Goal: Transaction & Acquisition: Purchase product/service

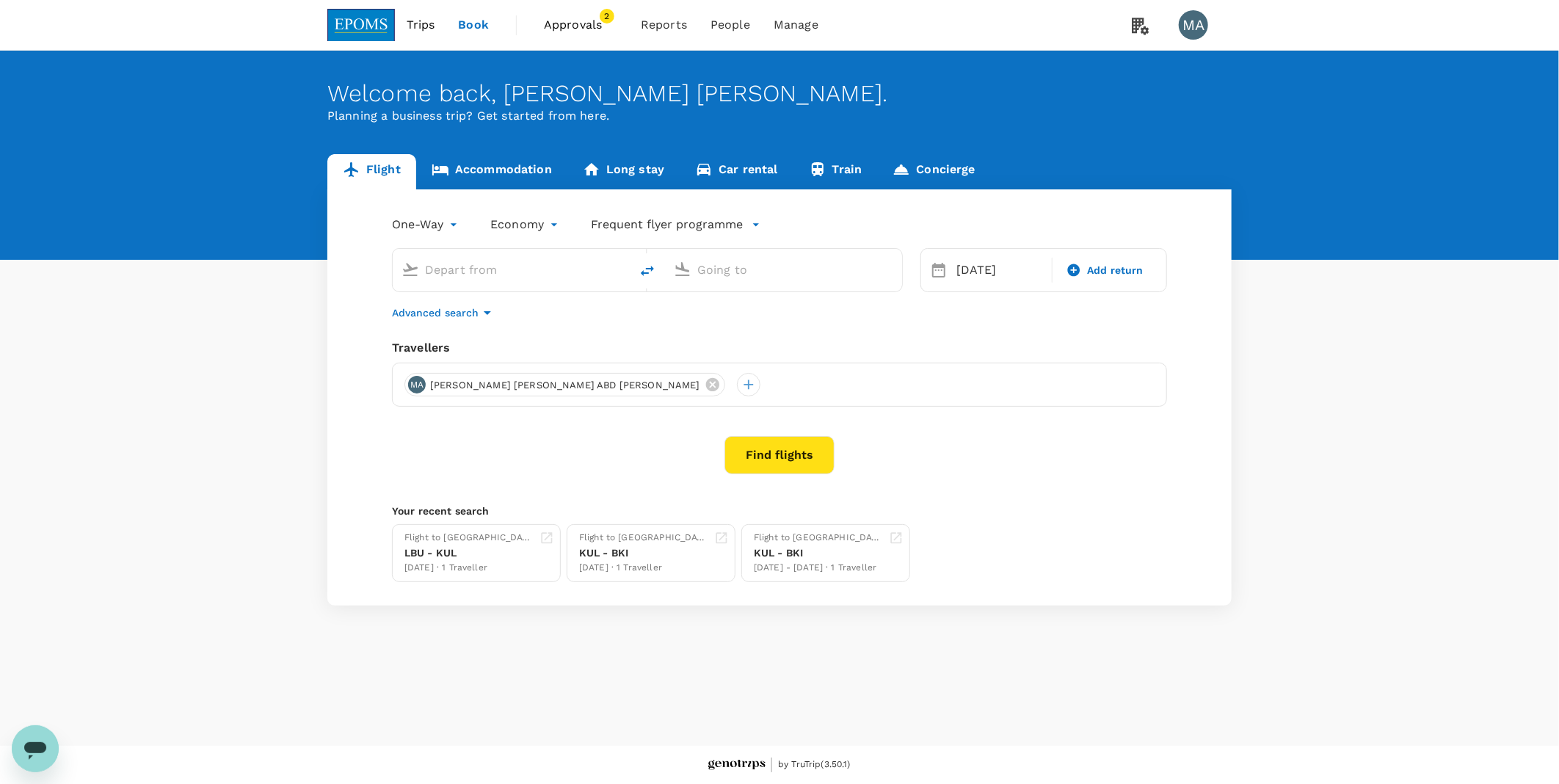
type input "Labuan (LBU)"
type input "Kuala Lumpur Intl ([GEOGRAPHIC_DATA])"
click at [772, 457] on button "Find flights" at bounding box center [780, 455] width 110 height 38
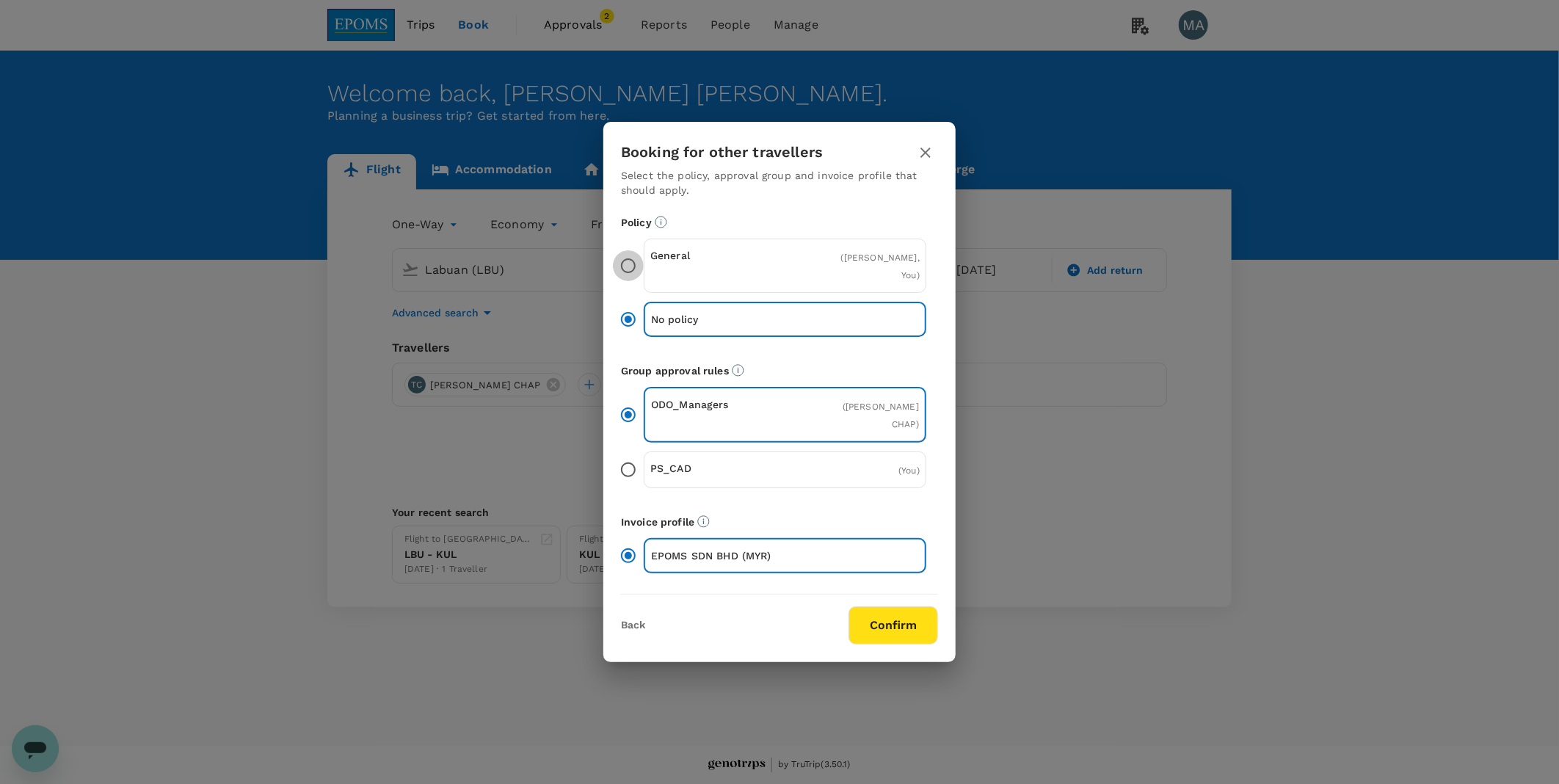
click at [638, 277] on input "General ( TEO CHAI CHAP, You )" at bounding box center [628, 265] width 30 height 30
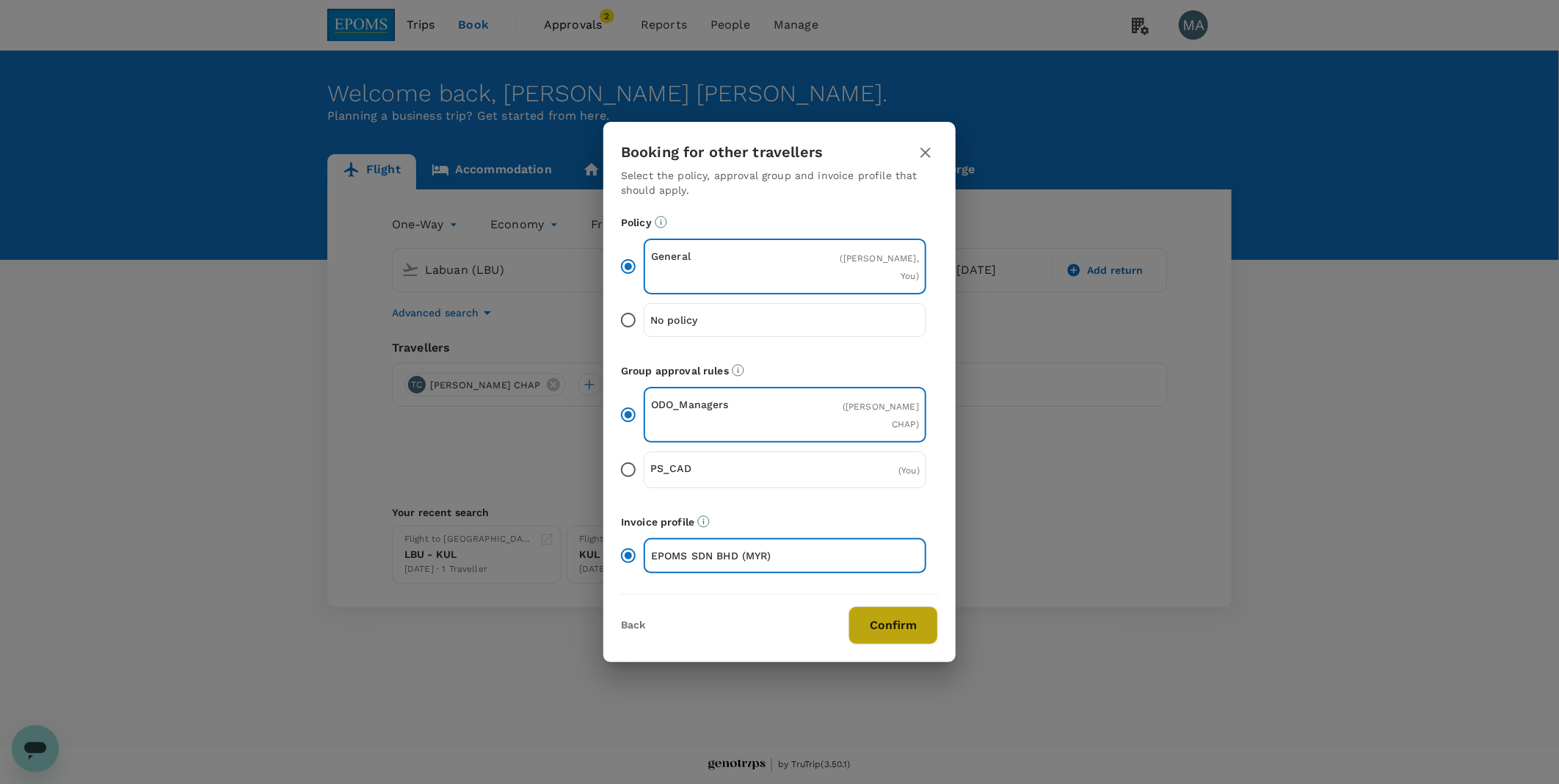
click at [903, 623] on button "Confirm" at bounding box center [893, 625] width 90 height 38
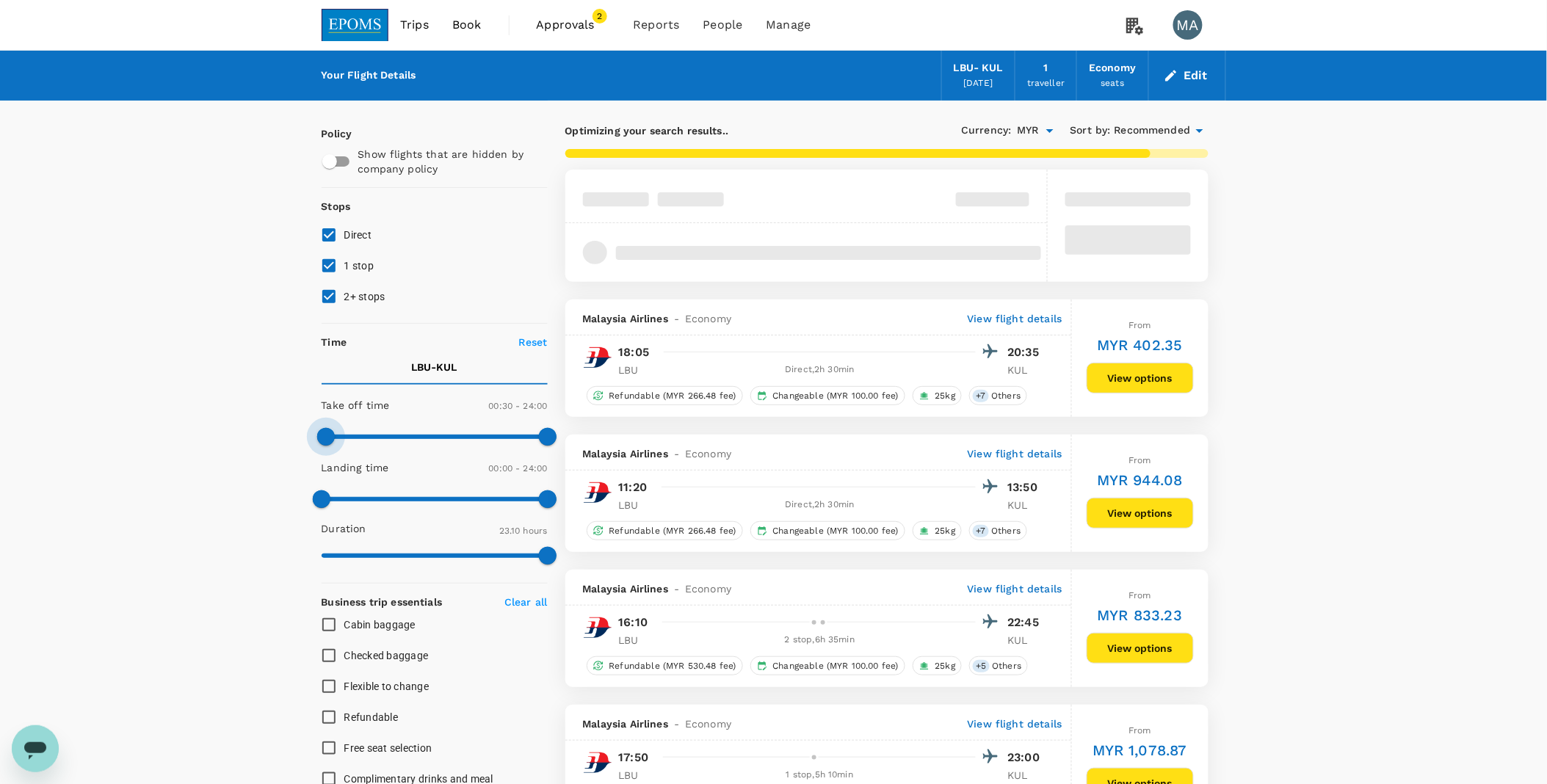
drag, startPoint x: 320, startPoint y: 437, endPoint x: 327, endPoint y: 422, distance: 16.6
click at [329, 433] on span at bounding box center [325, 436] width 17 height 17
type input "60"
drag, startPoint x: 332, startPoint y: 295, endPoint x: 330, endPoint y: 283, distance: 12.2
click at [332, 292] on input "2+ stops" at bounding box center [329, 296] width 30 height 30
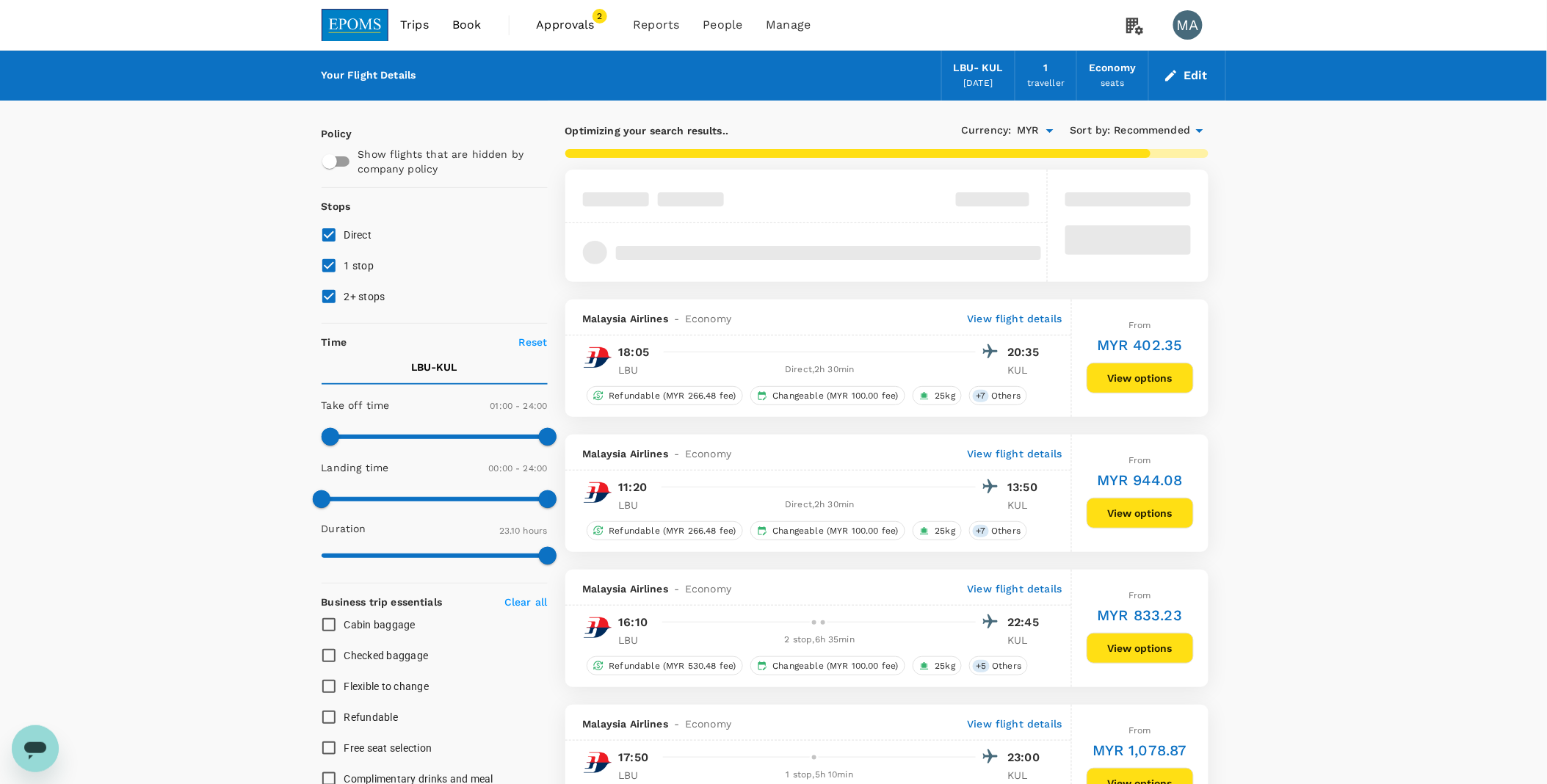
checkbox input "false"
click at [327, 274] on input "1 stop" at bounding box center [329, 265] width 30 height 30
checkbox input "false"
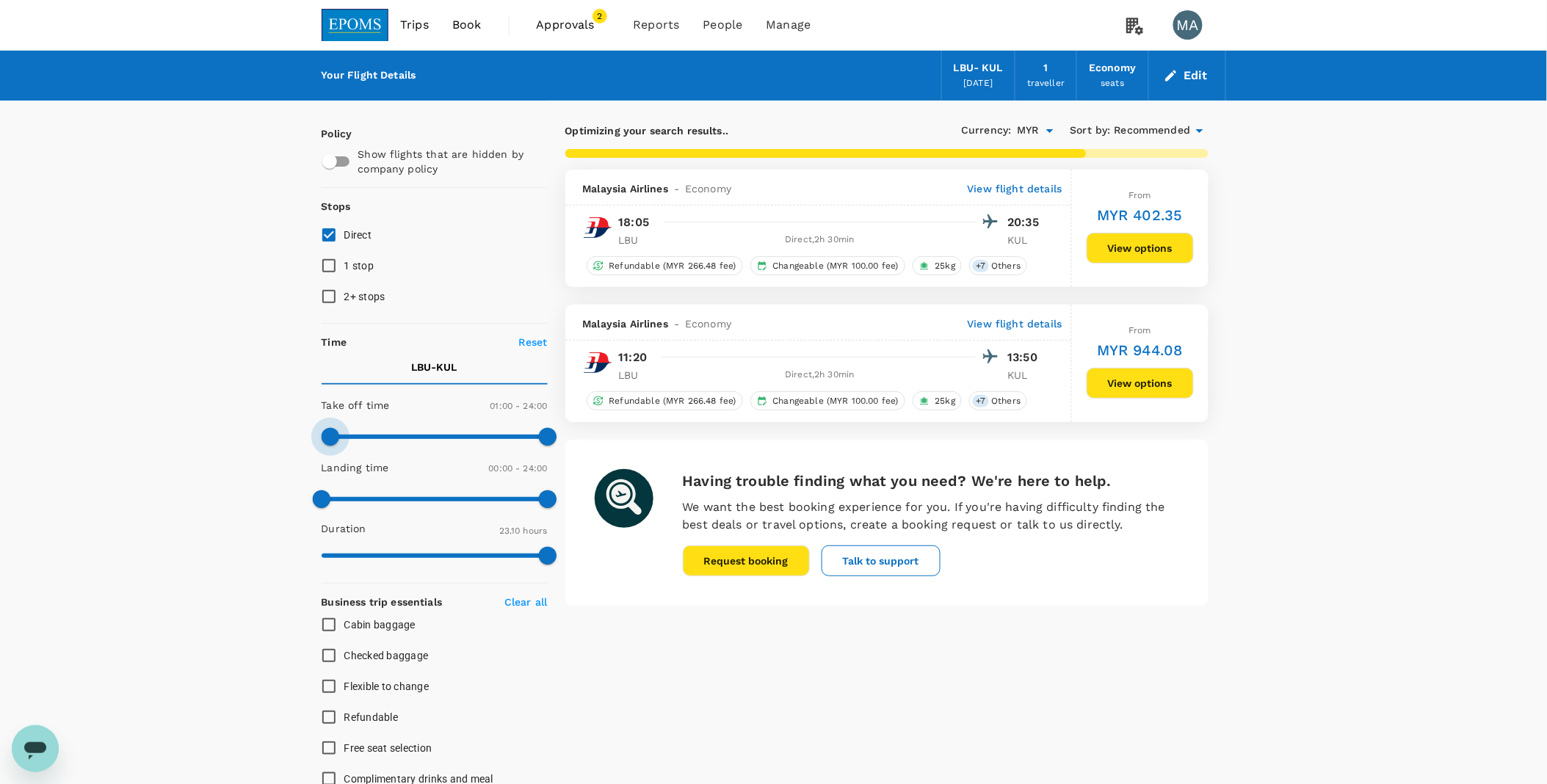
type input "0"
drag, startPoint x: 330, startPoint y: 438, endPoint x: 306, endPoint y: 436, distance: 24.1
click at [313, 436] on span at bounding box center [321, 436] width 17 height 17
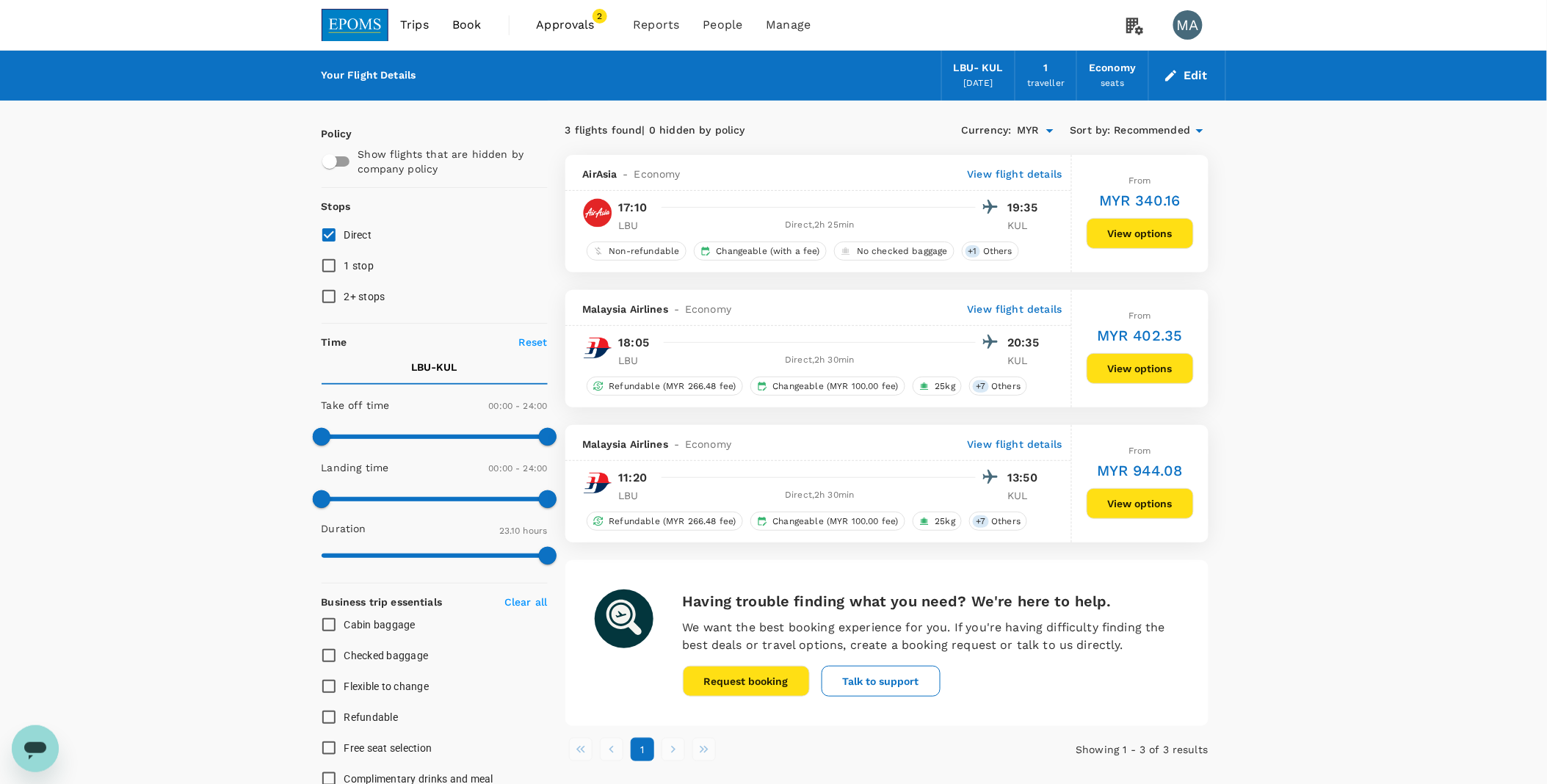
click at [1125, 363] on button "View options" at bounding box center [1140, 368] width 107 height 30
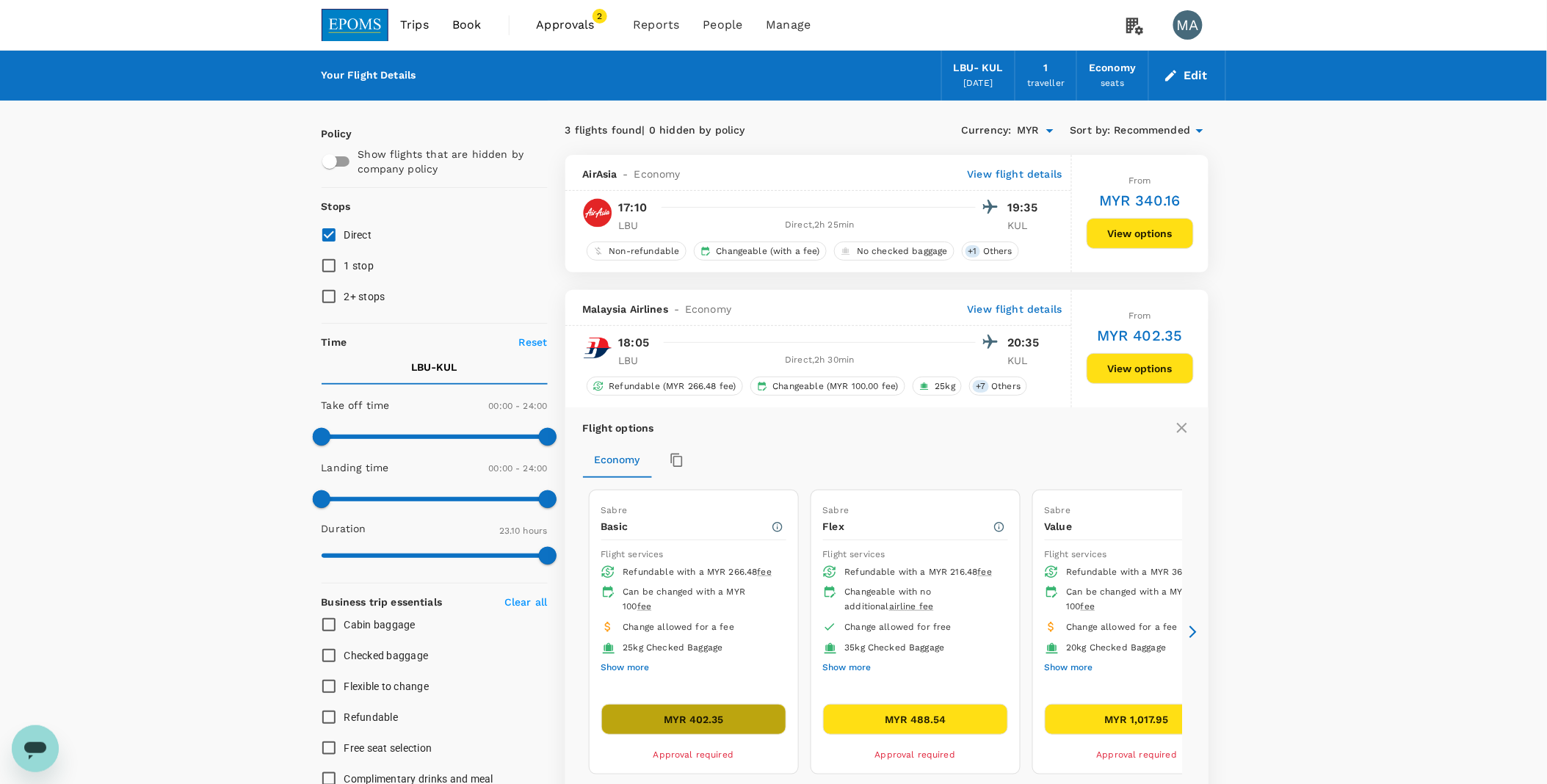
click at [717, 719] on button "MYR 402.35" at bounding box center [694, 719] width 185 height 30
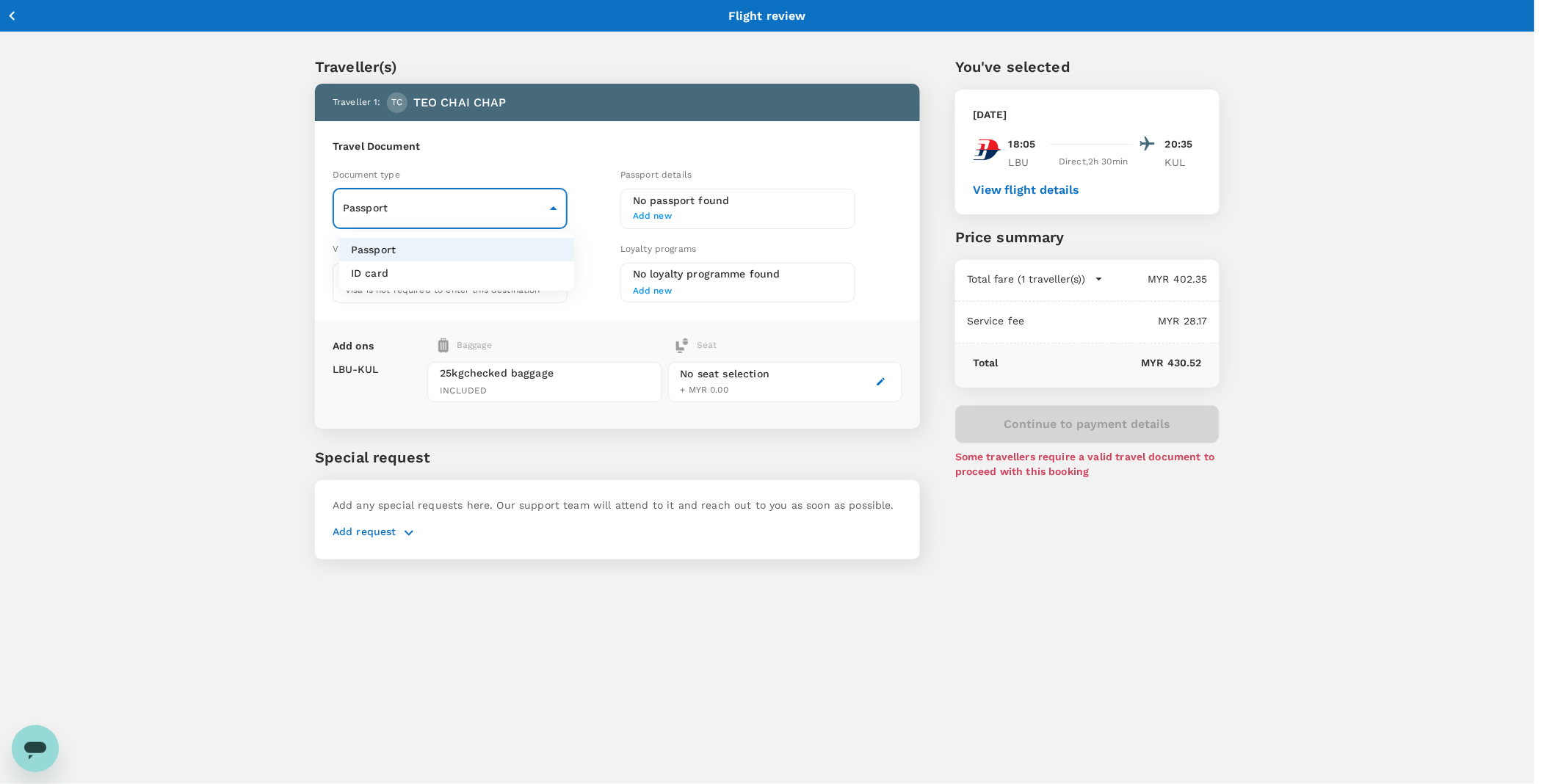
click at [401, 208] on body "Back to flight results Flight review Traveller(s) Traveller 1 : TC TEO CHAI CHA…" at bounding box center [774, 411] width 1547 height 822
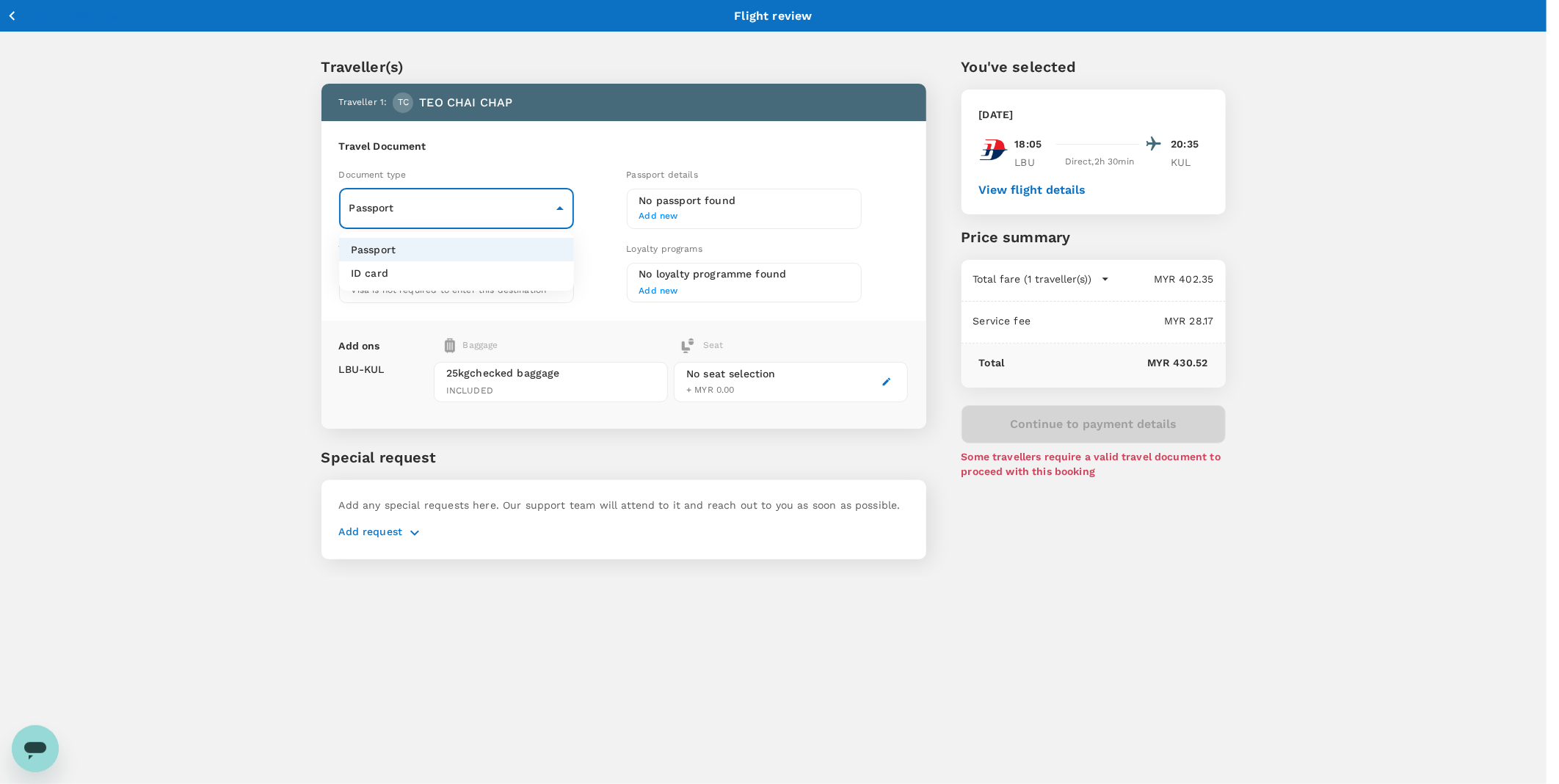
click at [413, 275] on li "ID card" at bounding box center [456, 273] width 235 height 24
type input "Id card"
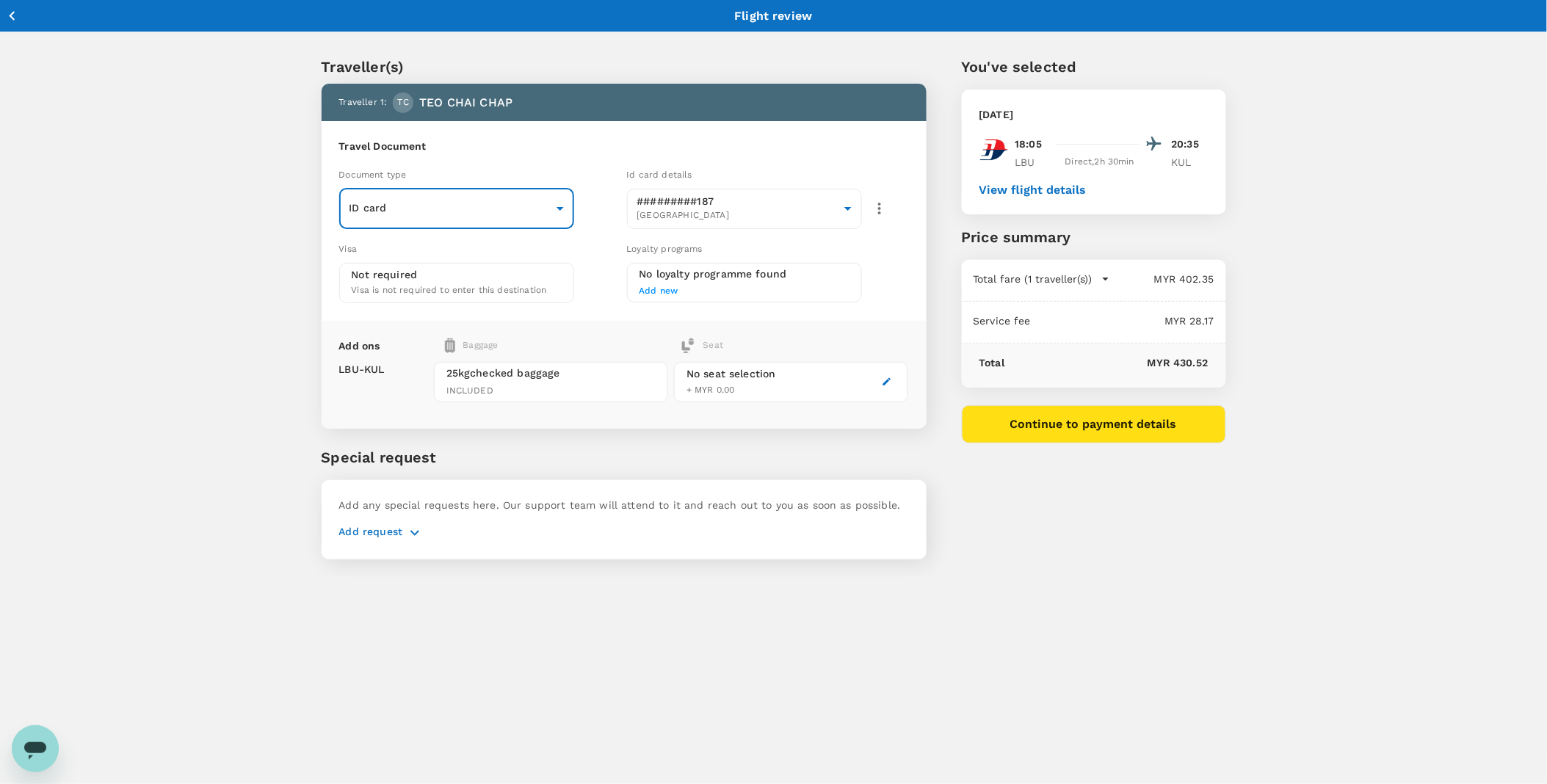
click at [657, 287] on span "Add new" at bounding box center [658, 291] width 39 height 10
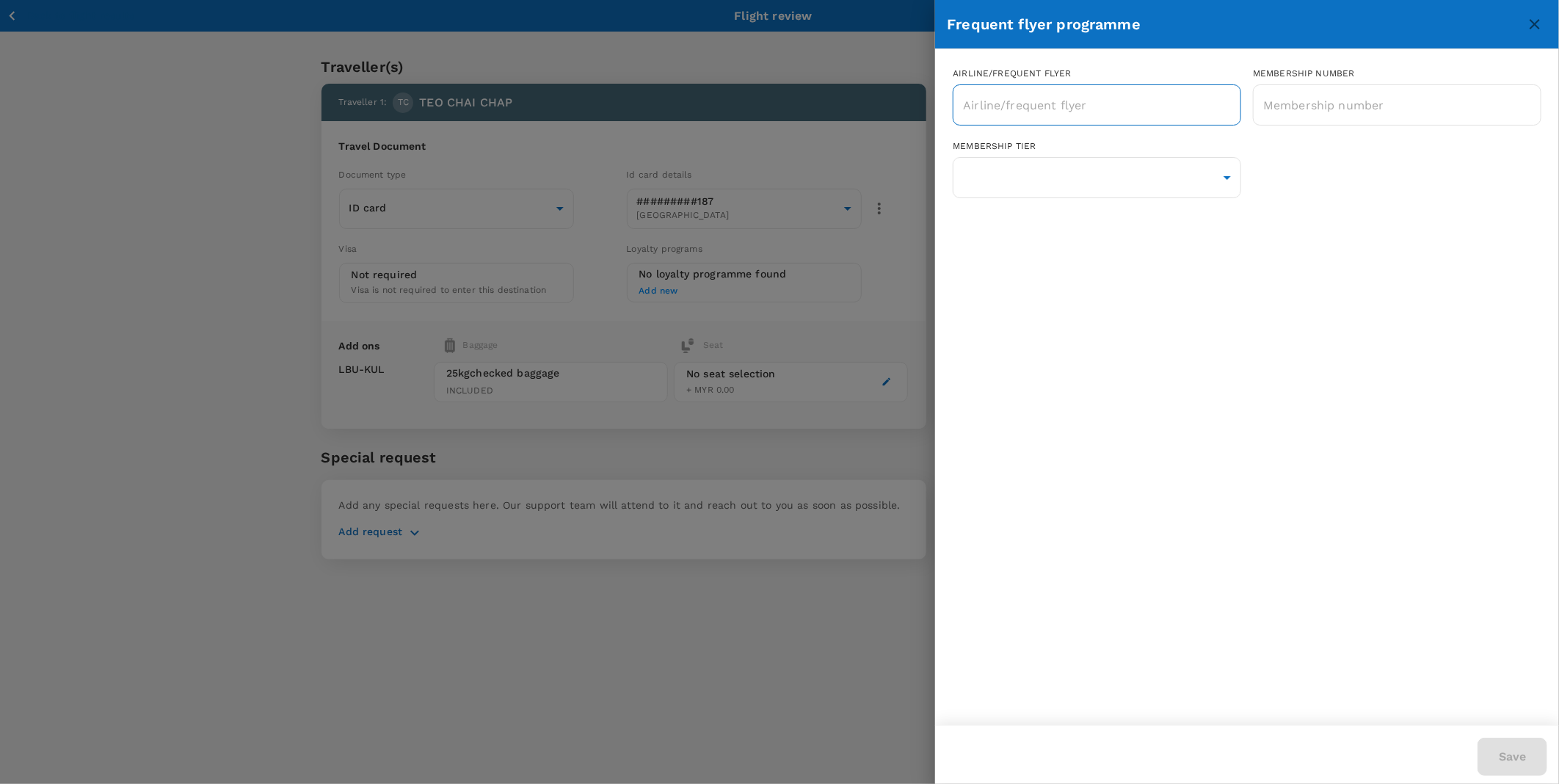
click at [1069, 98] on input "text" at bounding box center [1085, 105] width 253 height 28
click at [1140, 113] on input "text" at bounding box center [1085, 105] width 253 height 28
click at [880, 58] on div at bounding box center [779, 392] width 1559 height 784
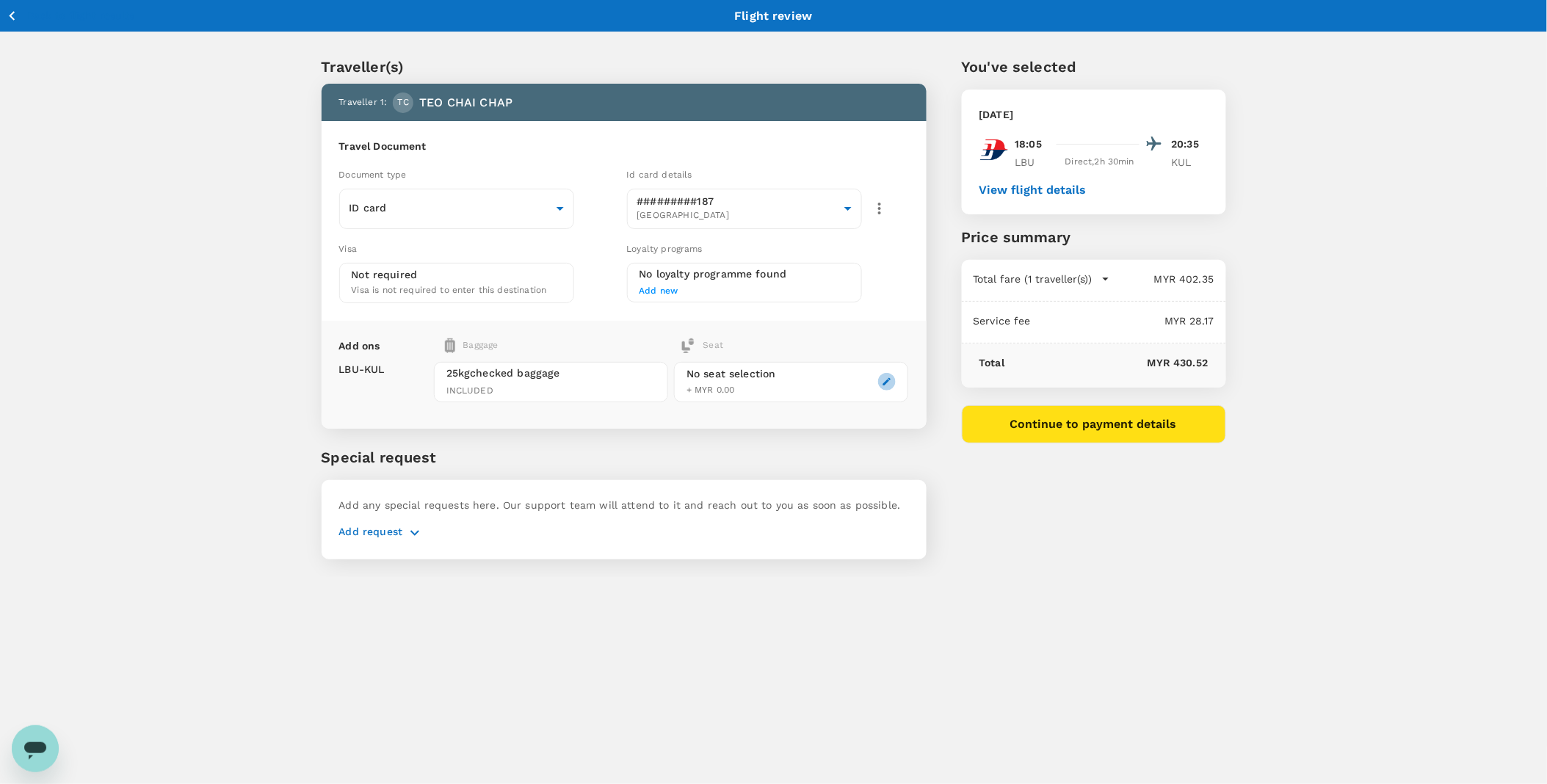
click at [892, 377] on icon "button" at bounding box center [886, 381] width 10 height 10
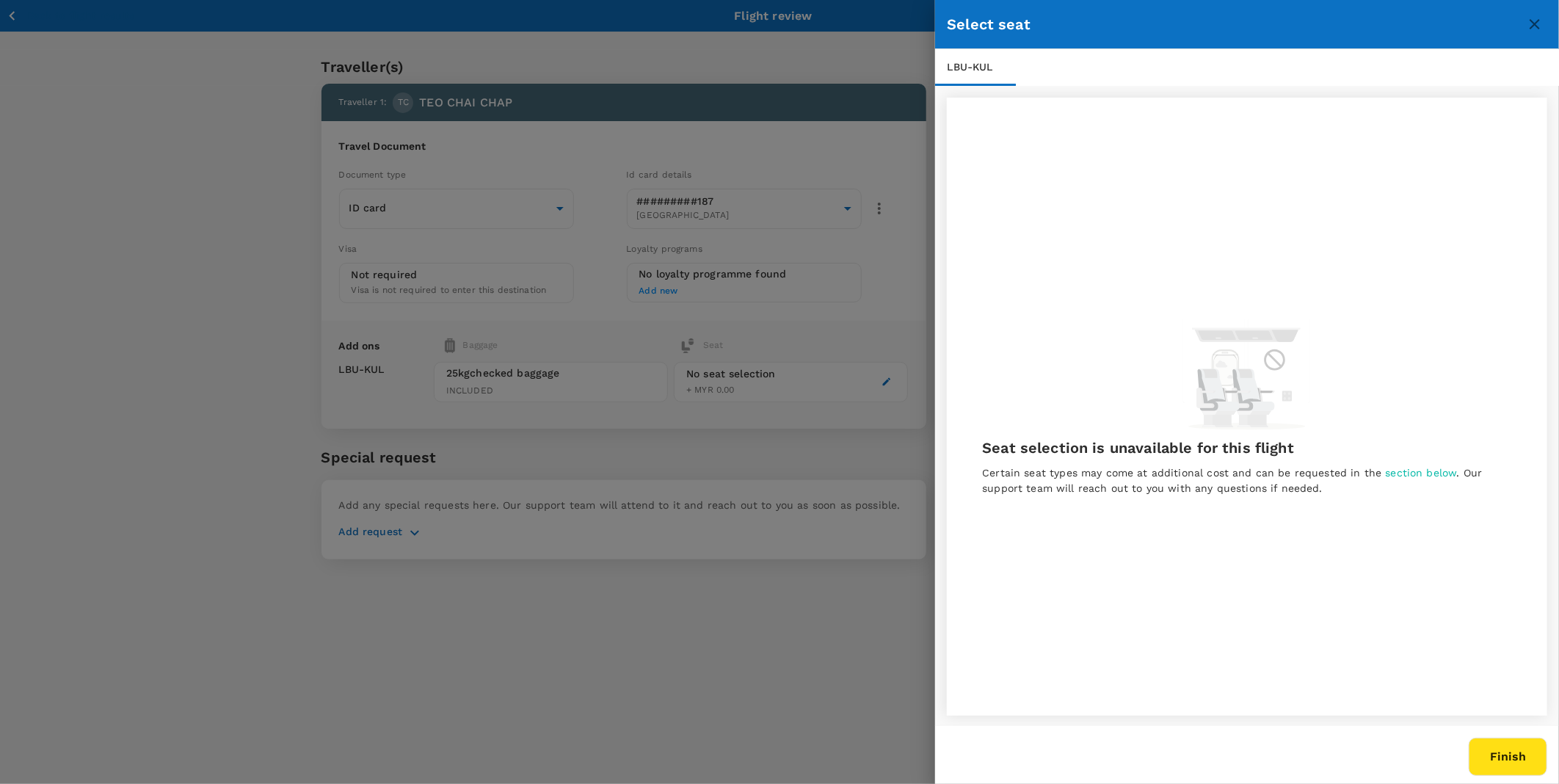
click at [1509, 768] on button "Finish" at bounding box center [1507, 757] width 78 height 38
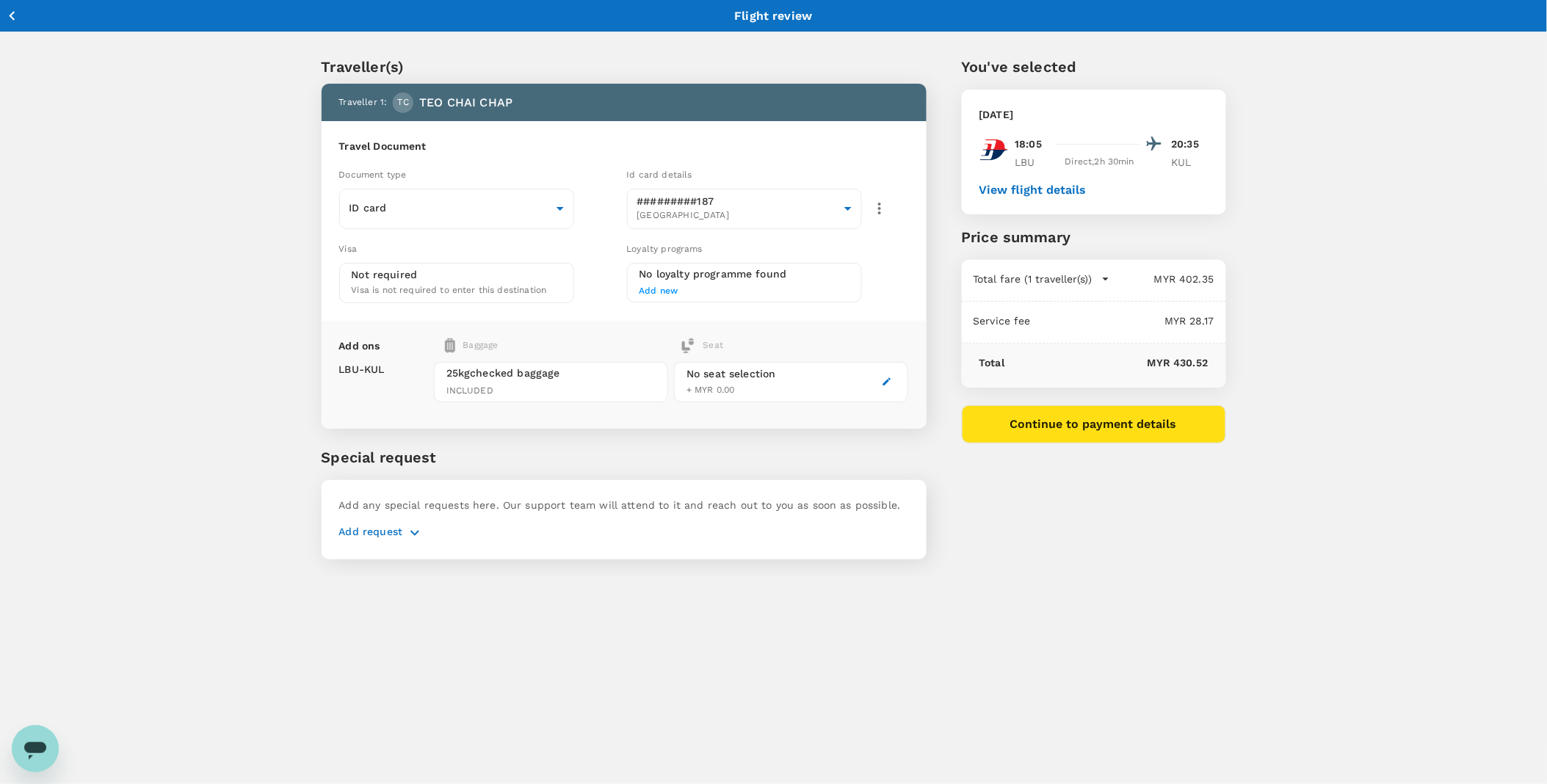
click at [685, 282] on div "No loyalty programme found Add new" at bounding box center [744, 282] width 235 height 40
click at [655, 292] on span "Add new" at bounding box center [658, 291] width 39 height 10
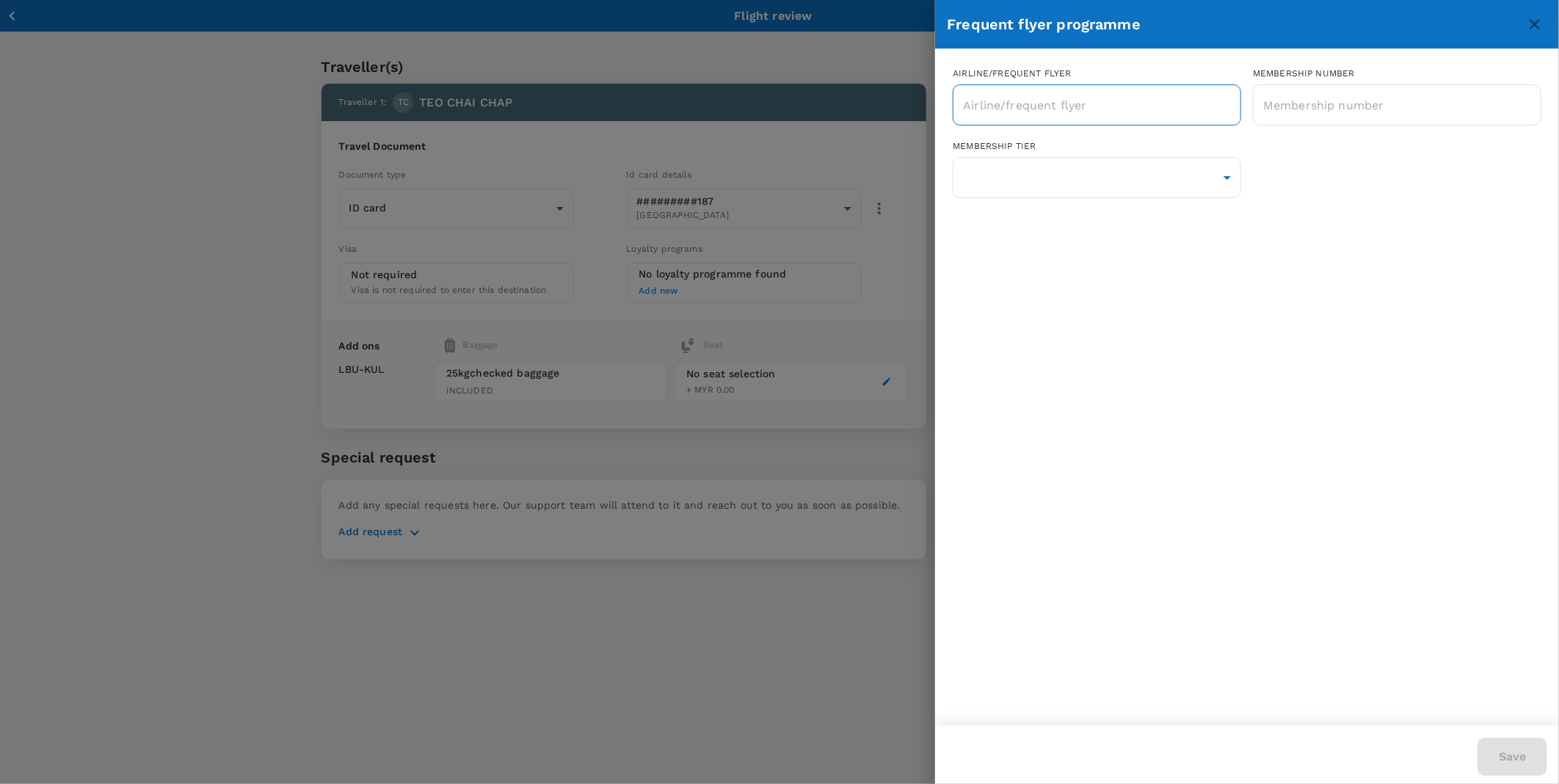
click at [1057, 113] on input "text" at bounding box center [1085, 105] width 253 height 28
type input "mh"
drag, startPoint x: 1057, startPoint y: 113, endPoint x: 768, endPoint y: 138, distance: 290.1
click at [768, 138] on div "Frequent flyer programme Airline/Frequent Flyer mh ​ Membership number ​ Member…" at bounding box center [779, 392] width 1559 height 784
click at [1344, 107] on input "text" at bounding box center [1397, 105] width 288 height 37
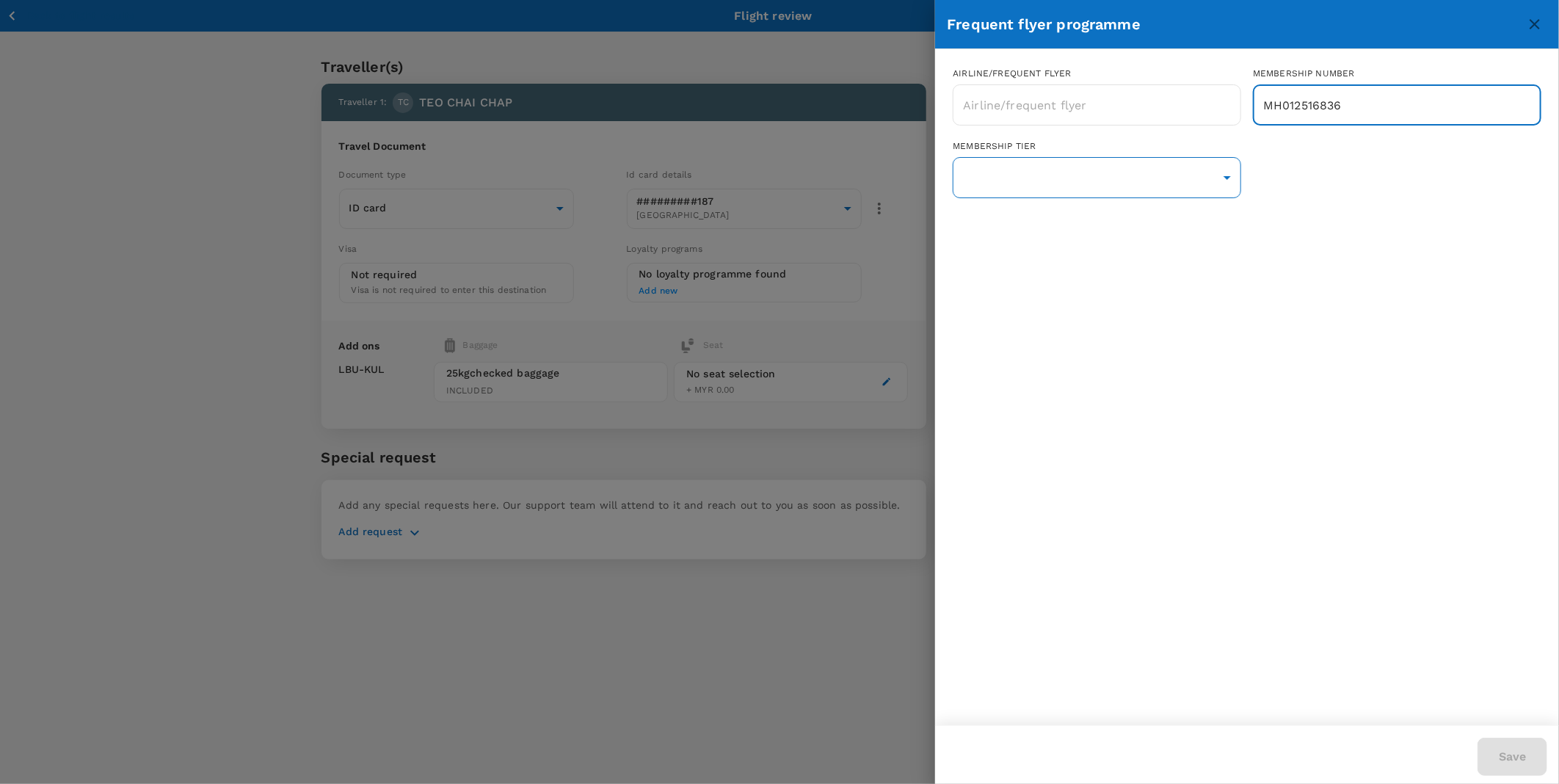
type input "MH012516836"
click at [1091, 180] on body "Back to flight results Flight review Traveller(s) Traveller 1 : TC TEO CHAI CHA…" at bounding box center [779, 411] width 1559 height 822
click at [1152, 107] on div at bounding box center [779, 392] width 1559 height 784
click at [1098, 107] on input "text" at bounding box center [1085, 105] width 253 height 28
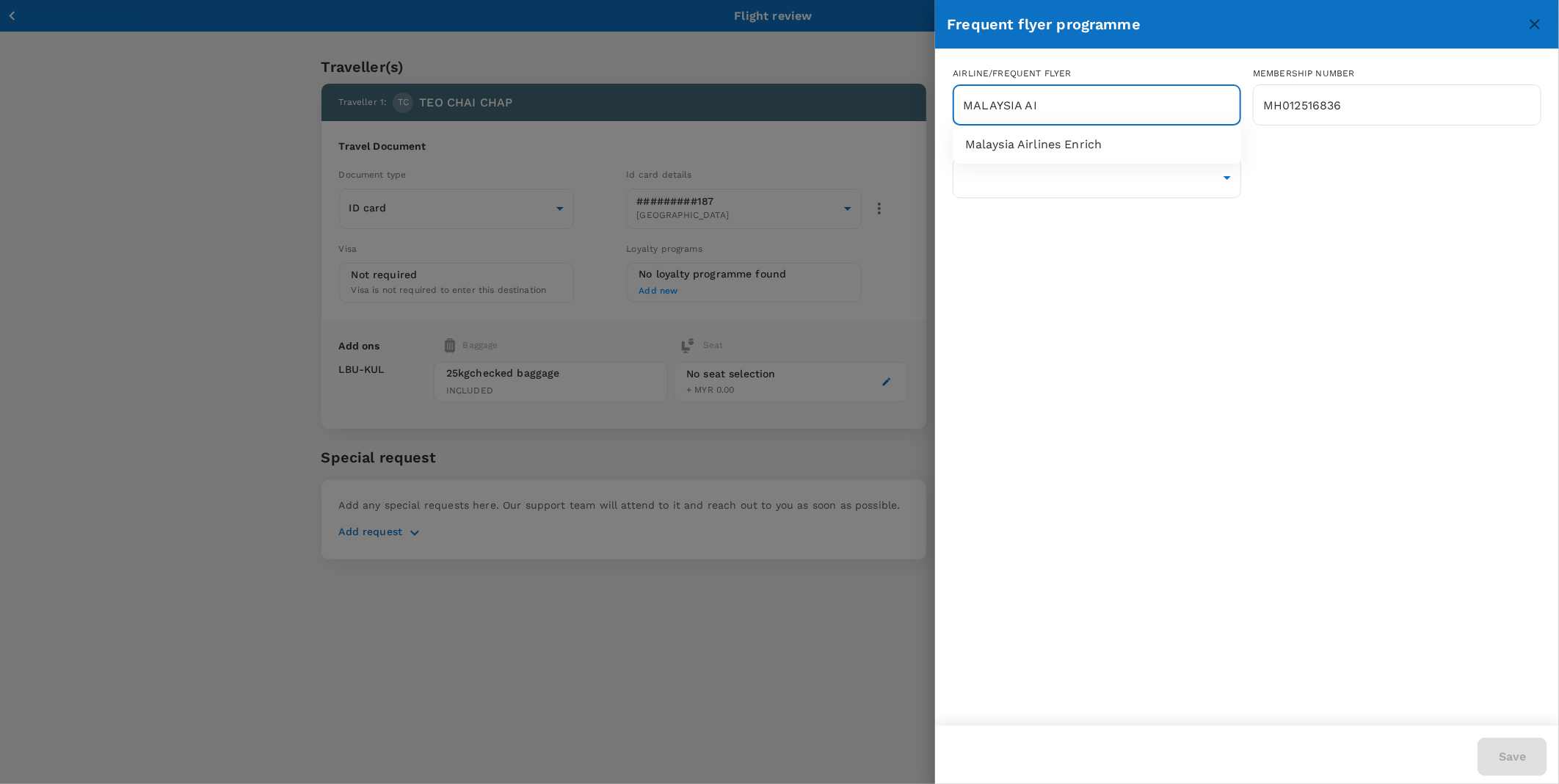
click at [1154, 151] on li "Malaysia Airlines Enrich" at bounding box center [1098, 145] width 288 height 26
type input "Malaysia Airlines Enrich"
click at [1191, 178] on body "Back to flight results Flight review Traveller(s) Traveller 1 : TC TEO CHAI CHA…" at bounding box center [779, 411] width 1559 height 822
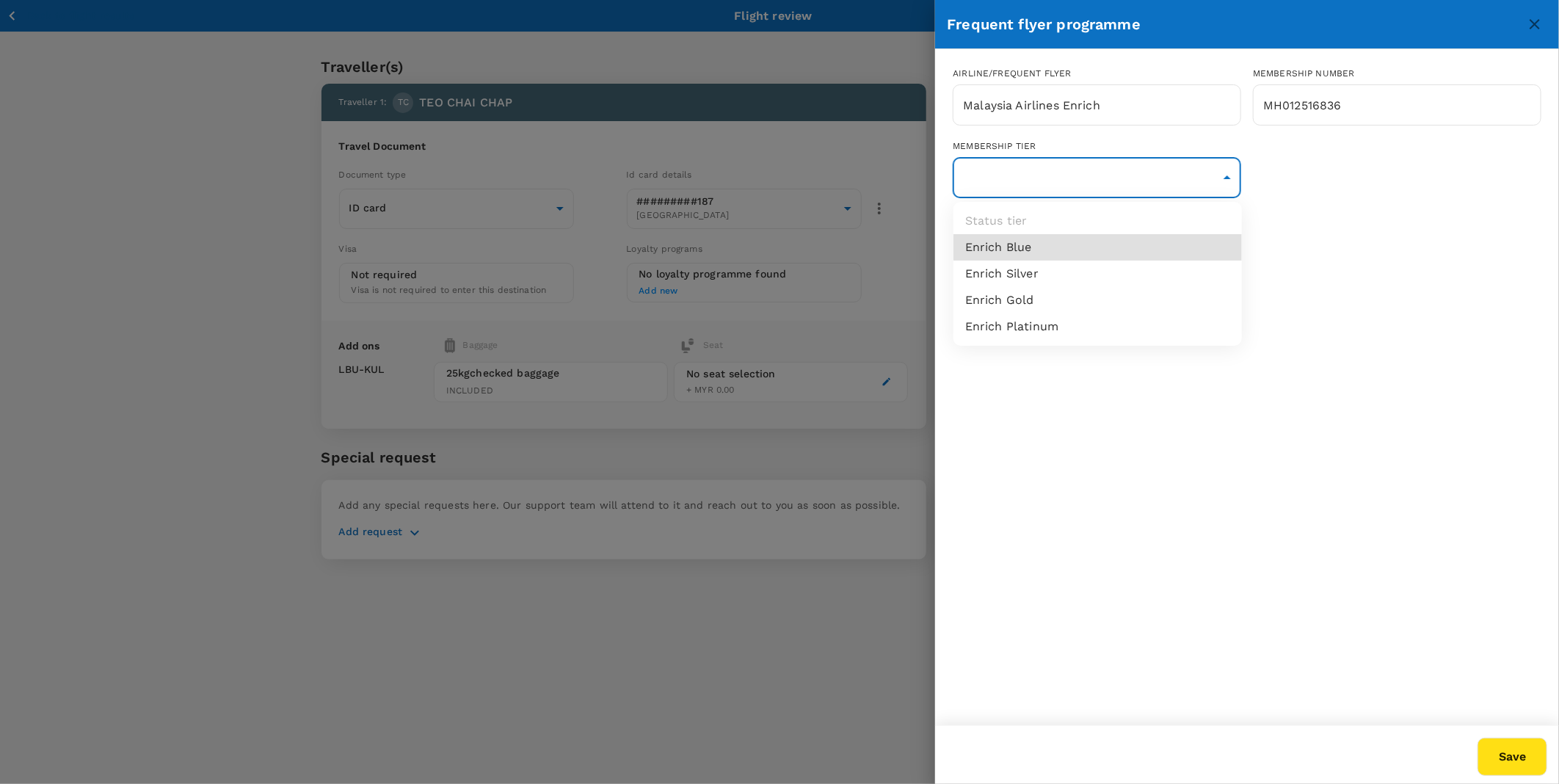
click at [1008, 300] on li "Enrich Gold" at bounding box center [1098, 300] width 288 height 26
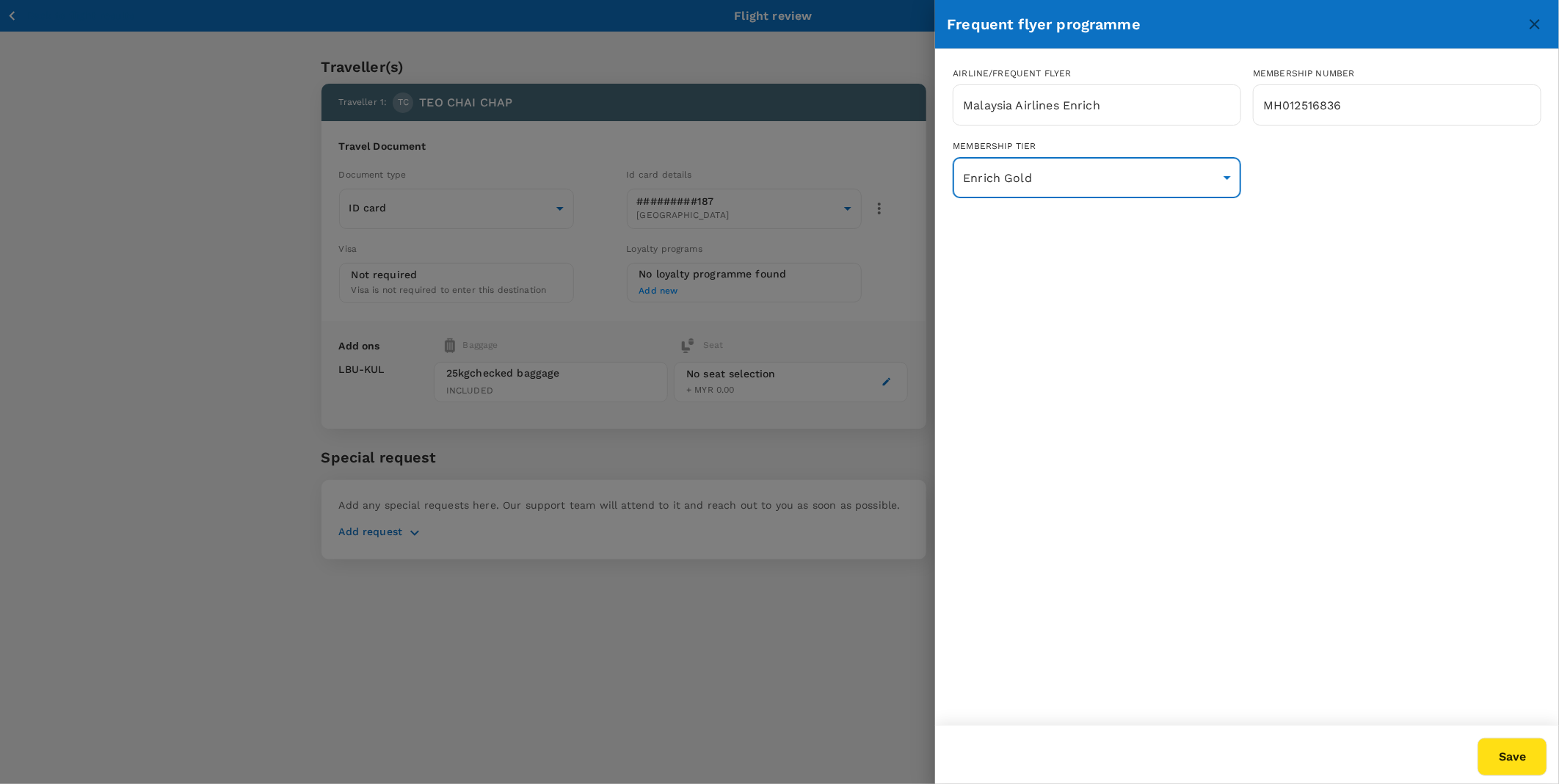
type input "16"
click at [1487, 753] on button "Save" at bounding box center [1512, 757] width 70 height 38
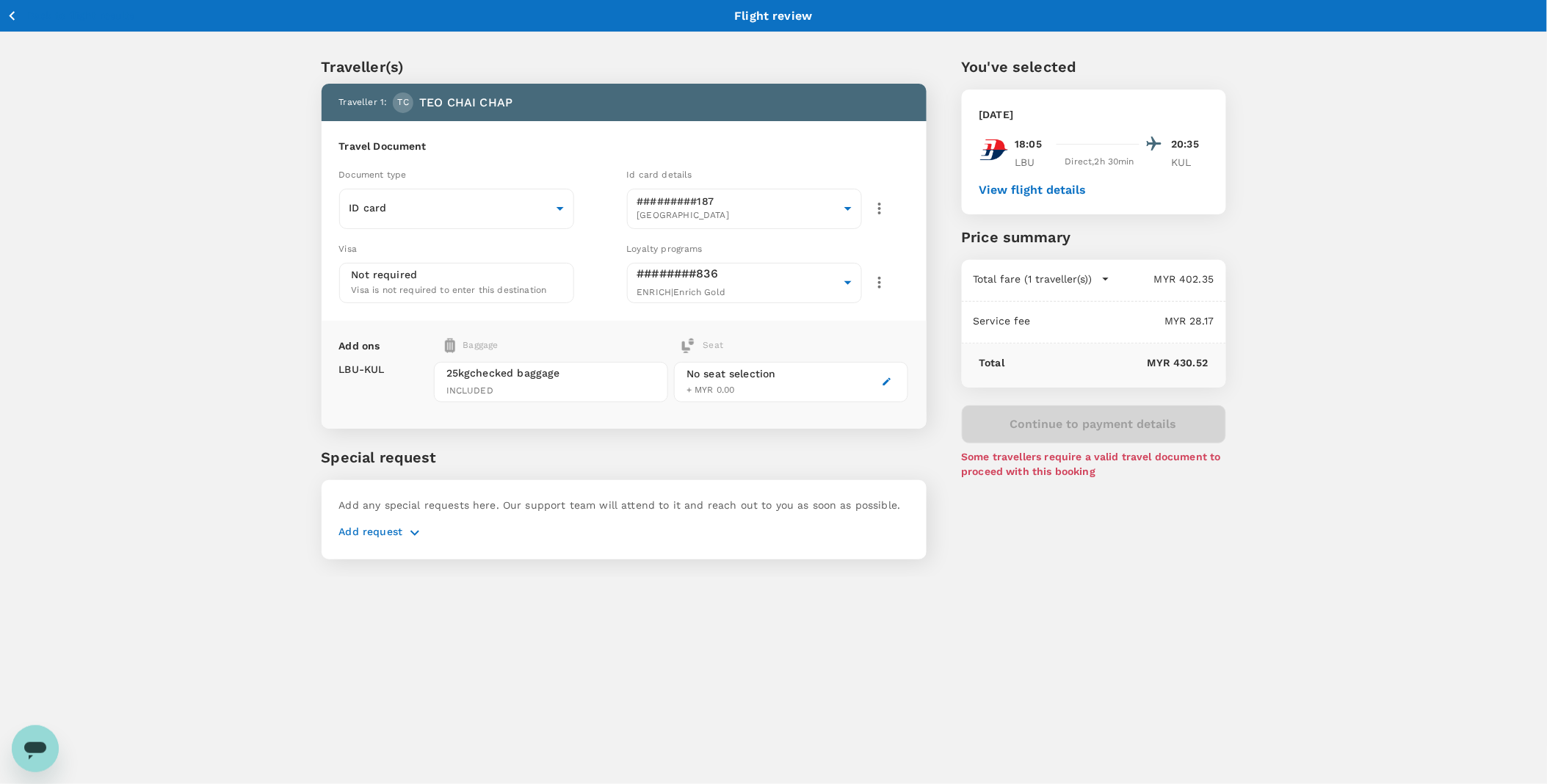
click at [904, 141] on h6 "Travel Document" at bounding box center [624, 147] width 570 height 16
click at [493, 202] on body "Back to flight results Flight review Traveller(s) Traveller 1 : TC TEO CHAI CHA…" at bounding box center [774, 411] width 1547 height 822
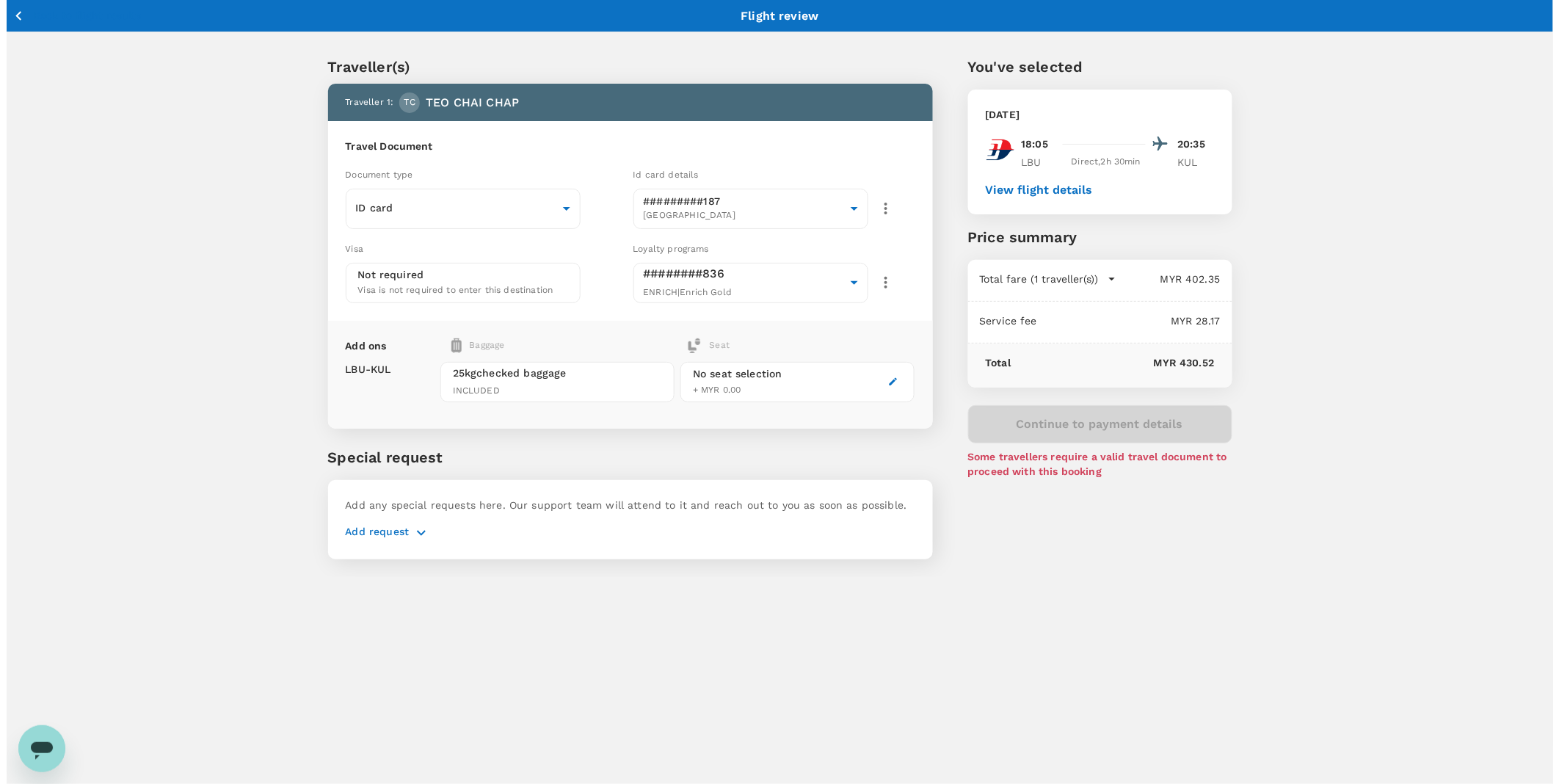
click li "Passport"
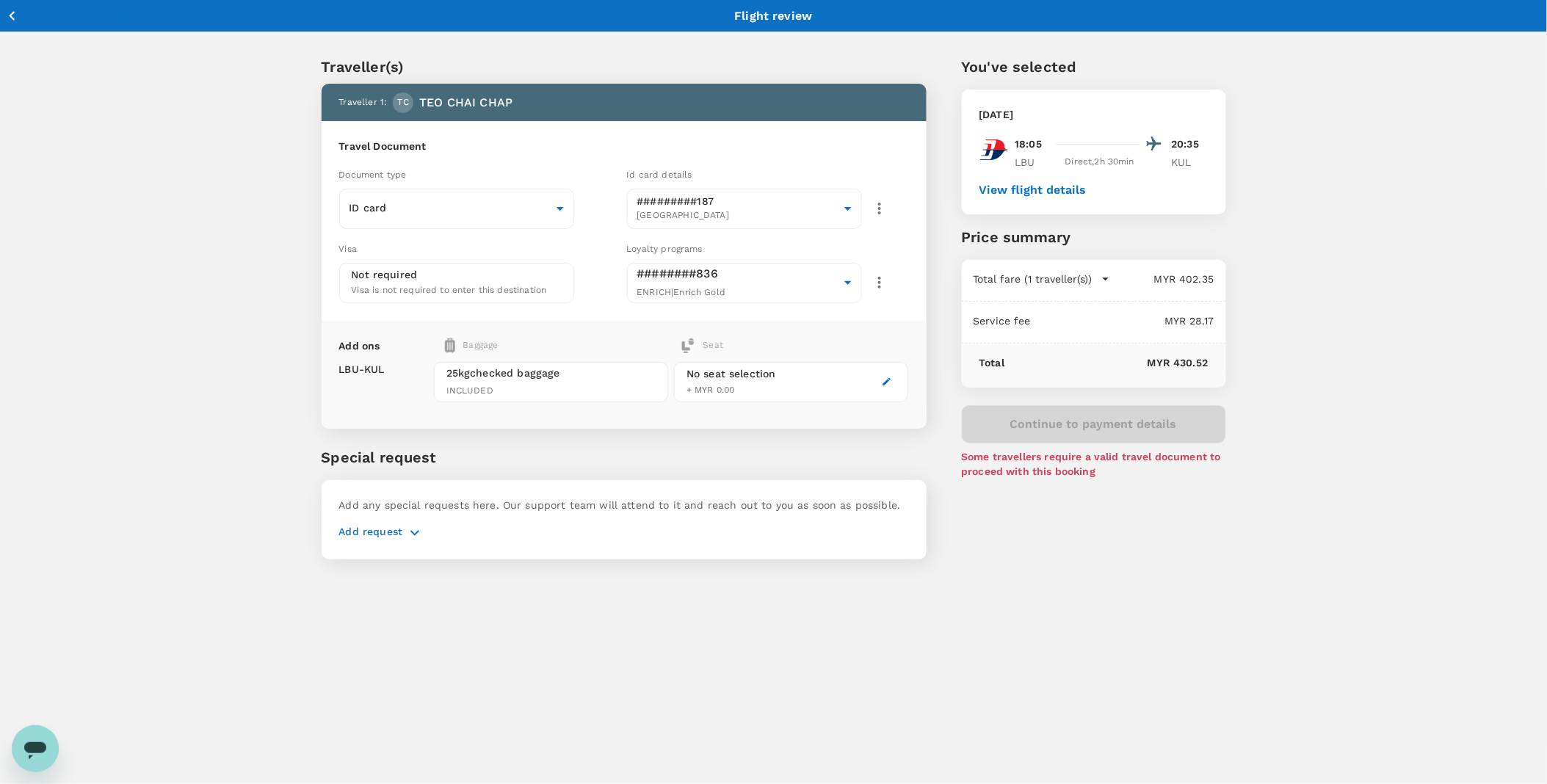
click at [470, 218] on body "Back to flight results Flight review Traveller(s) Traveller 1 : TC TEO CHAI CHA…" at bounding box center [774, 411] width 1547 height 822
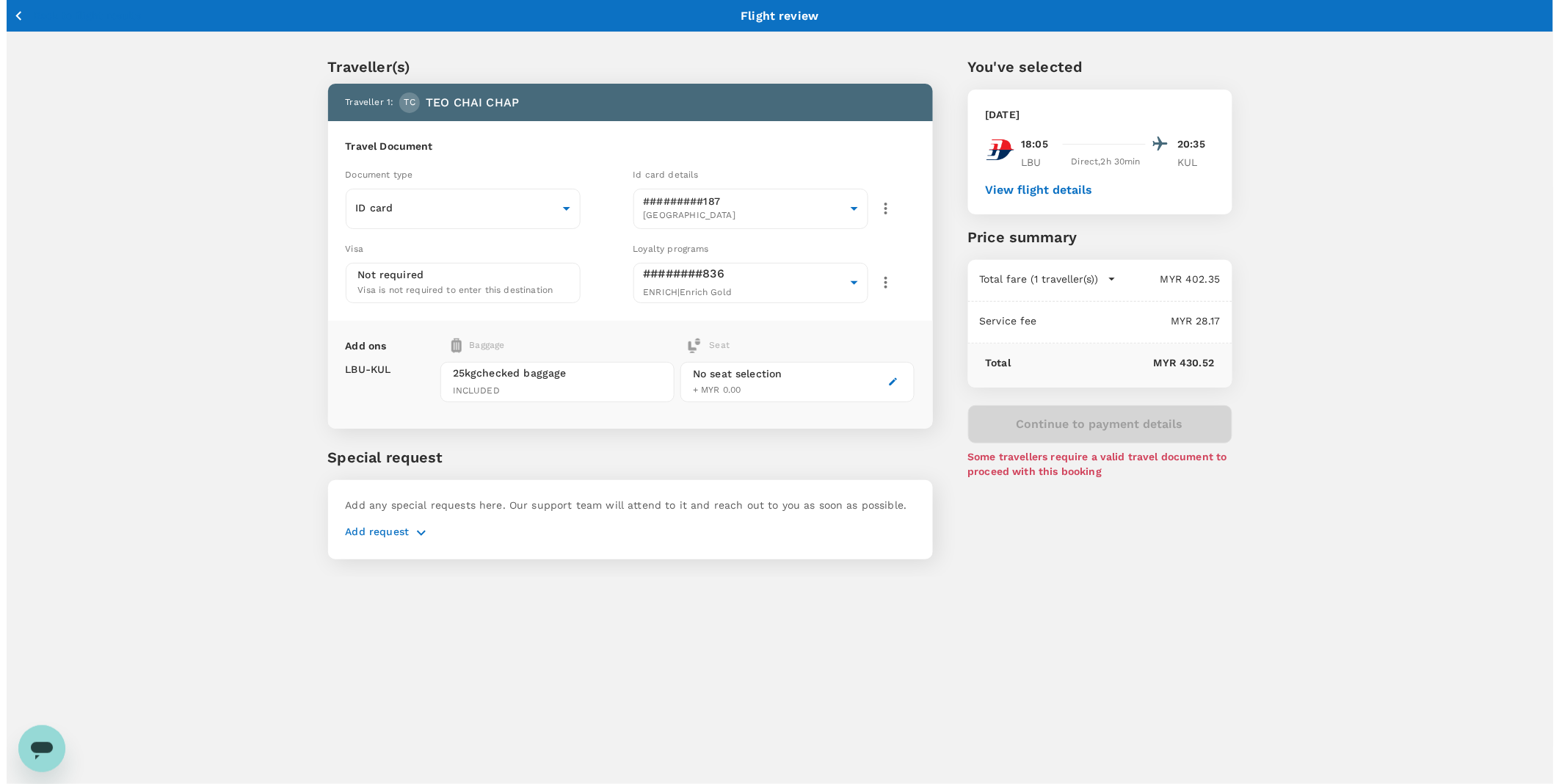
click li "ID card"
type input "Id card"
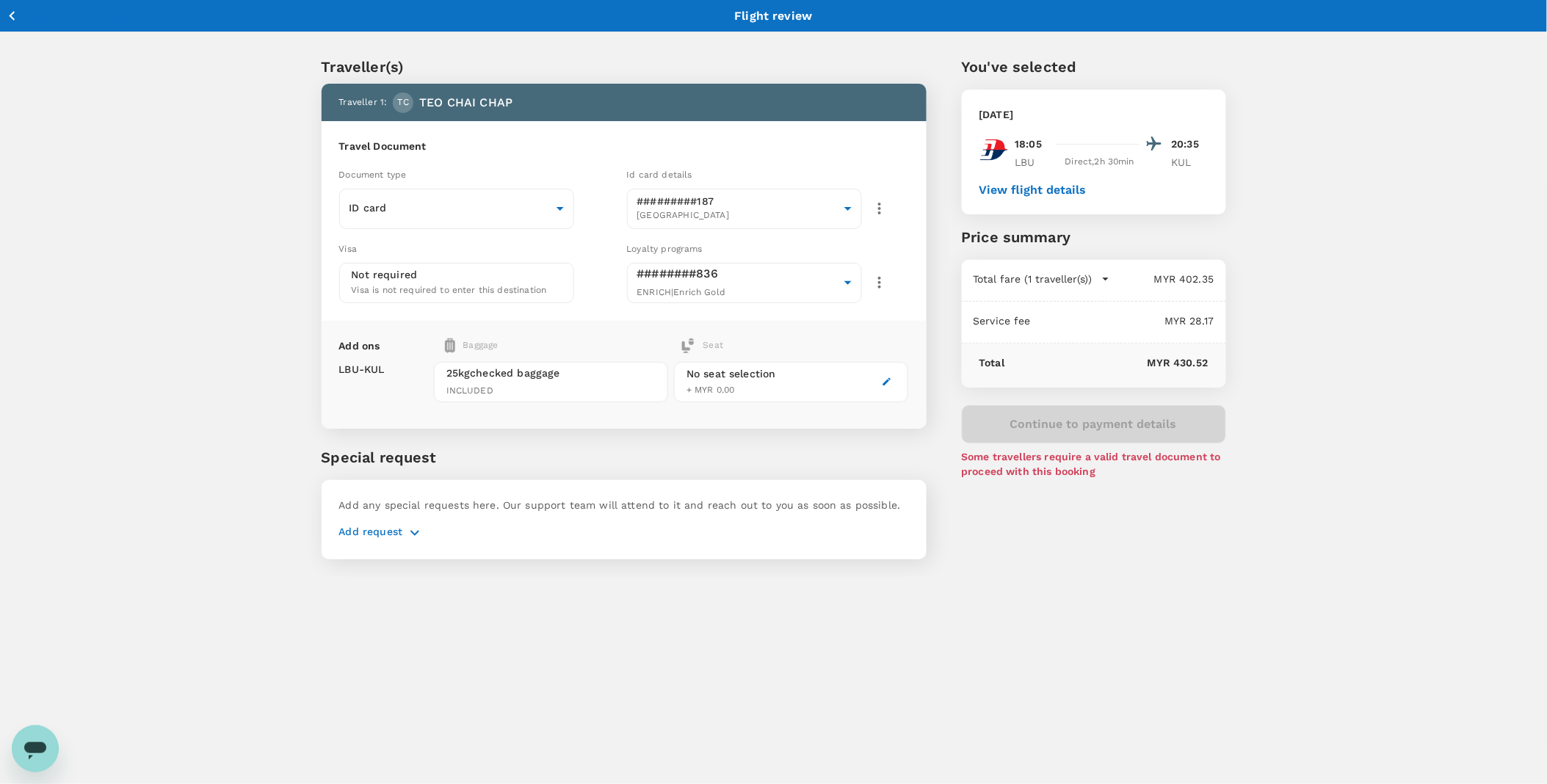
click at [1110, 450] on div "You've selected Sunday, 07 Sep 2025 18:05 20:35 LBU Direct , 2h 30min KUL View …" at bounding box center [1077, 299] width 300 height 557
click at [1096, 427] on button "Continue to payment details" at bounding box center [1093, 424] width 264 height 38
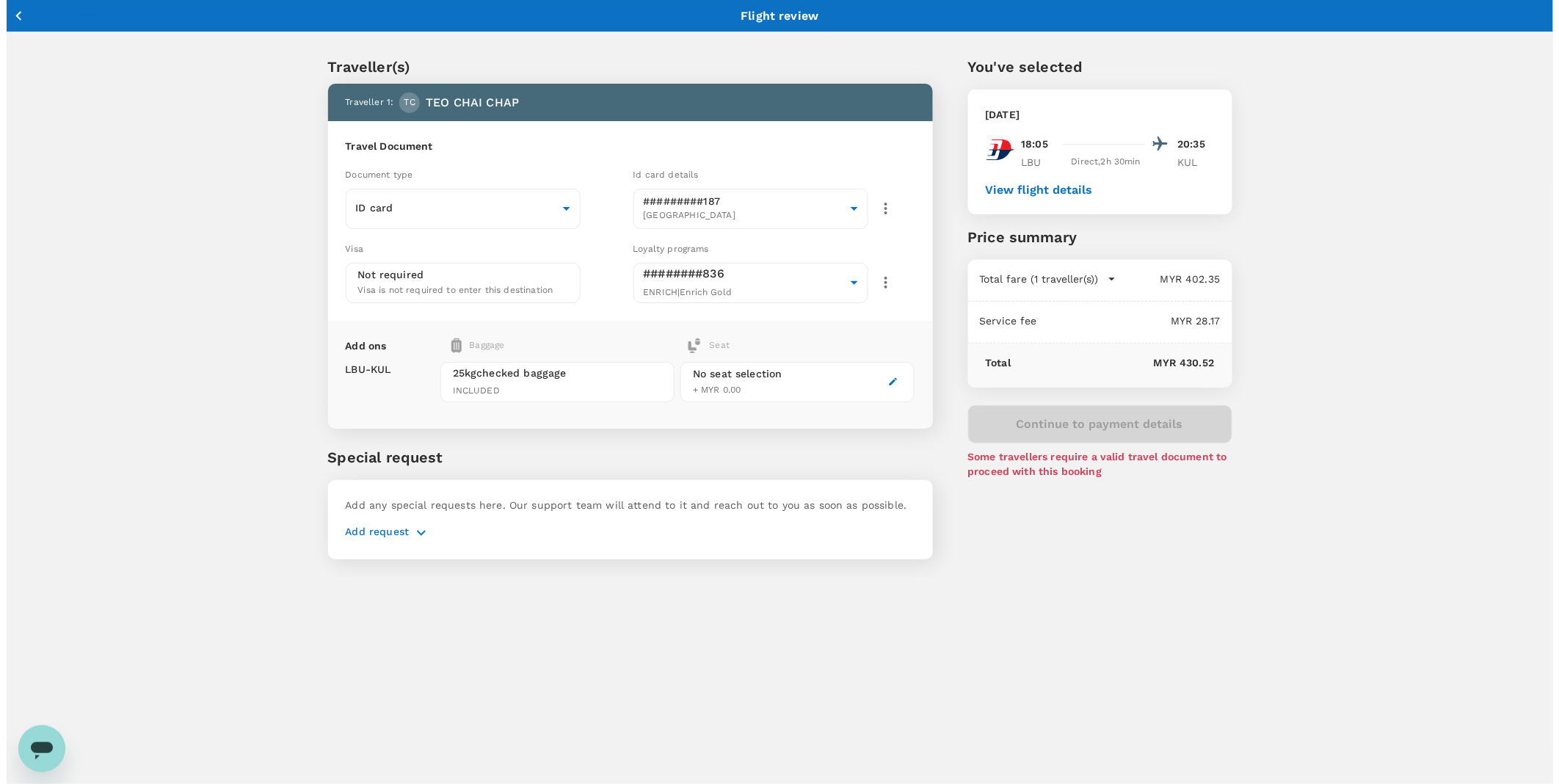
click button "Yes, I'm sure"
type input "9ea61a02-274a-4f65-9d5b-ca51ac7b2cfc"
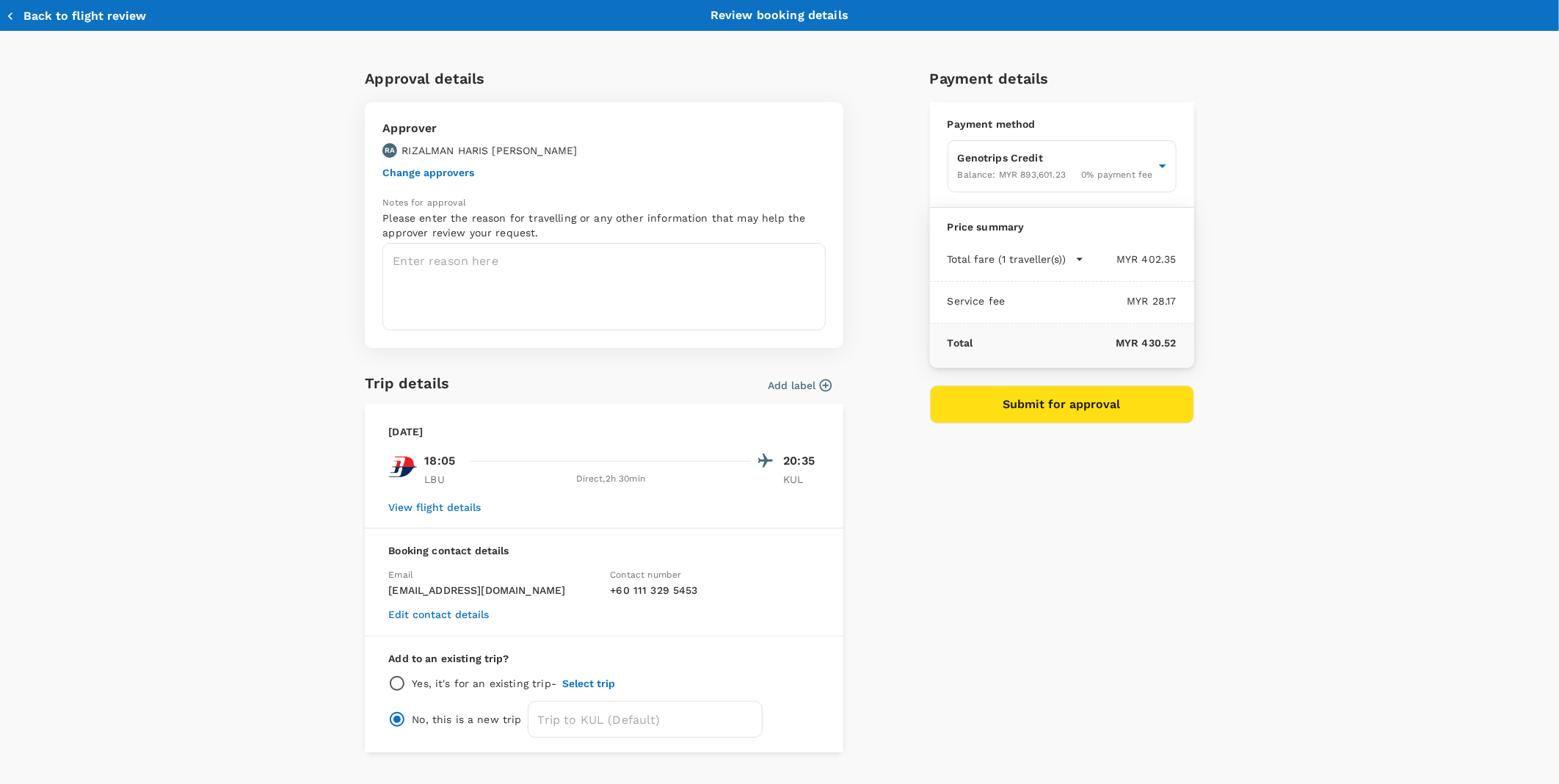
click at [415, 177] on button "Change approvers" at bounding box center [427, 172] width 91 height 12
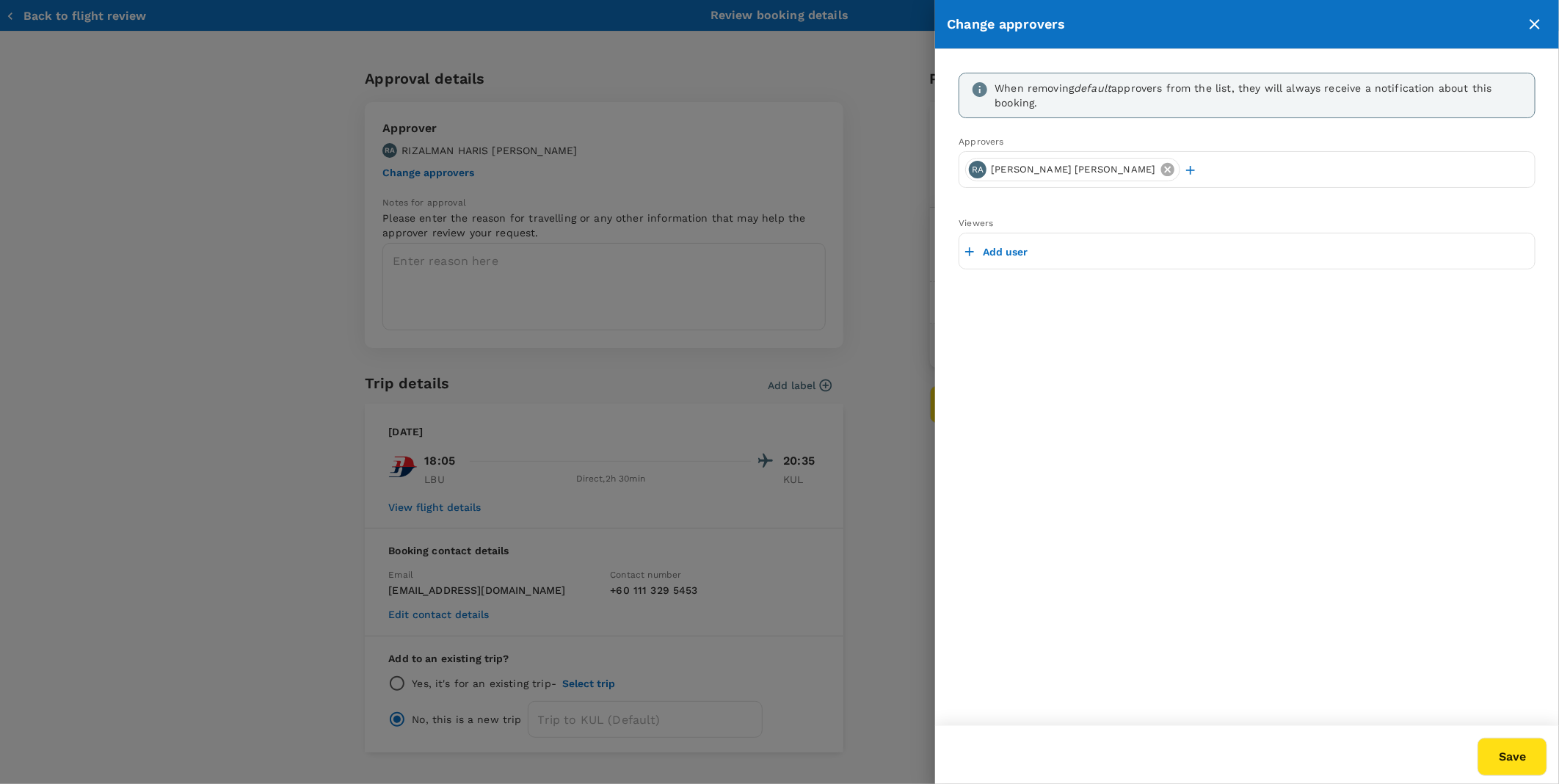
click at [1160, 171] on icon at bounding box center [1168, 170] width 16 height 16
click at [1007, 172] on p "Add user" at bounding box center [1005, 170] width 44 height 15
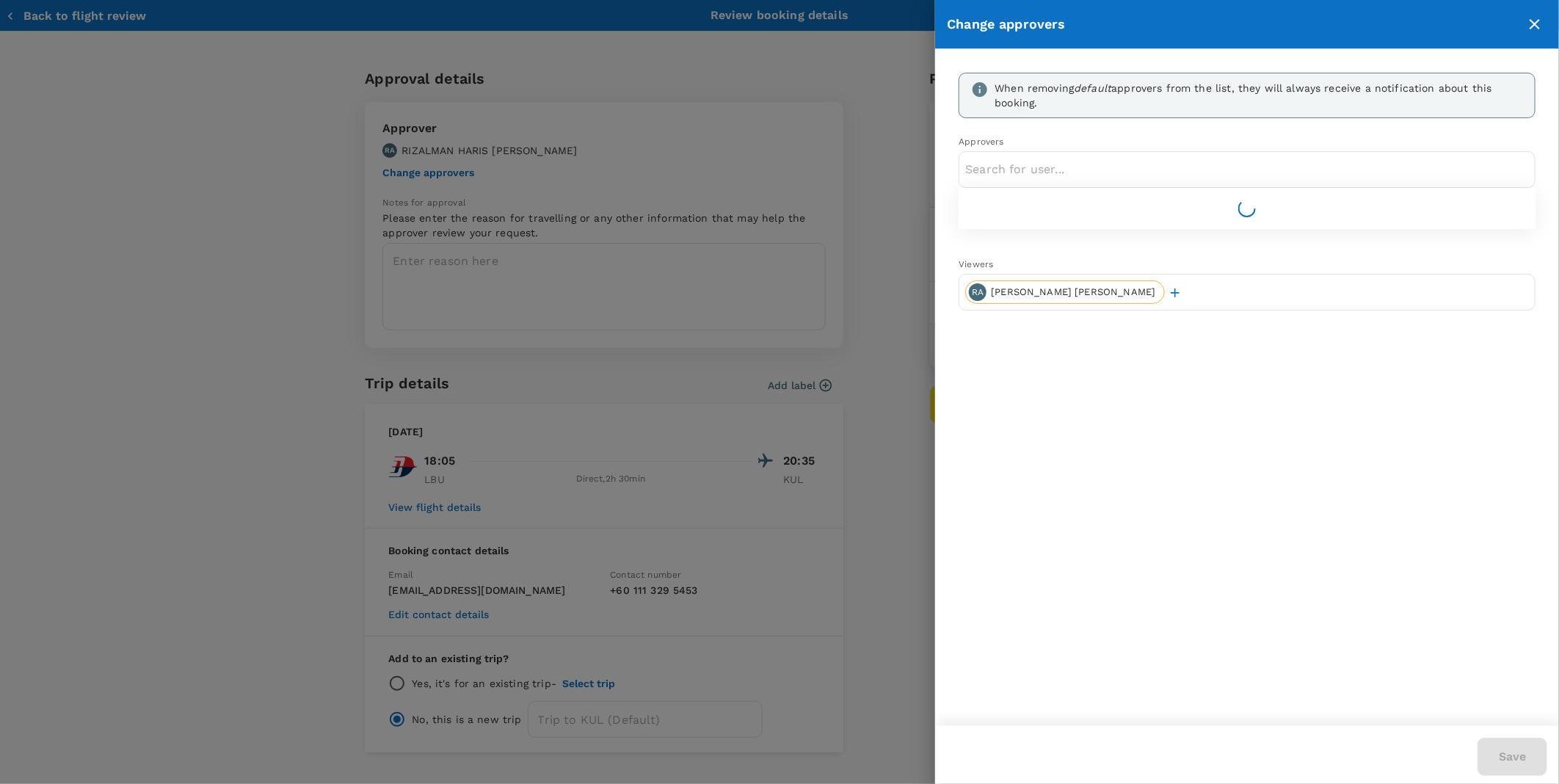
click at [1007, 172] on input "text" at bounding box center [1247, 170] width 563 height 24
type input "IZZA"
click at [1034, 212] on span "IZZAT AMIN MOHD YAZID" at bounding box center [1267, 206] width 512 height 16
click at [1547, 782] on div "Save" at bounding box center [1246, 754] width 623 height 58
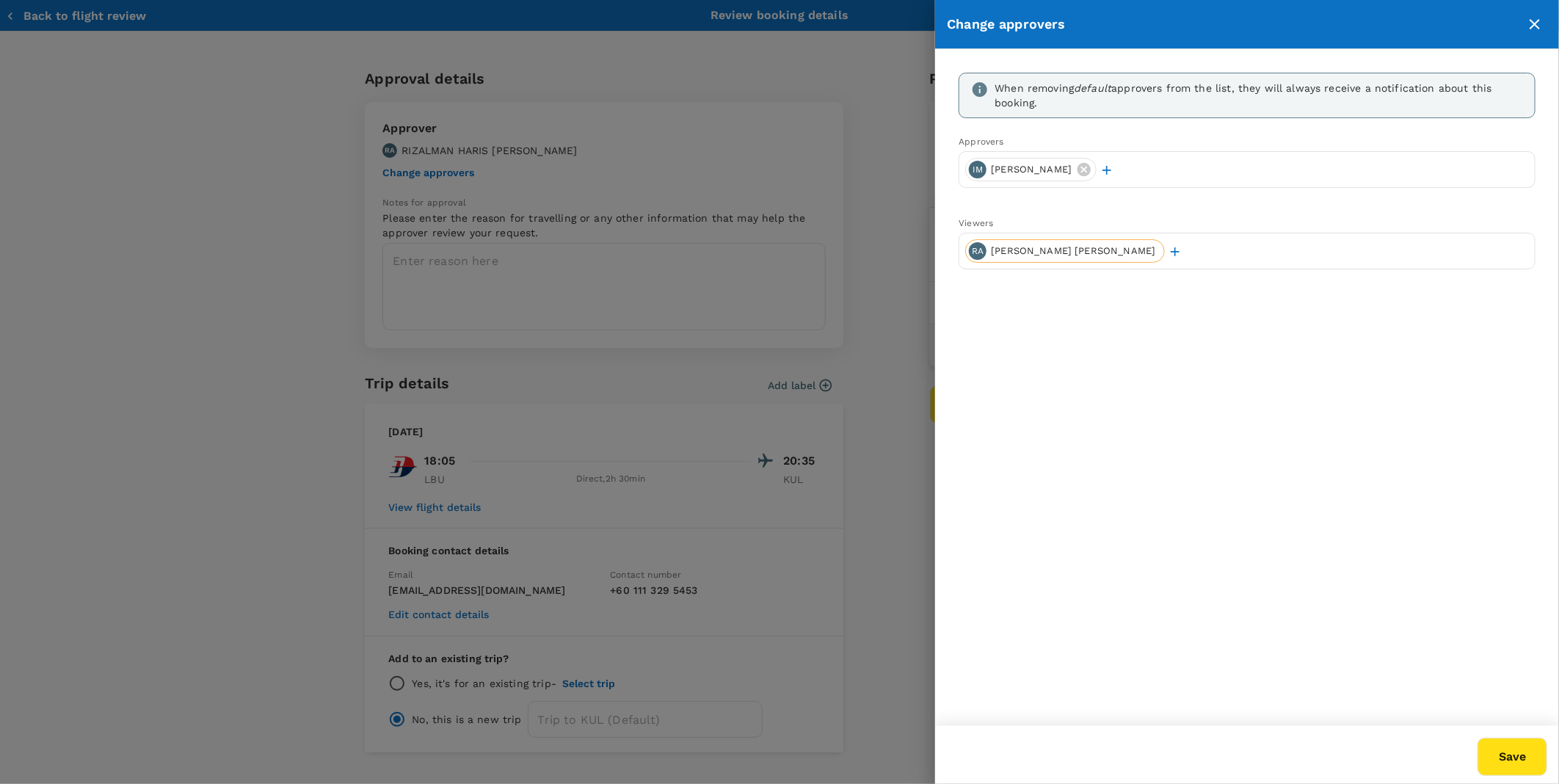
click at [1531, 758] on button "Save" at bounding box center [1512, 757] width 70 height 38
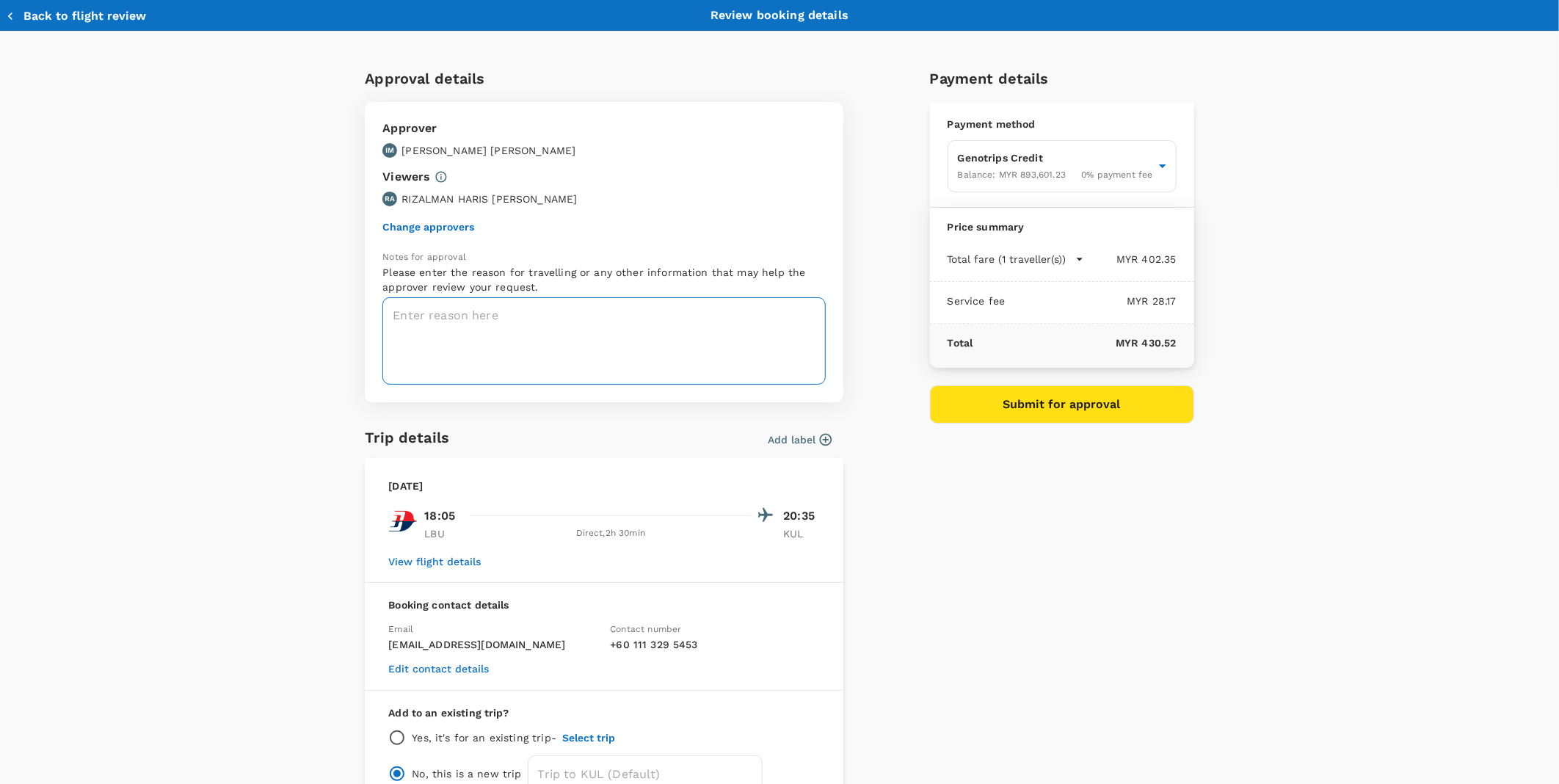
click at [600, 312] on textarea at bounding box center [604, 341] width 443 height 87
type textarea "t"
paste textarea "CRT000000017545"
type textarea "TRF Ref. No: CRT000000017545"
click at [1069, 422] on button "Submit for approval" at bounding box center [1062, 404] width 264 height 38
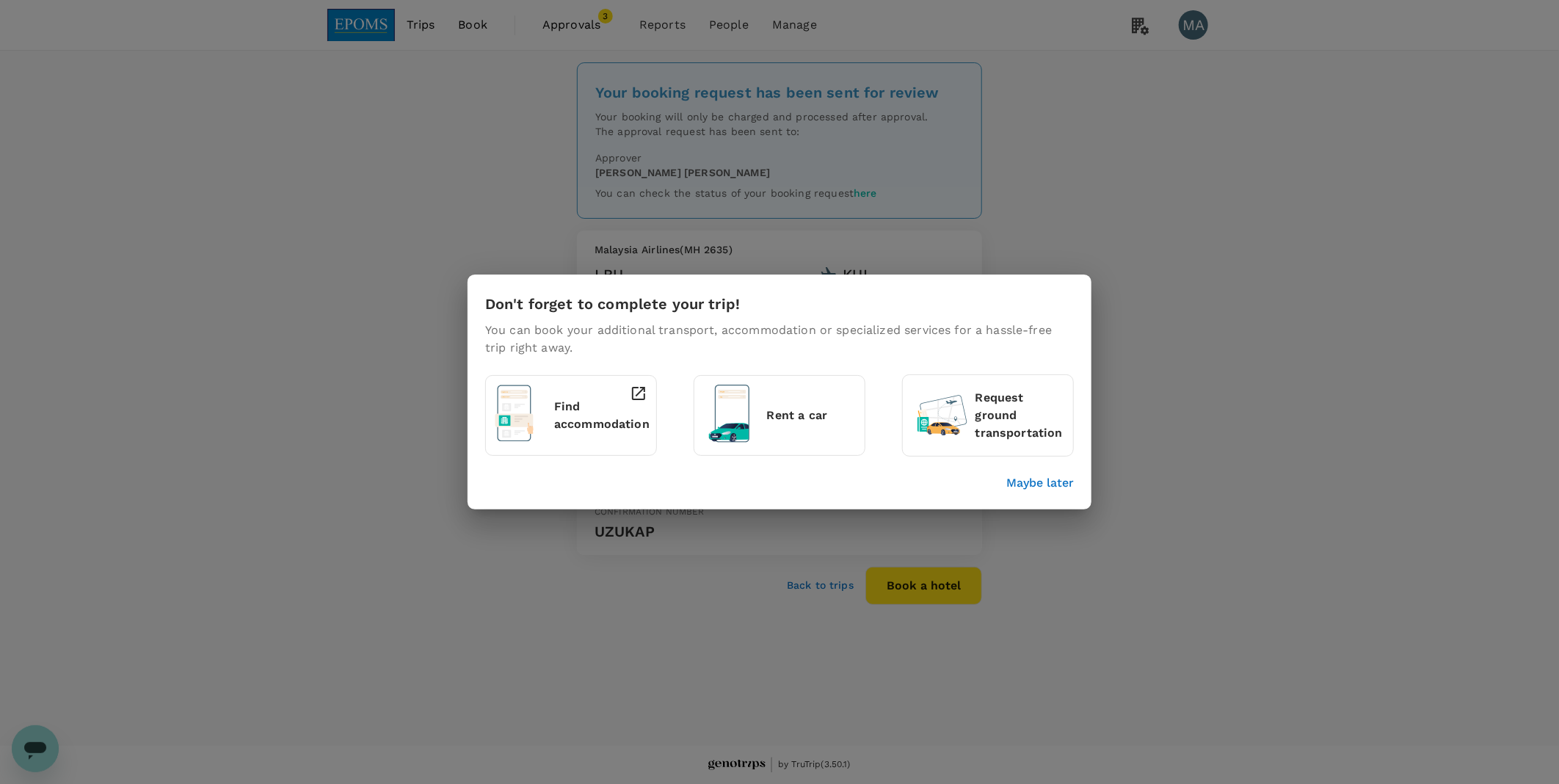
click at [1048, 483] on p "Maybe later" at bounding box center [1040, 483] width 68 height 17
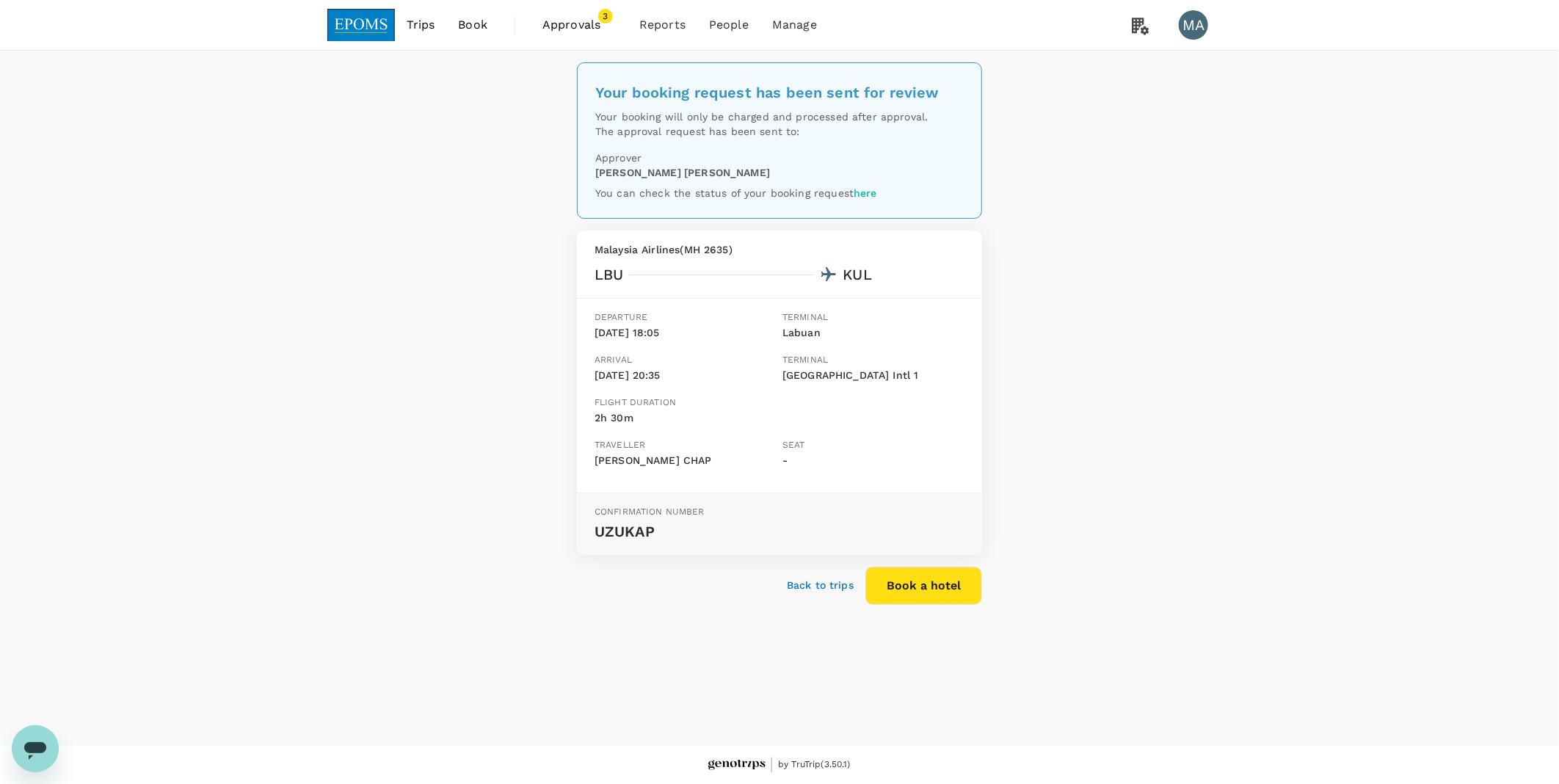
click at [483, 30] on span "Book" at bounding box center [473, 25] width 30 height 17
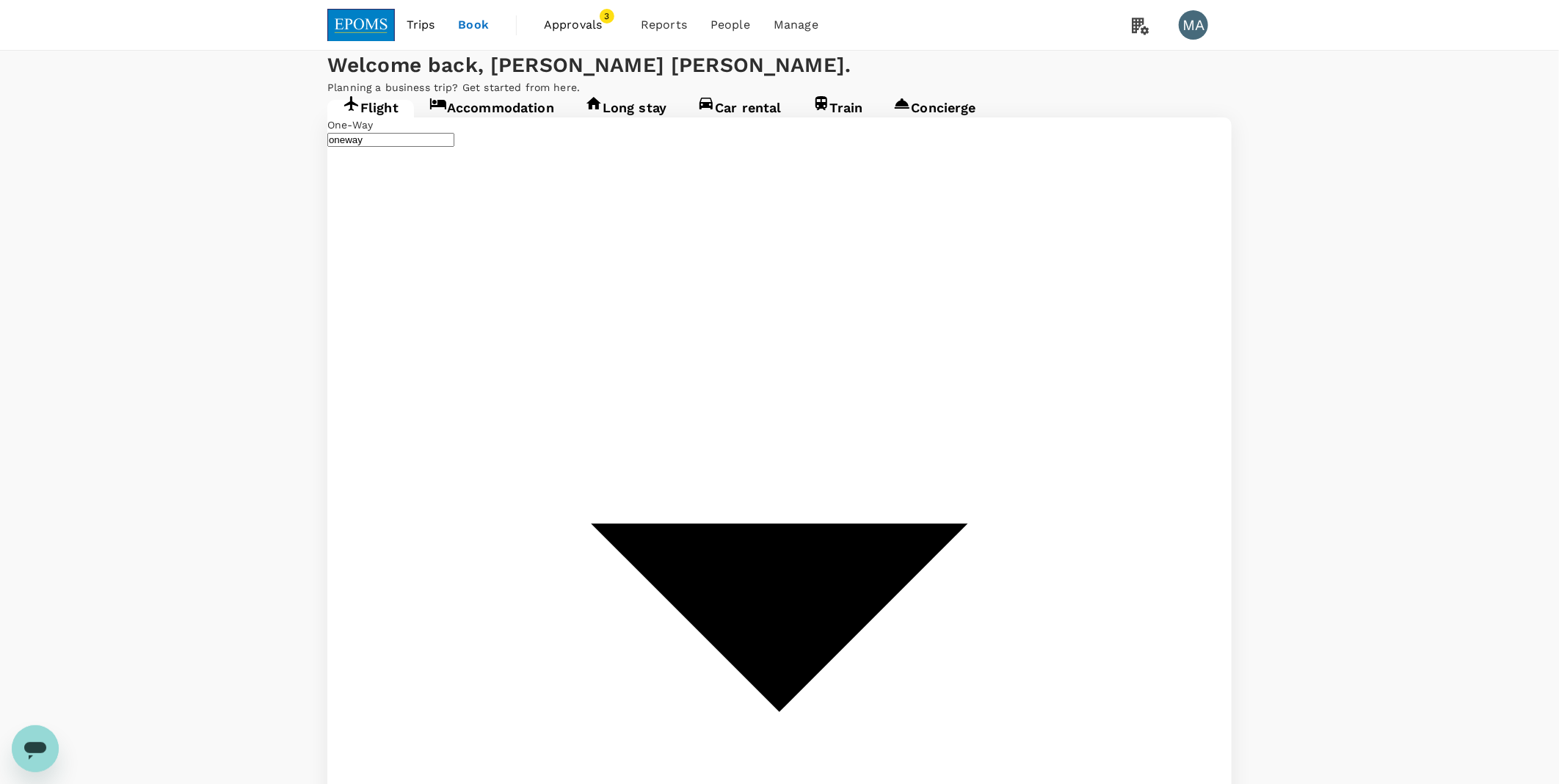
type input "Labuan (LBU)"
type input "Kuala Lumpur Intl ([GEOGRAPHIC_DATA])"
type input "Labuan (LBU)"
type input "Kuala Lumpur Intl ([GEOGRAPHIC_DATA])"
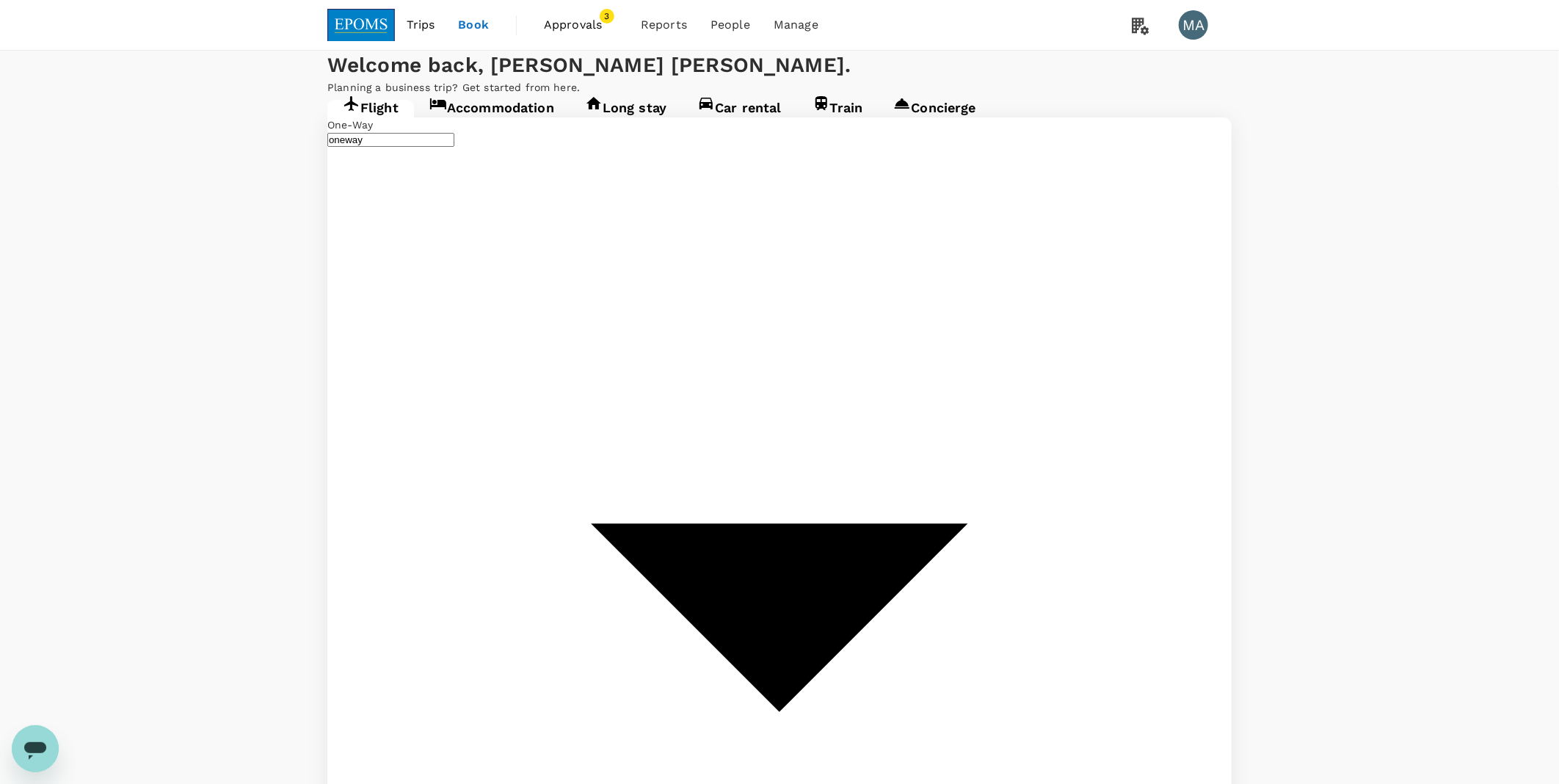
type input "Kuala Lumpur Intl ([GEOGRAPHIC_DATA])"
type input "Kota Kinabalu Intl (BKI)"
click at [1040, 371] on div "3" at bounding box center [1035, 370] width 28 height 28
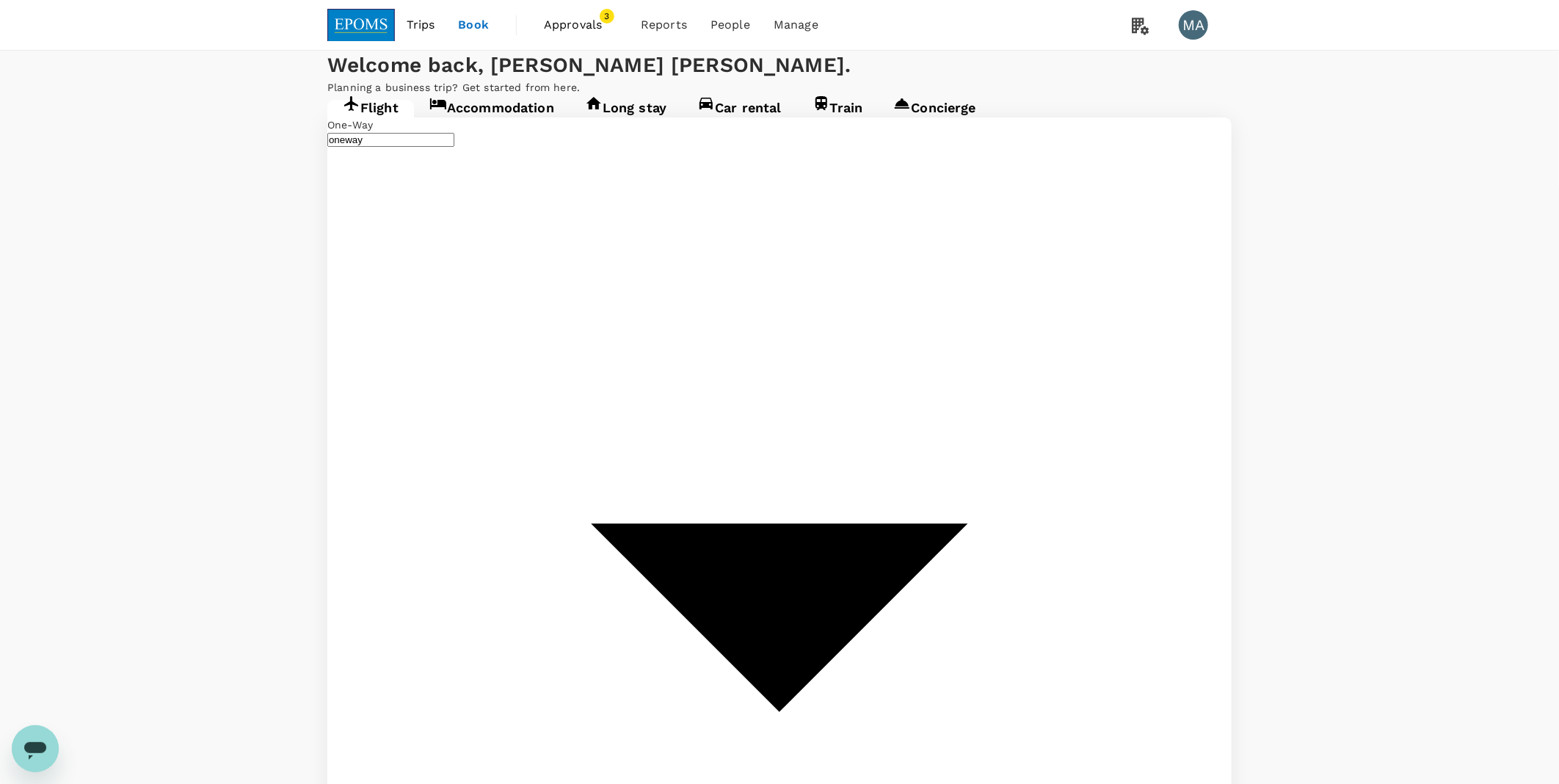
type input "roundtrip"
click at [1091, 367] on div "5" at bounding box center [1090, 370] width 28 height 28
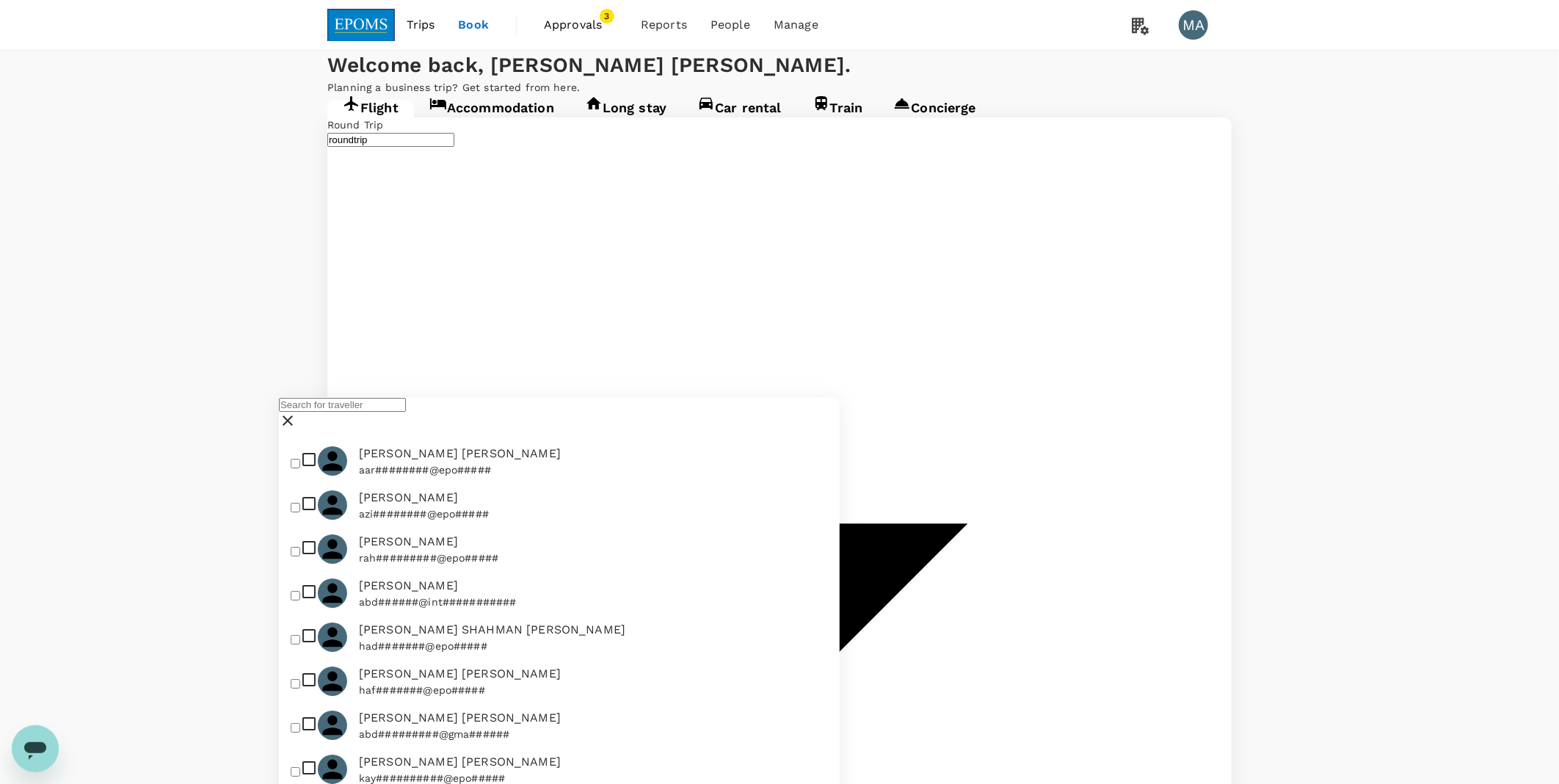
click at [406, 412] on input "text" at bounding box center [343, 404] width 127 height 14
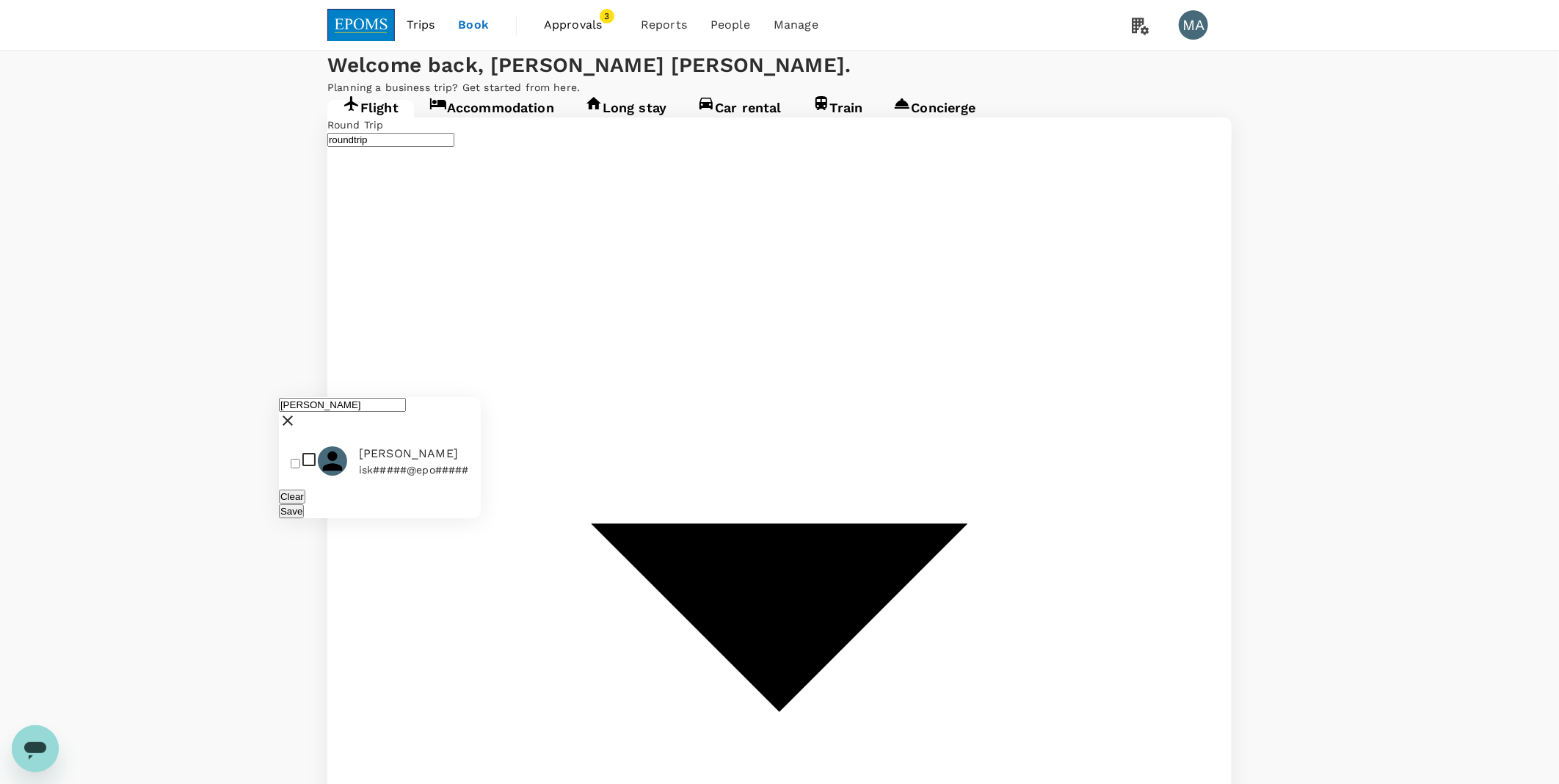
type input "[PERSON_NAME]"
click at [292, 469] on input "checkbox" at bounding box center [296, 464] width 10 height 10
checkbox input "true"
click at [481, 518] on div "Save" at bounding box center [380, 511] width 202 height 15
click at [304, 518] on button "Save" at bounding box center [292, 511] width 25 height 14
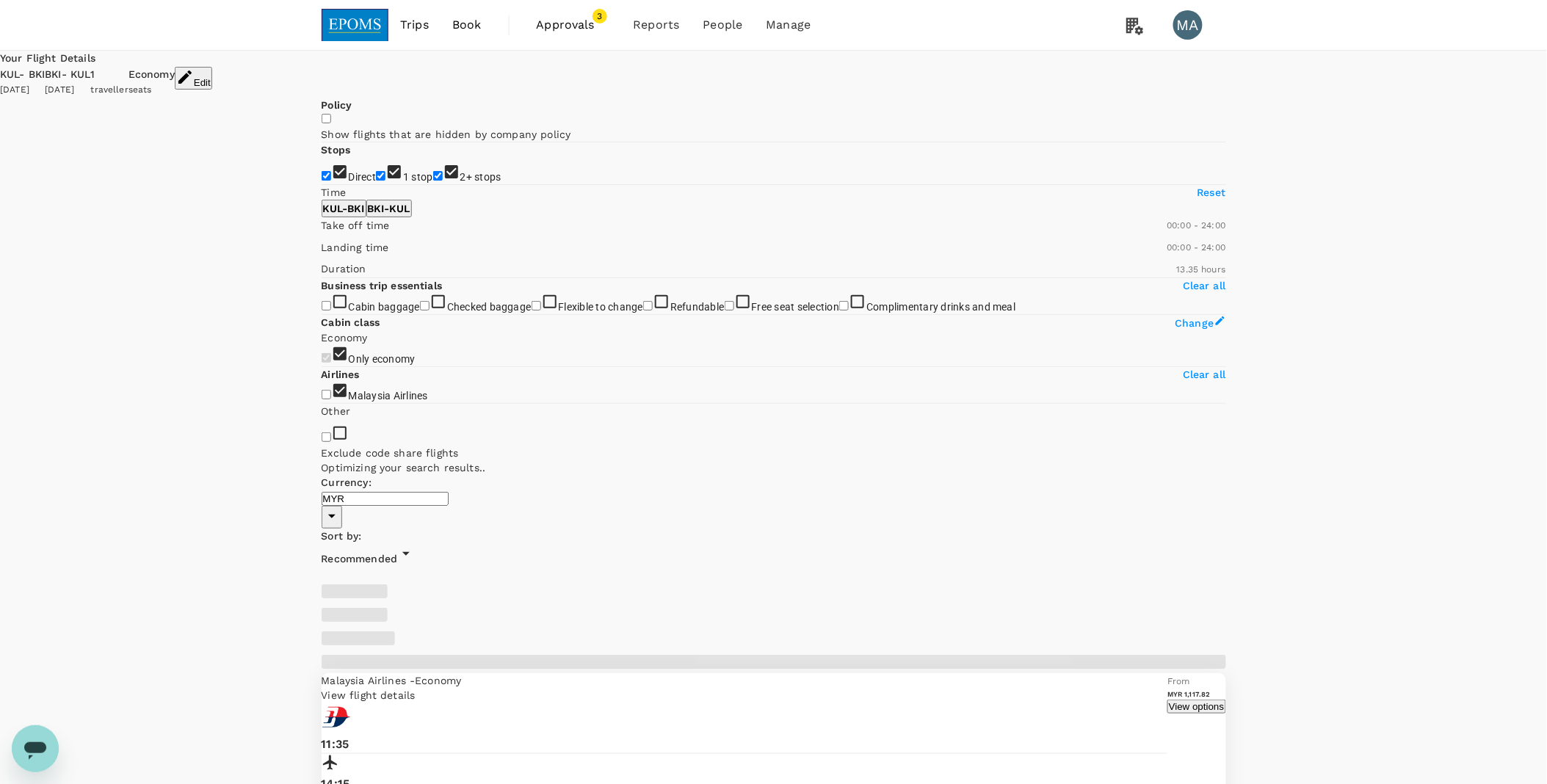
checkbox input "false"
click at [376, 180] on input "1 stop" at bounding box center [381, 176] width 10 height 10
checkbox input "false"
click at [433, 180] on input "2+ stops" at bounding box center [438, 176] width 10 height 10
checkbox input "false"
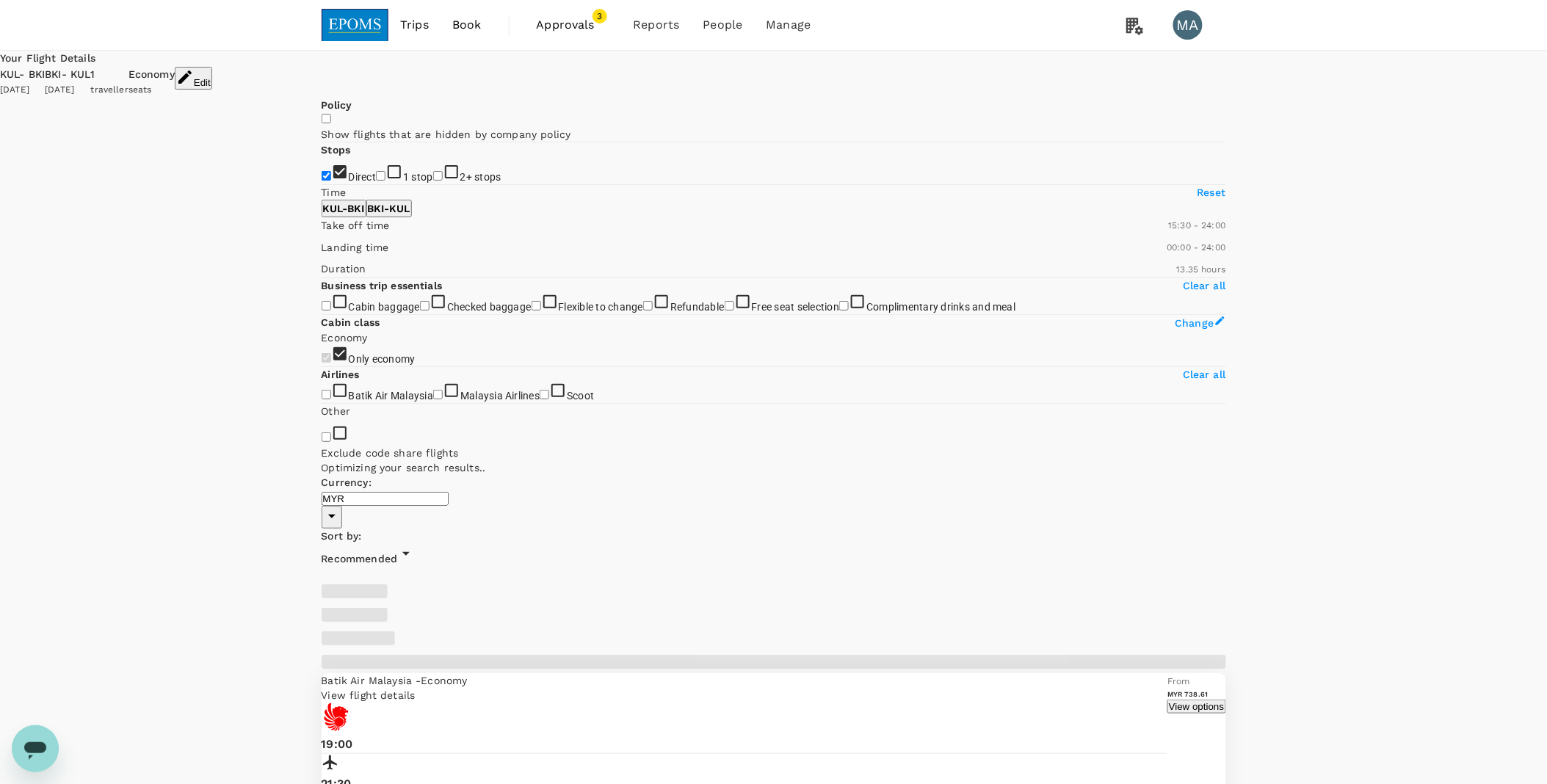
type input "960"
drag, startPoint x: 329, startPoint y: 437, endPoint x: 473, endPoint y: 441, distance: 144.1
click at [321, 233] on span at bounding box center [321, 233] width 0 height 0
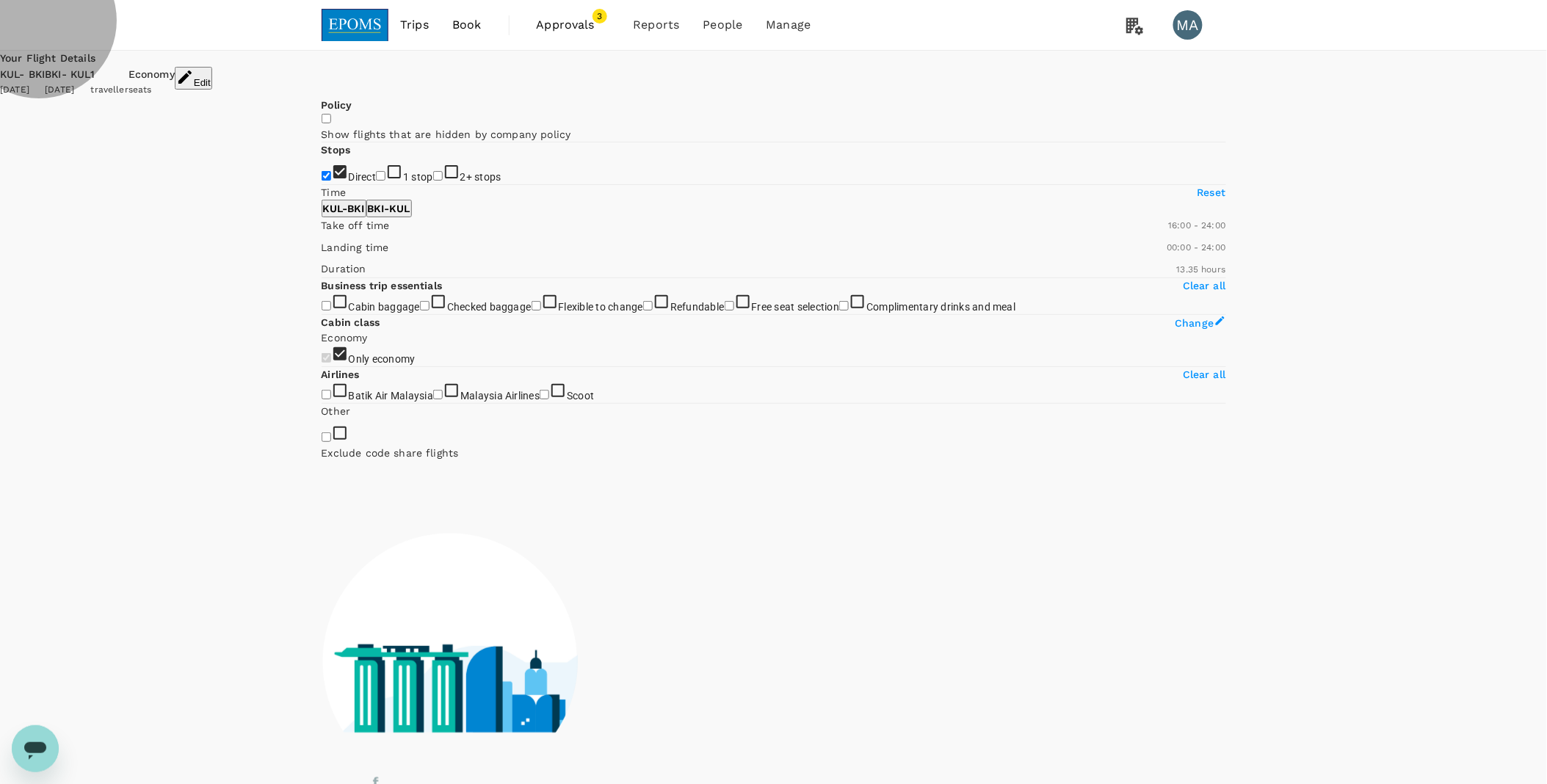
click at [410, 216] on p "BKI - KUL" at bounding box center [389, 208] width 43 height 15
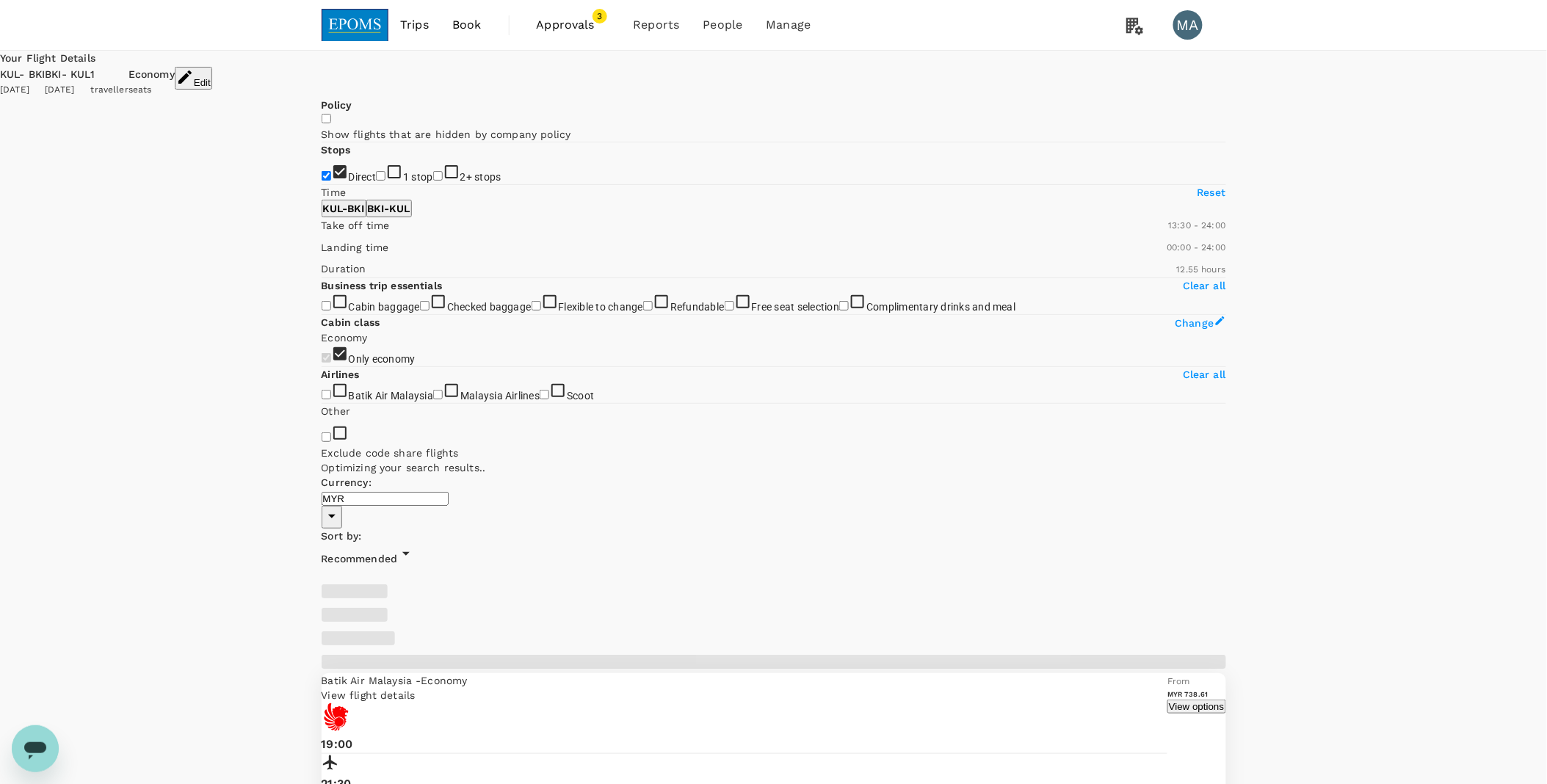
type input "780"
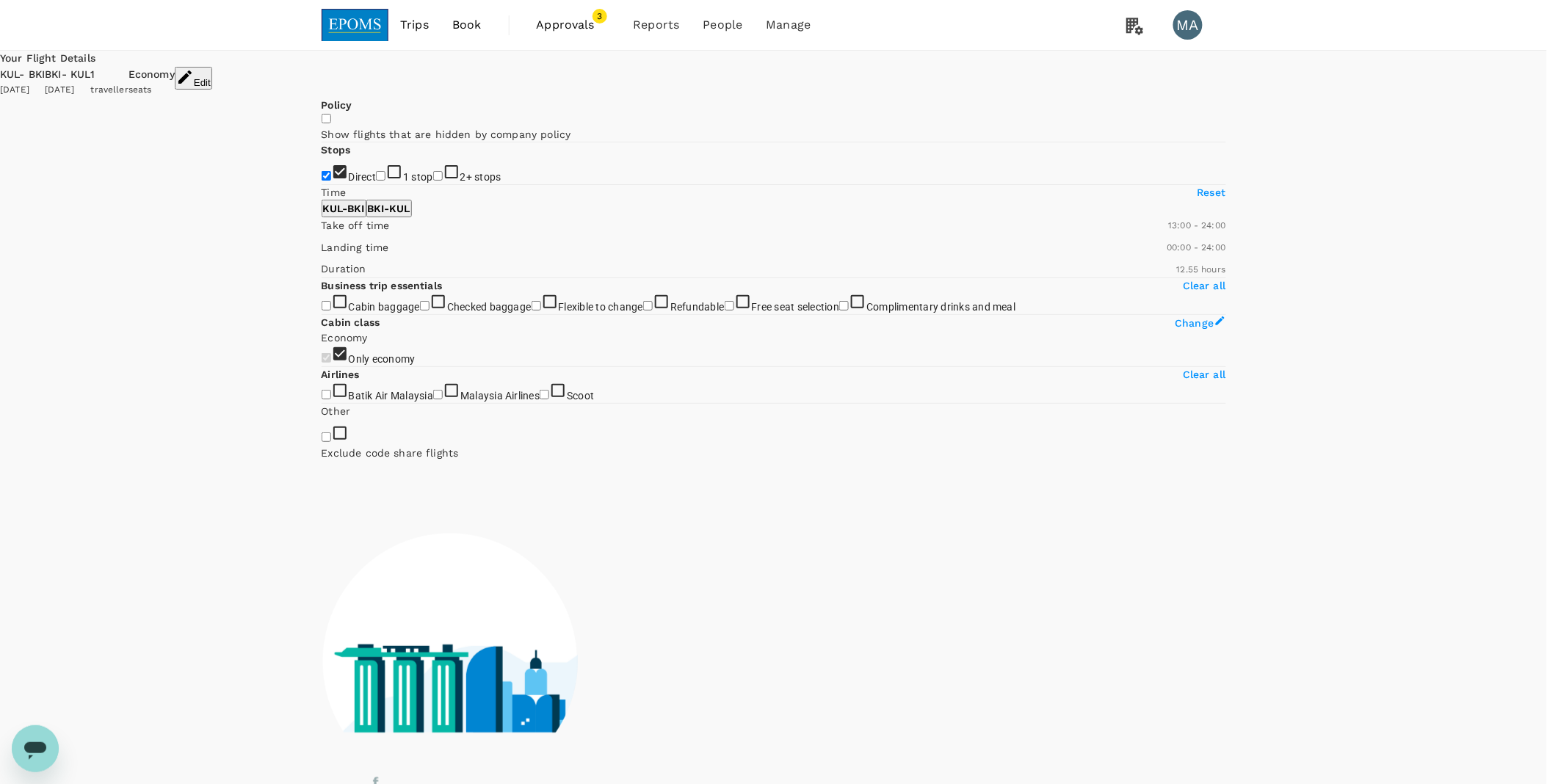
drag, startPoint x: 320, startPoint y: 435, endPoint x: 444, endPoint y: 436, distance: 124.0
click at [321, 233] on span at bounding box center [321, 233] width 0 height 0
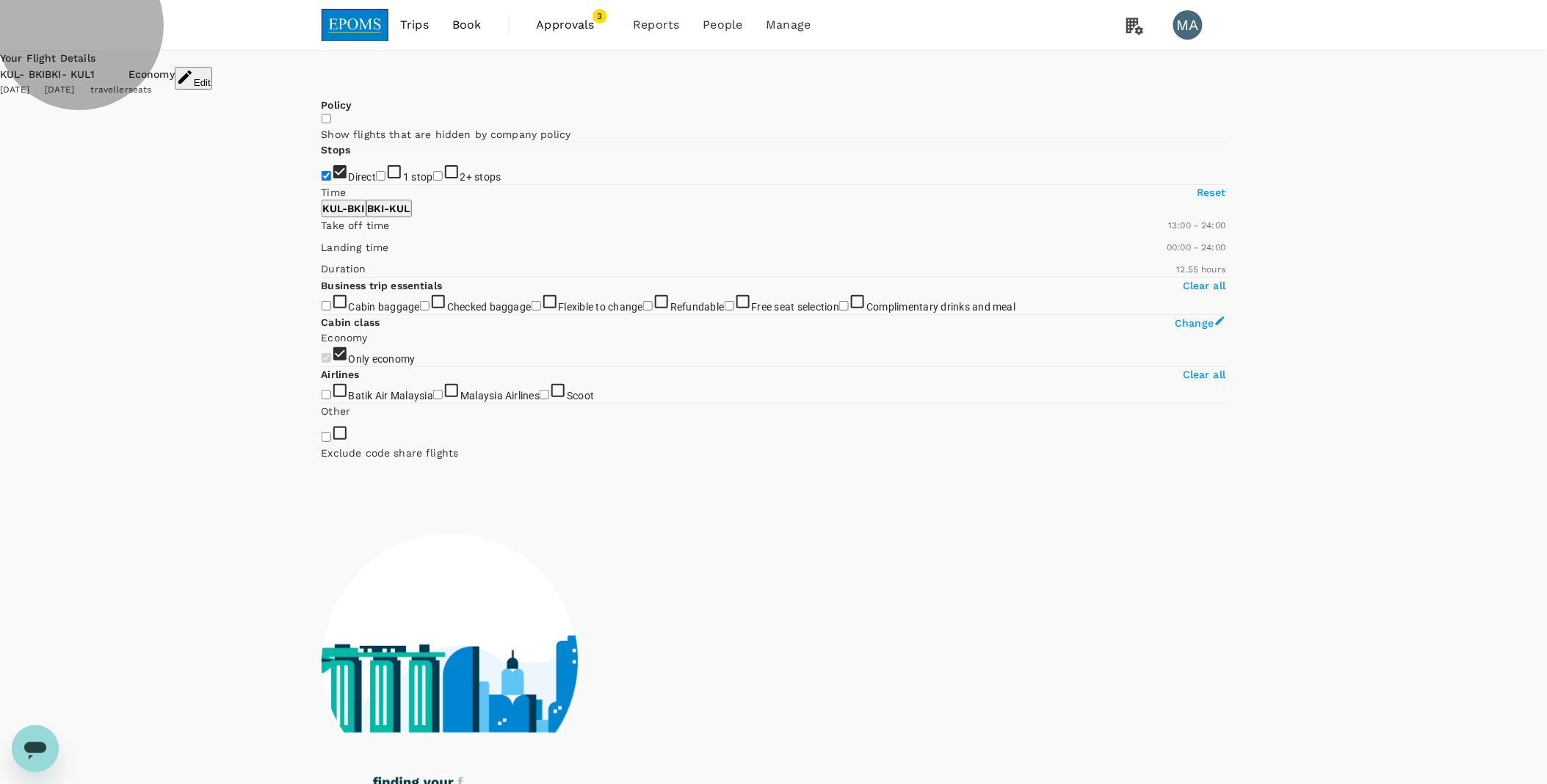
click at [367, 217] on button "KUL - BKI" at bounding box center [344, 208] width 44 height 17
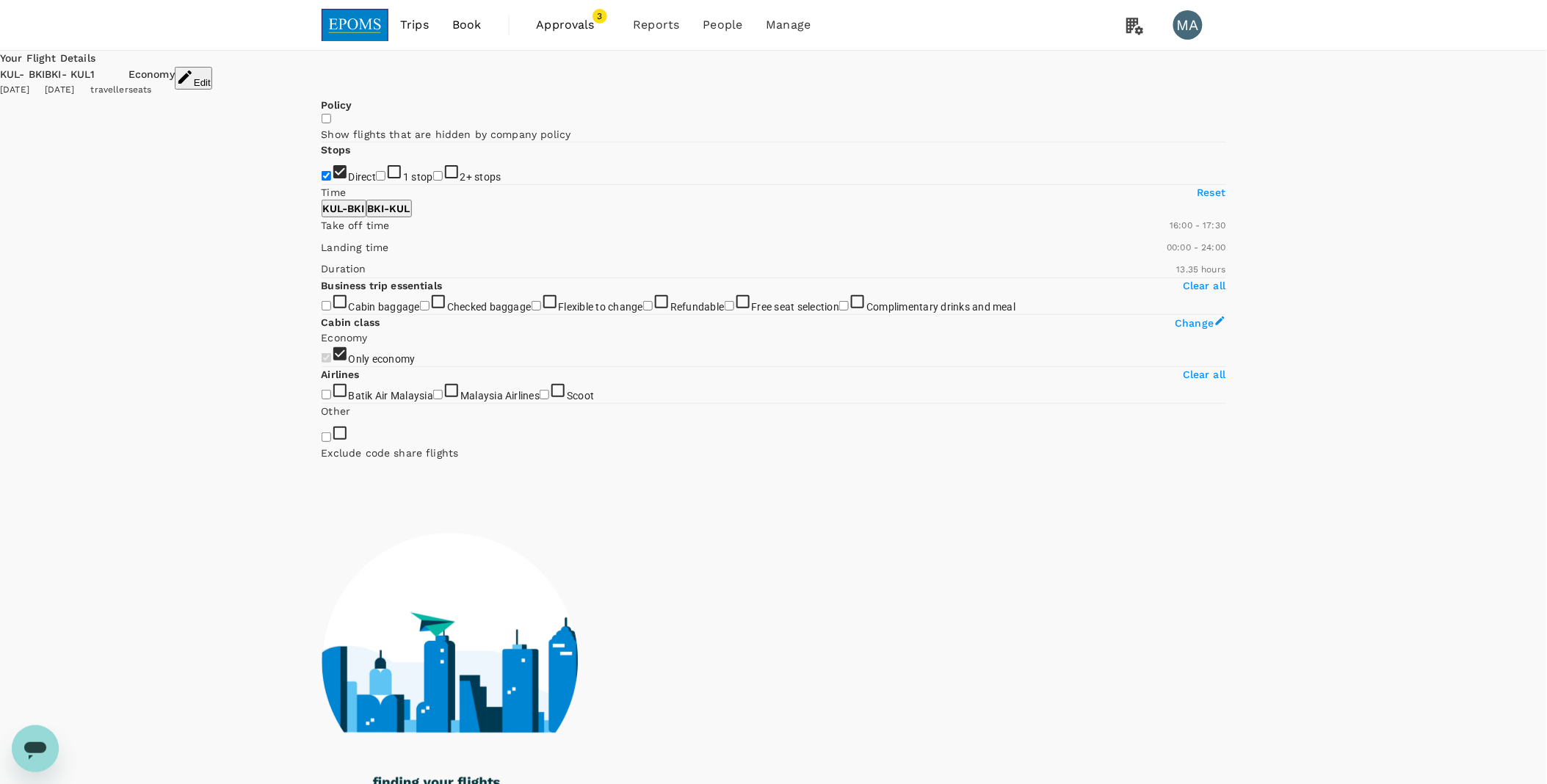
type input "1020"
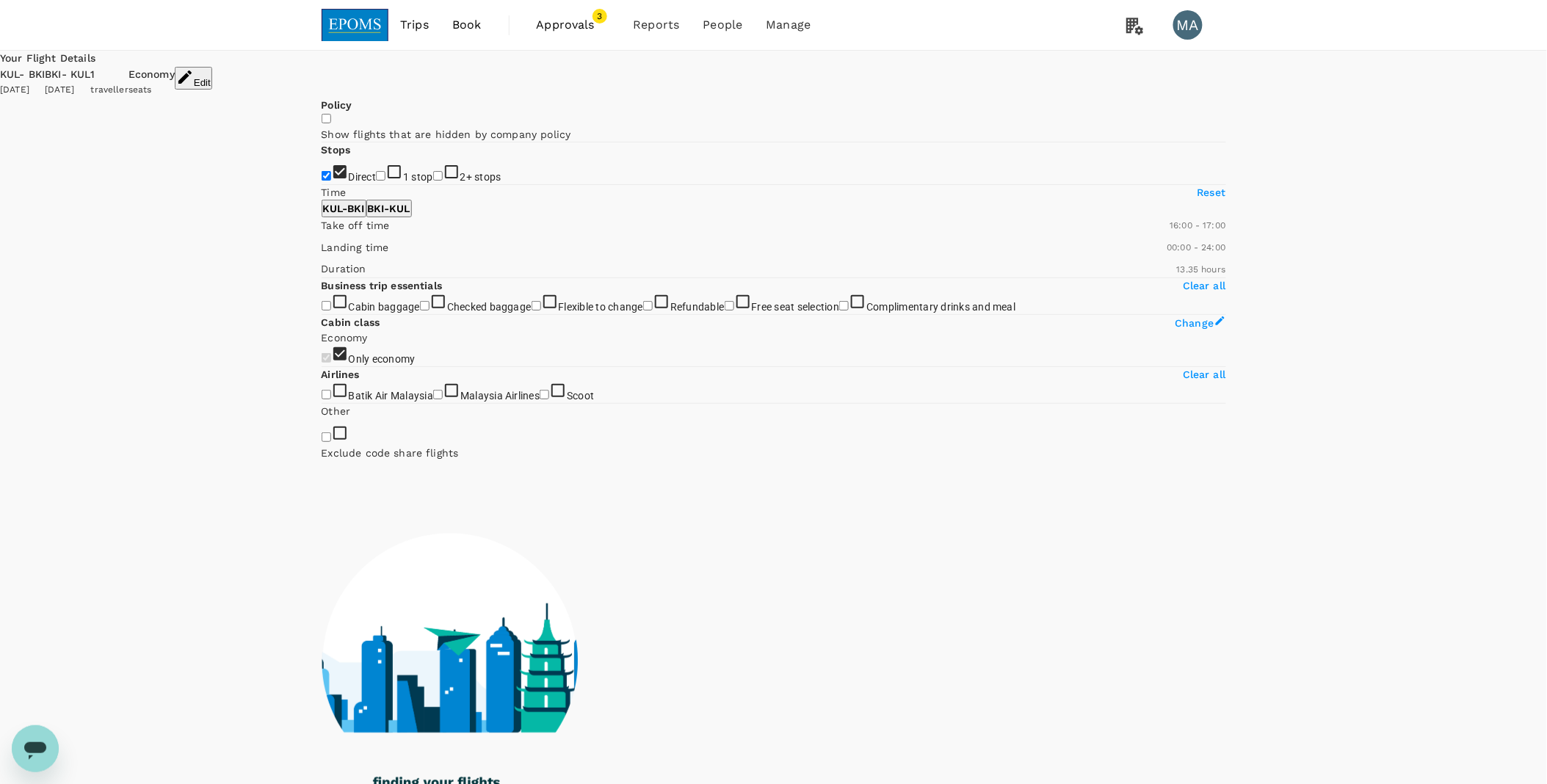
drag, startPoint x: 548, startPoint y: 441, endPoint x: 480, endPoint y: 439, distance: 68.0
click at [321, 233] on span at bounding box center [321, 233] width 0 height 0
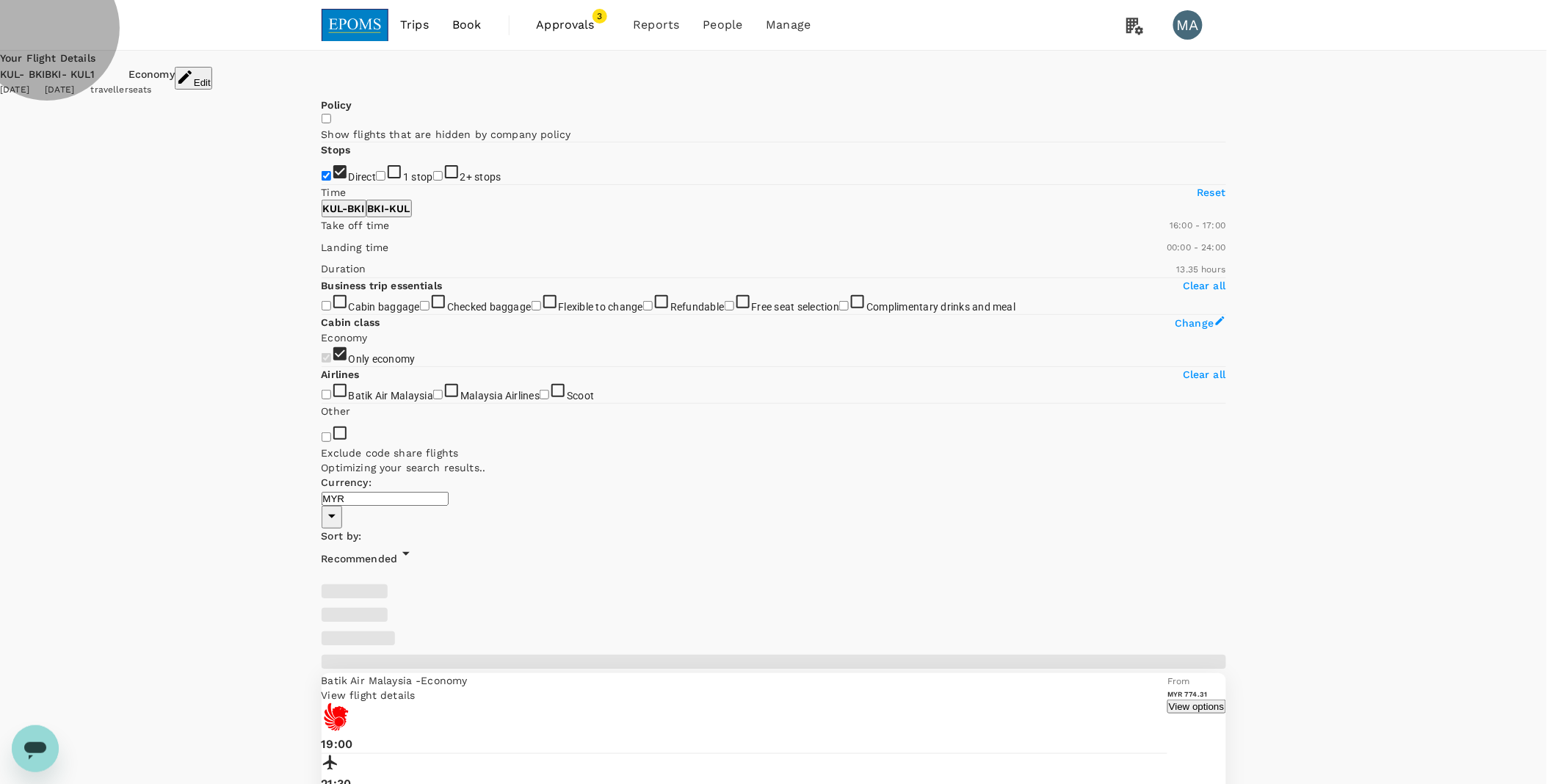
click at [412, 217] on button "BKI - KUL" at bounding box center [389, 208] width 45 height 17
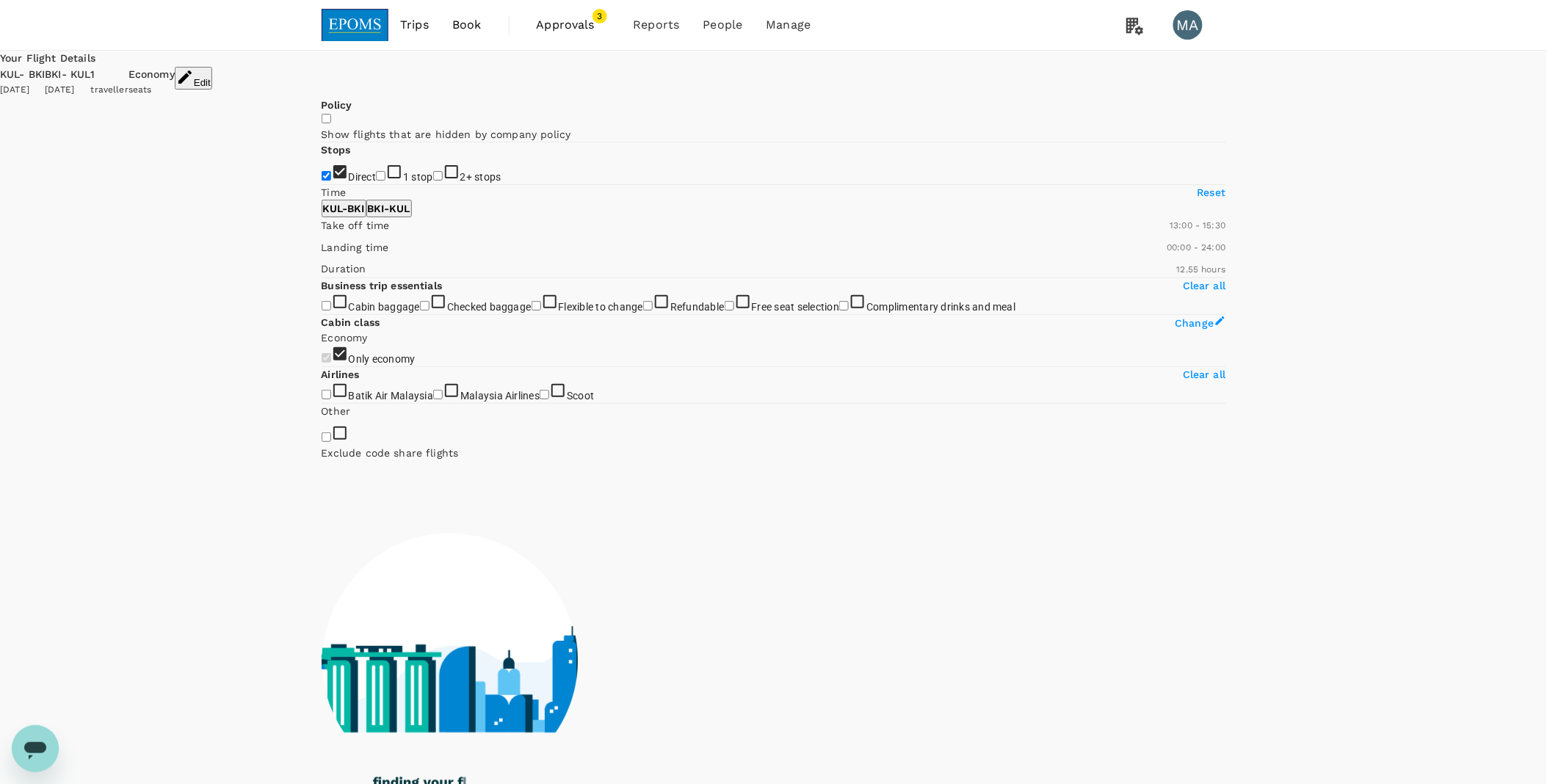
type input "810"
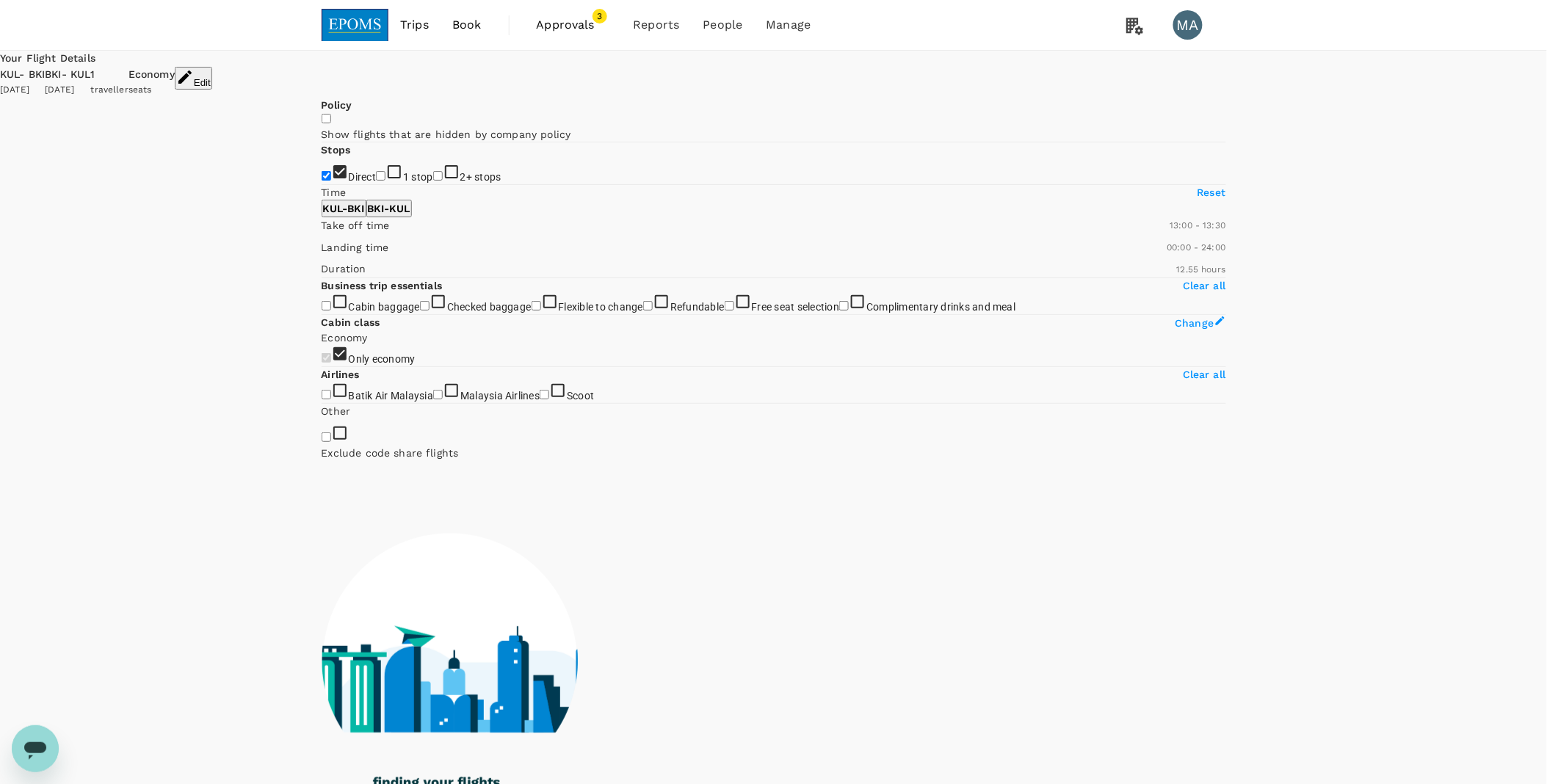
drag, startPoint x: 547, startPoint y: 436, endPoint x: 451, endPoint y: 436, distance: 96.0
click at [321, 233] on span at bounding box center [321, 233] width 0 height 0
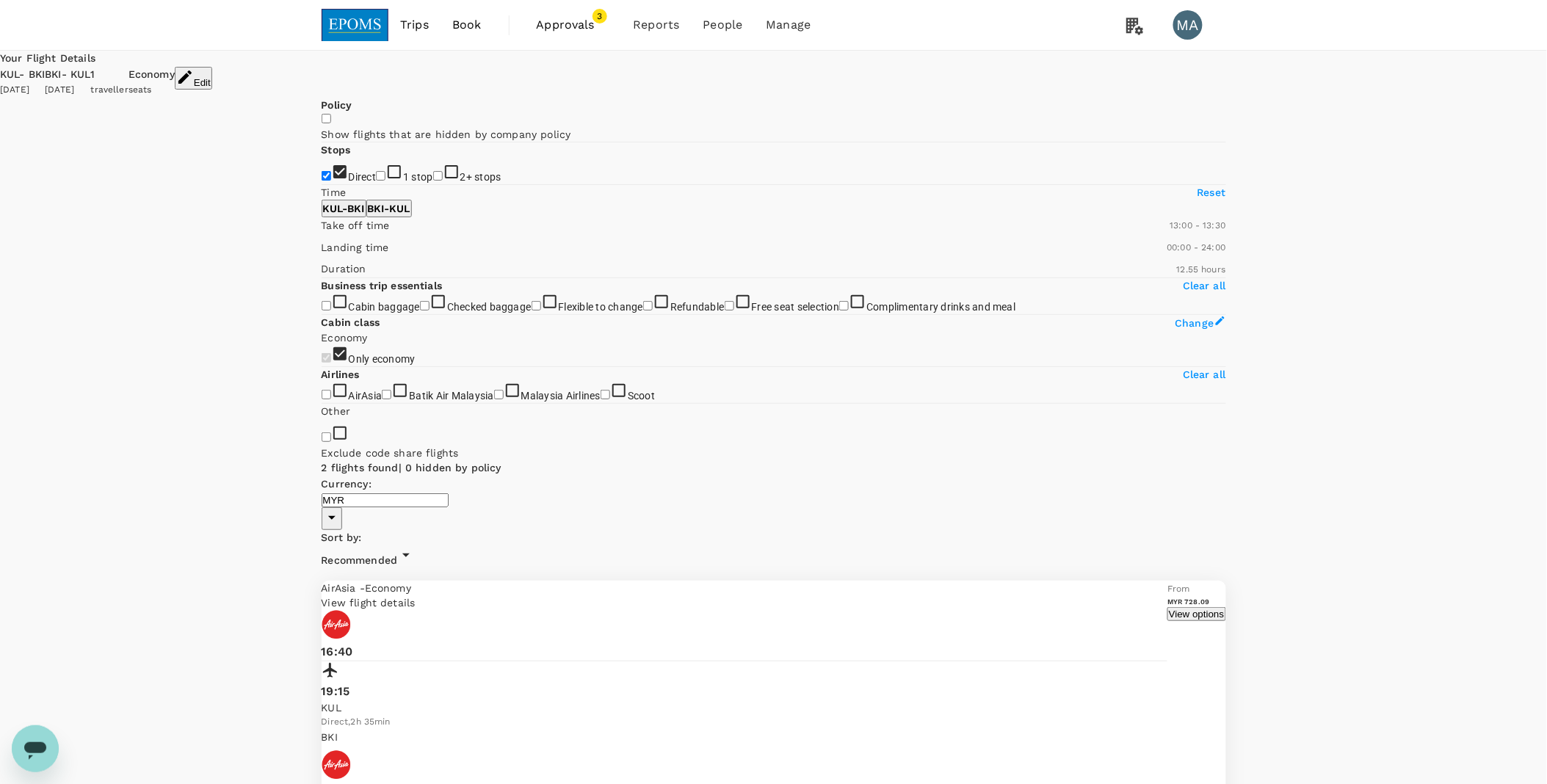
click at [1167, 607] on button "View options" at bounding box center [1196, 614] width 58 height 14
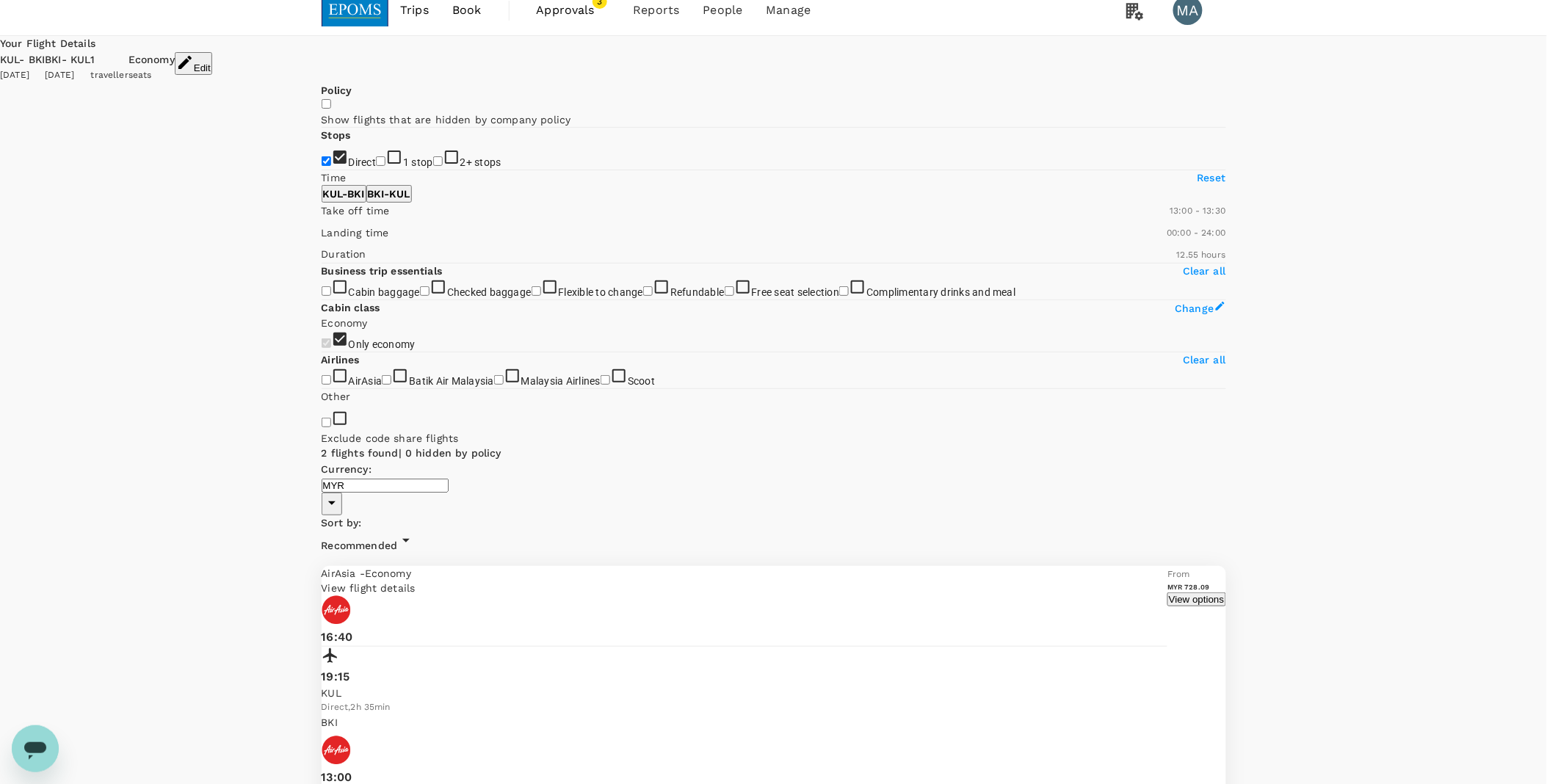
scroll to position [155, 0]
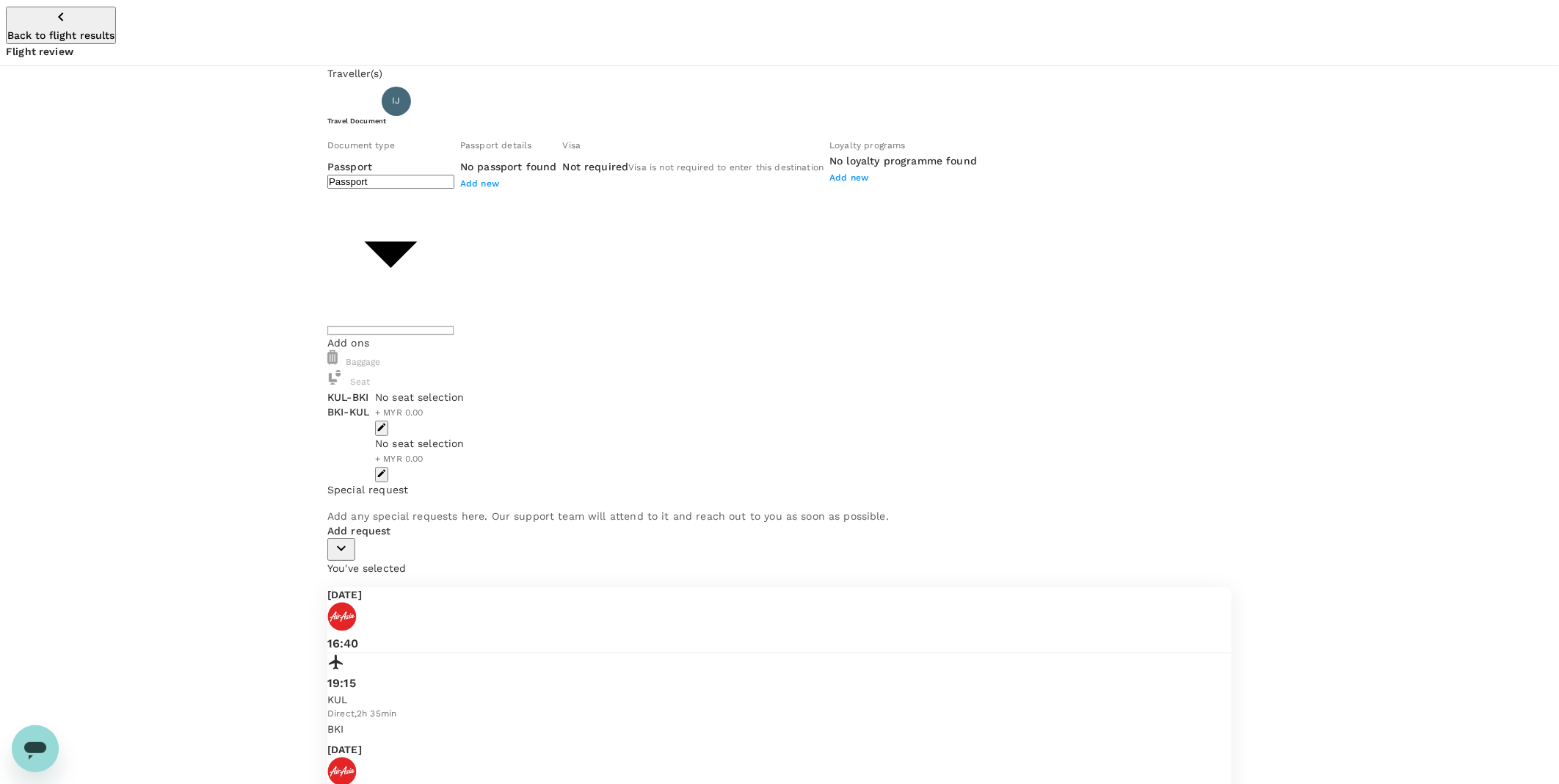
click at [422, 208] on body "Back to flight results Flight review Traveller(s) Traveller 1 : IJ [PERSON_NAME…" at bounding box center [779, 607] width 1559 height 1215
type input "Id card"
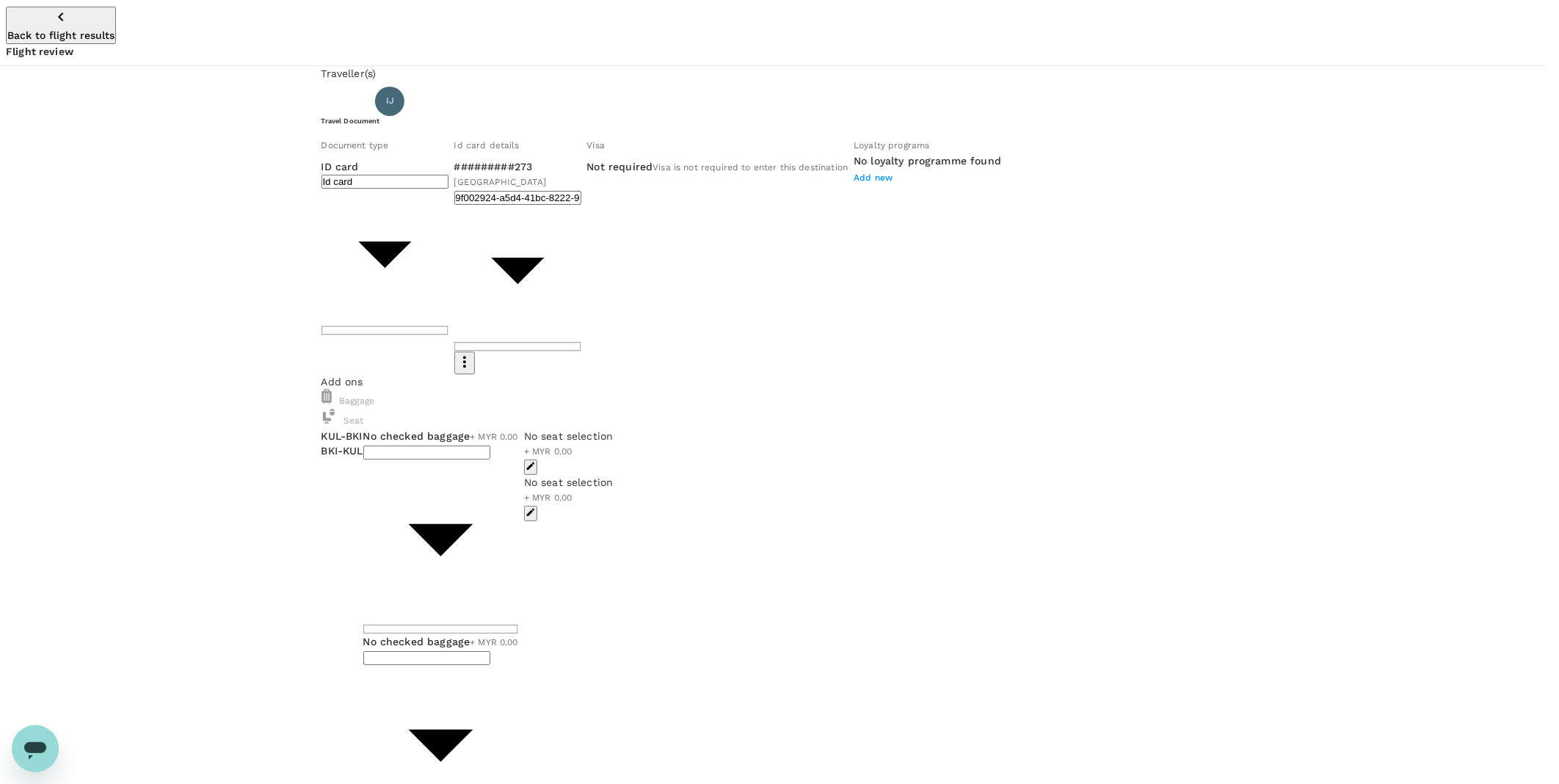
type input "1 - 83.59"
type input "1 - 95.68"
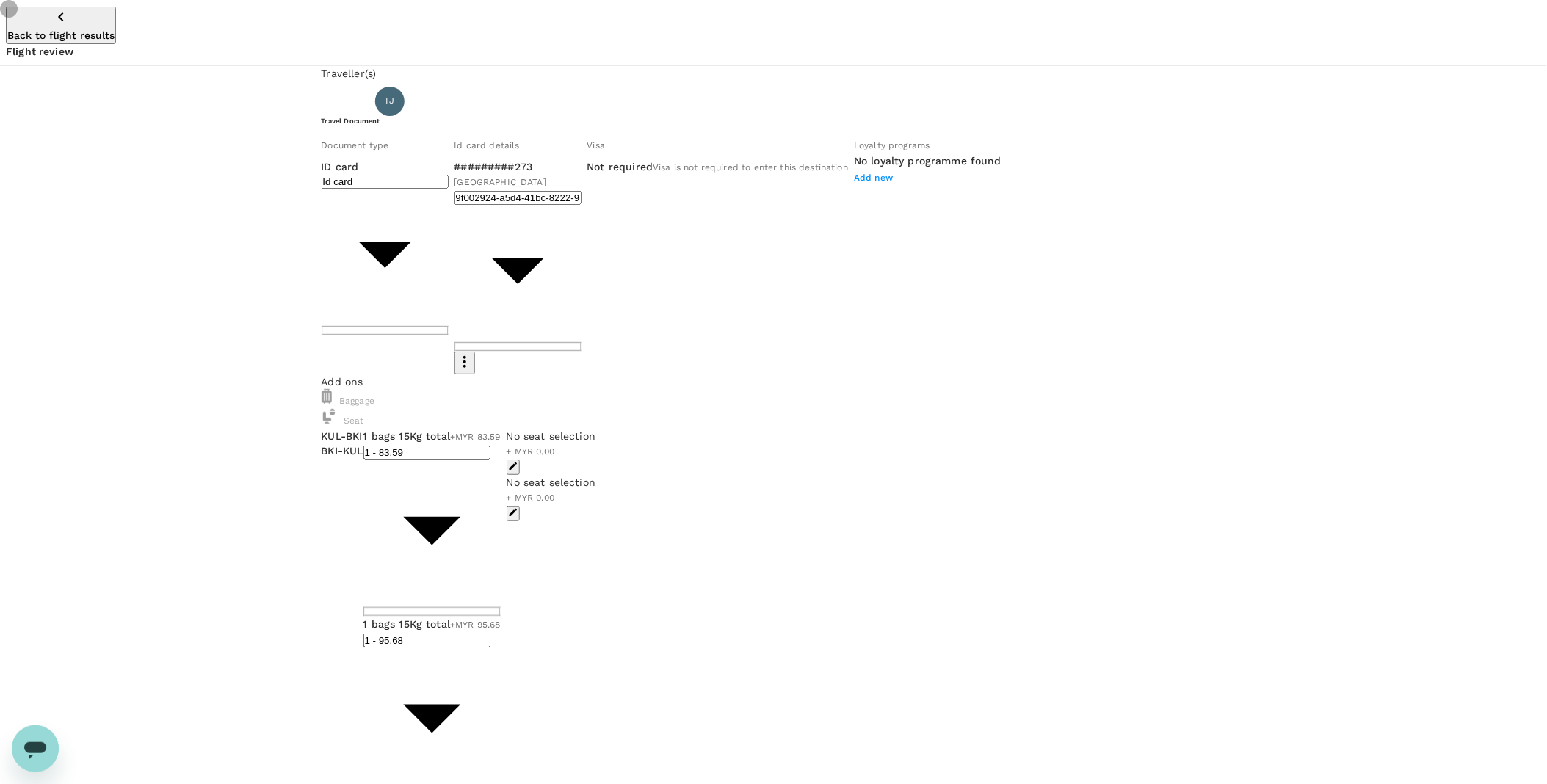
click at [518, 461] on icon "button" at bounding box center [513, 466] width 10 height 10
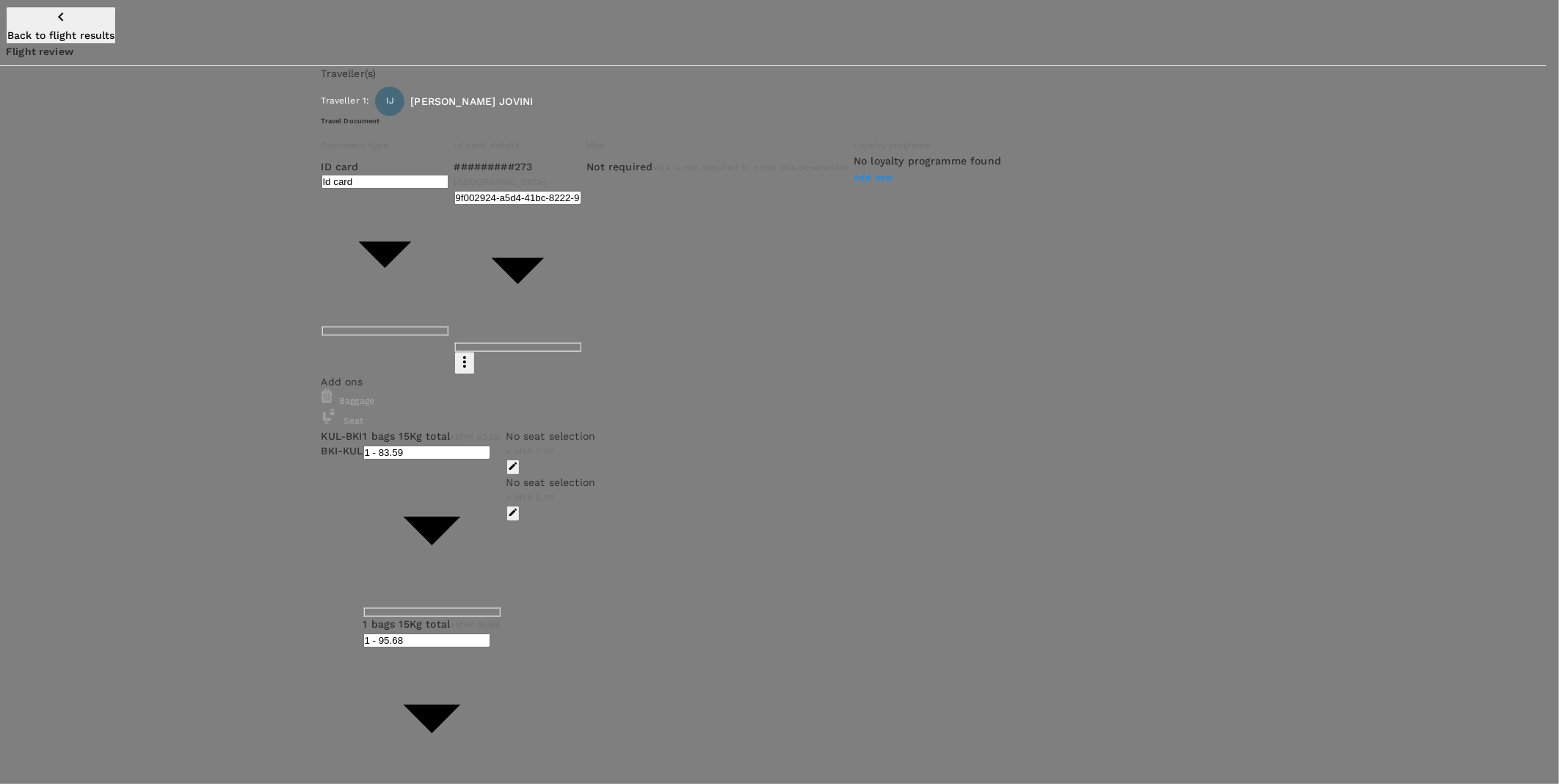
click at [883, 54] on div at bounding box center [779, 392] width 1559 height 784
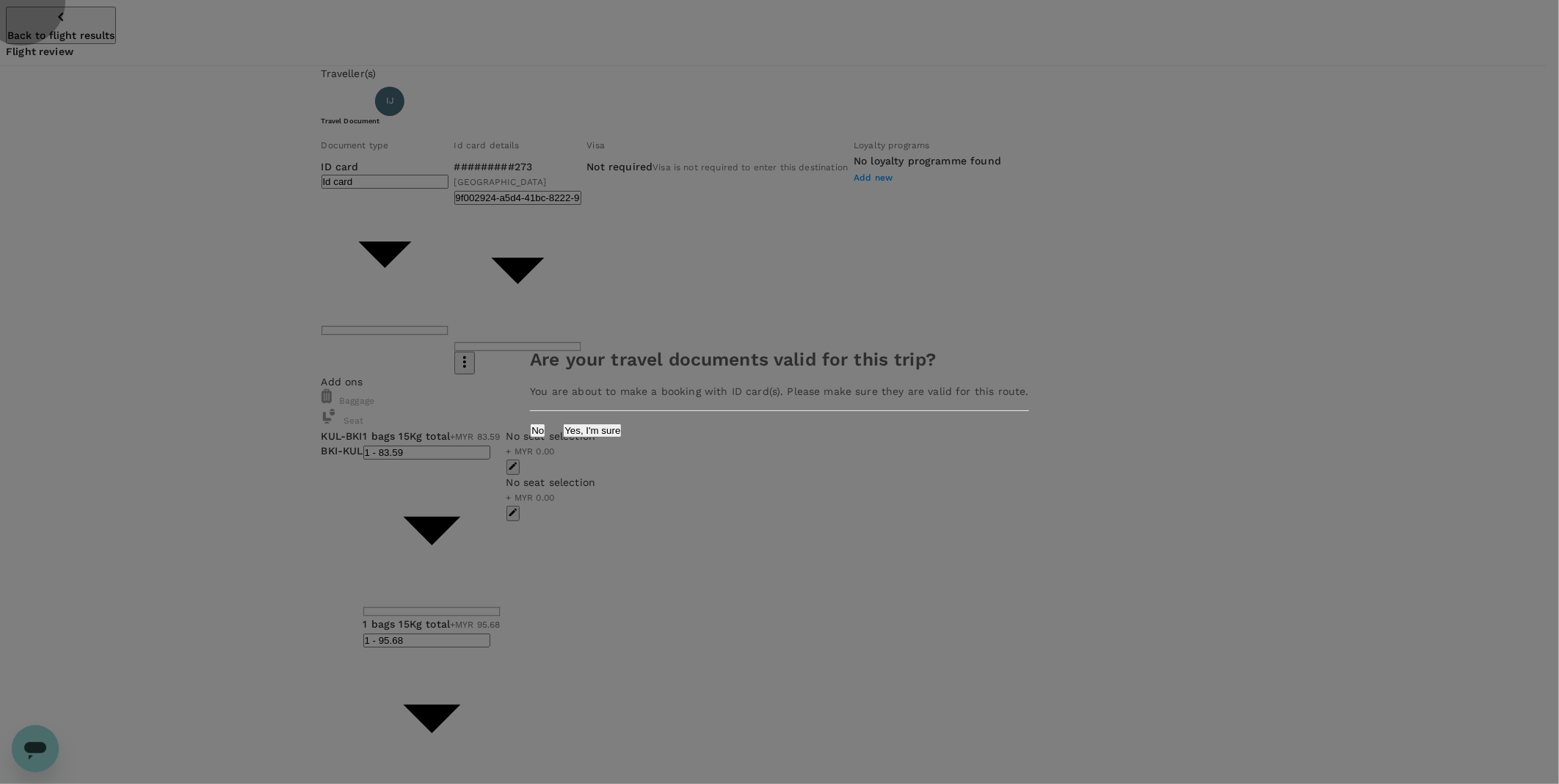
click at [622, 429] on button "Yes, I'm sure" at bounding box center [592, 430] width 58 height 14
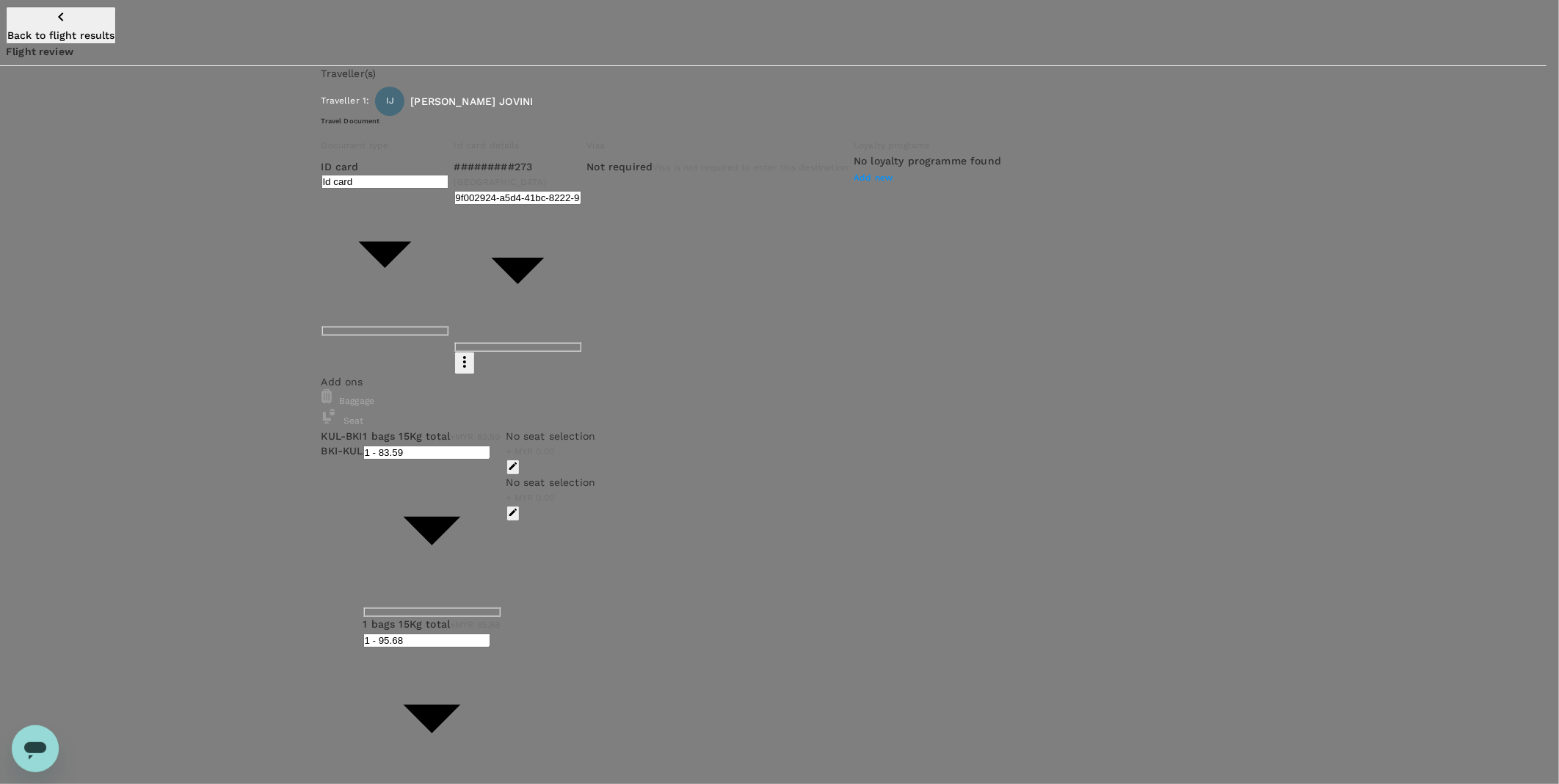
type input "9ea61a02-274a-4f65-9d5b-ca51ac7b2cfc"
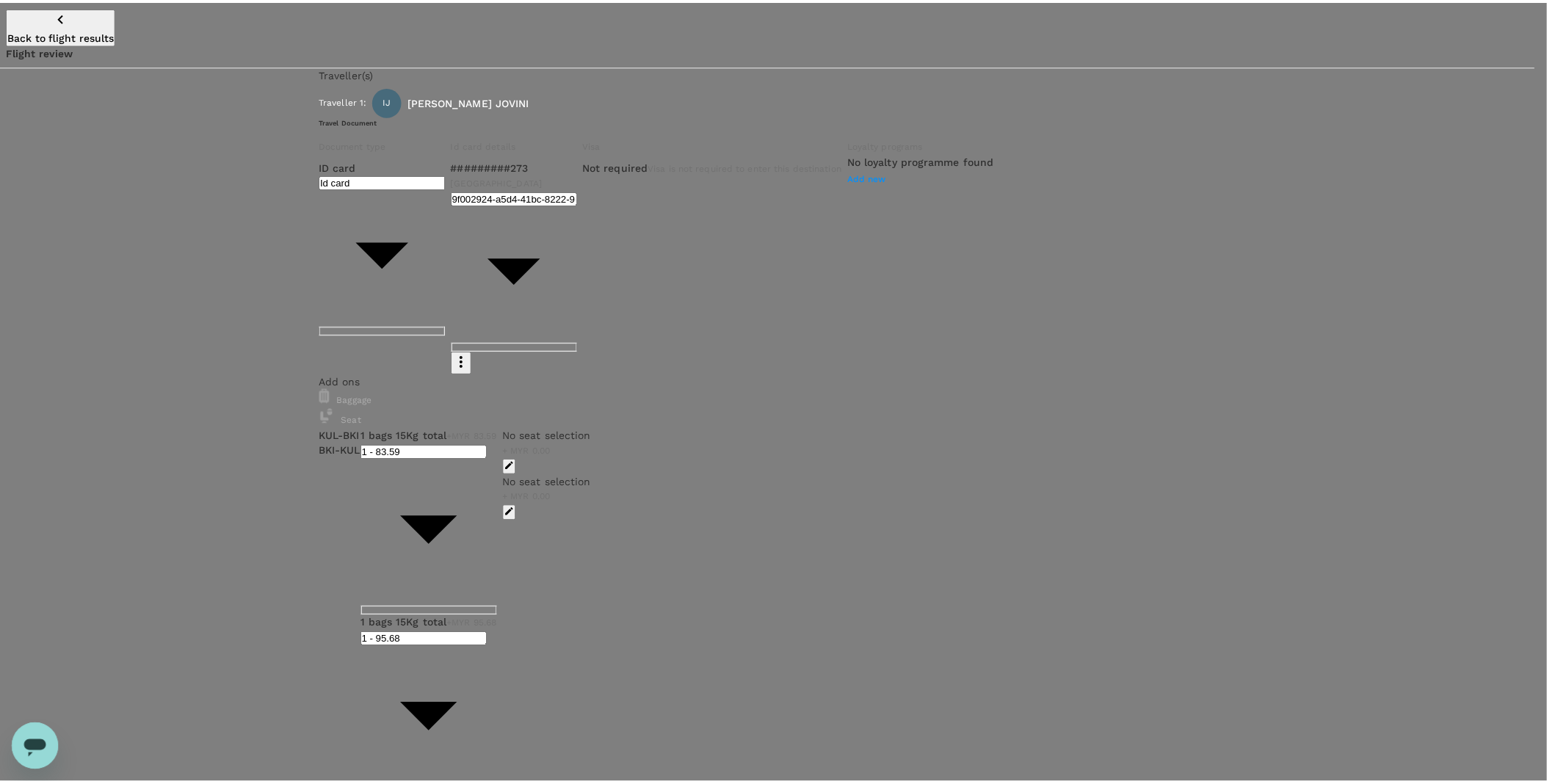
scroll to position [103, 0]
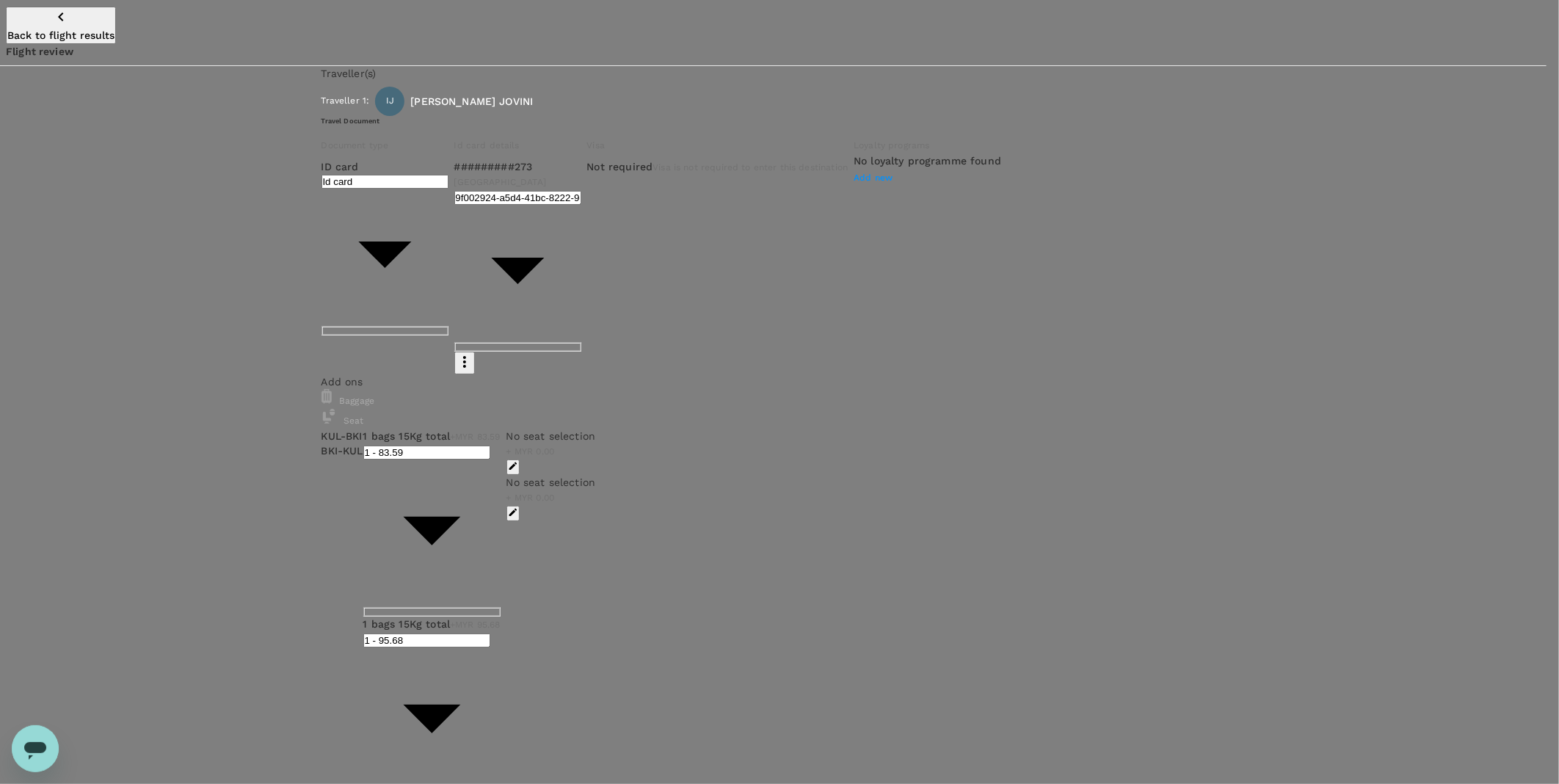
type textarea "TRF Ref No. CRT000000017532"
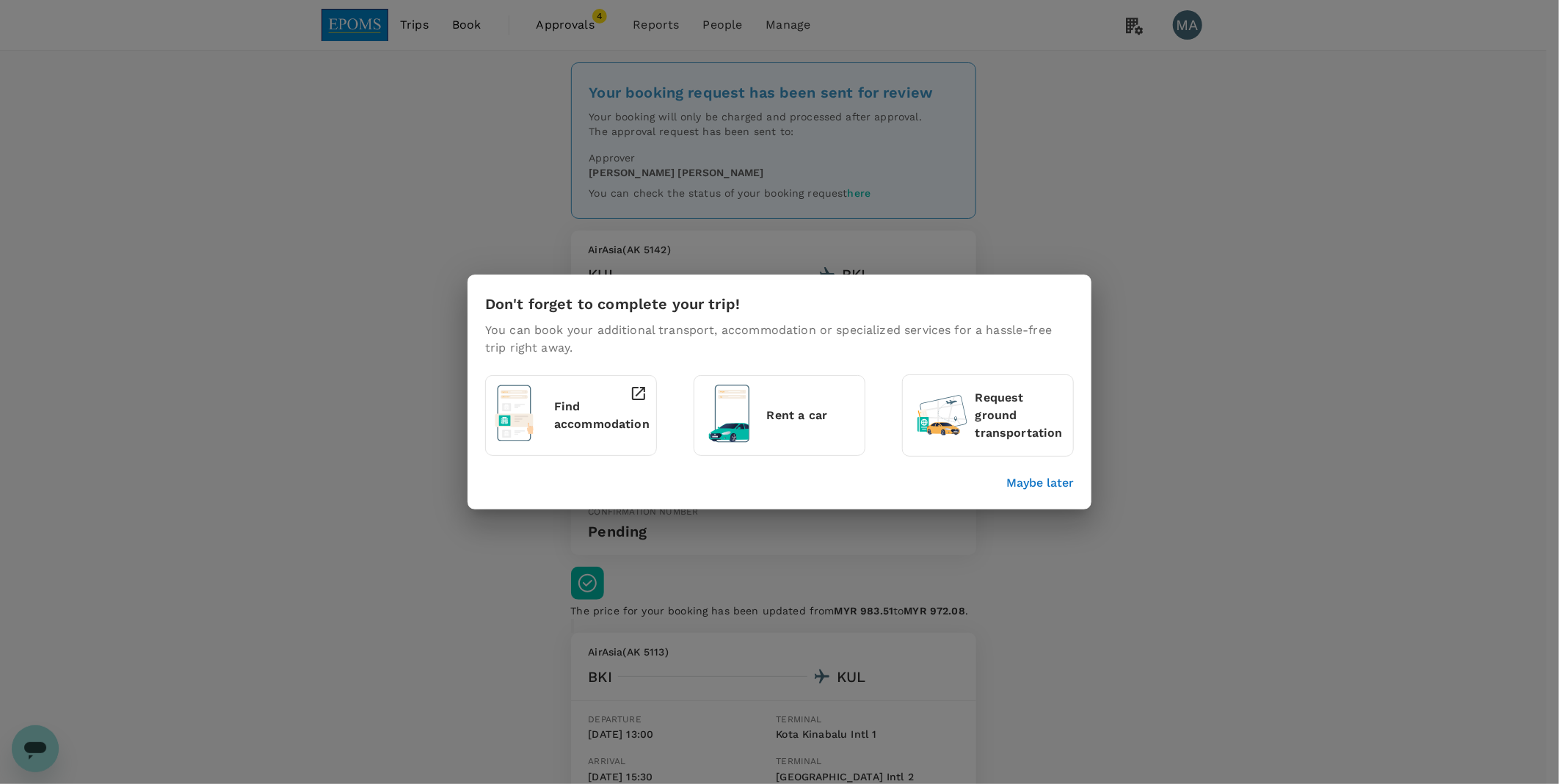
click at [1010, 479] on p "Maybe later" at bounding box center [1040, 483] width 68 height 17
